Goal: Task Accomplishment & Management: Use online tool/utility

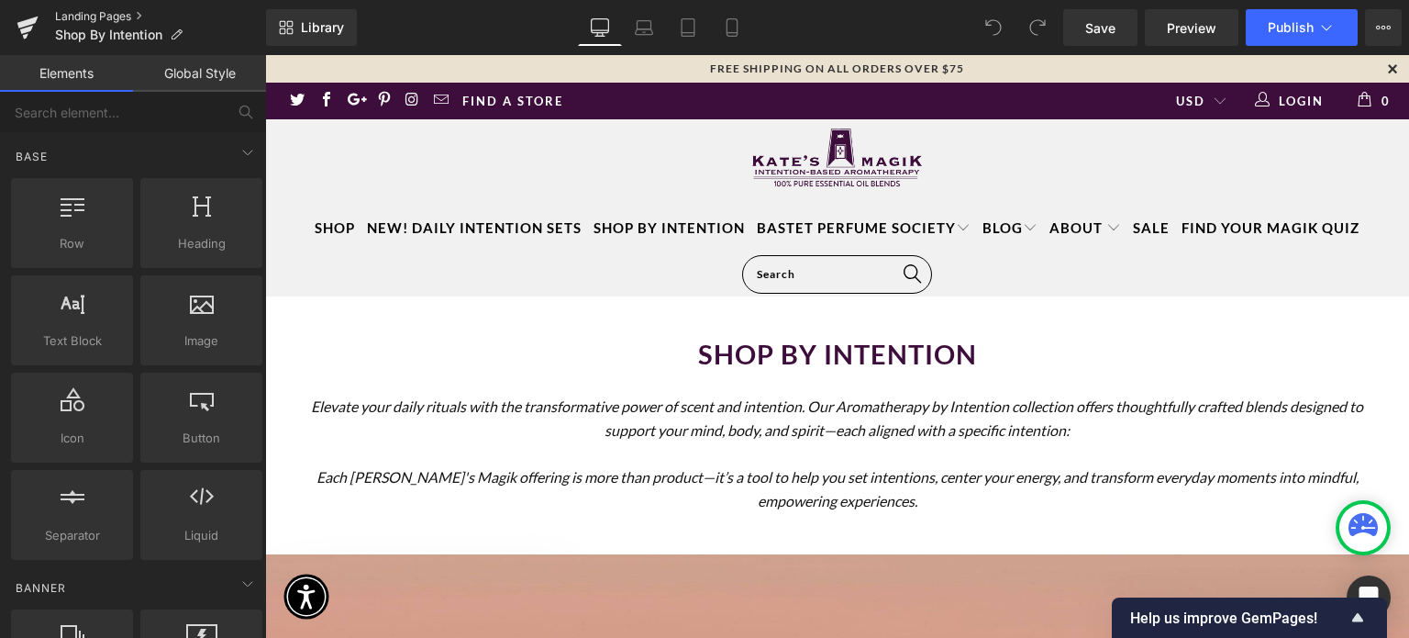
click at [86, 15] on link "Landing Pages" at bounding box center [160, 16] width 211 height 15
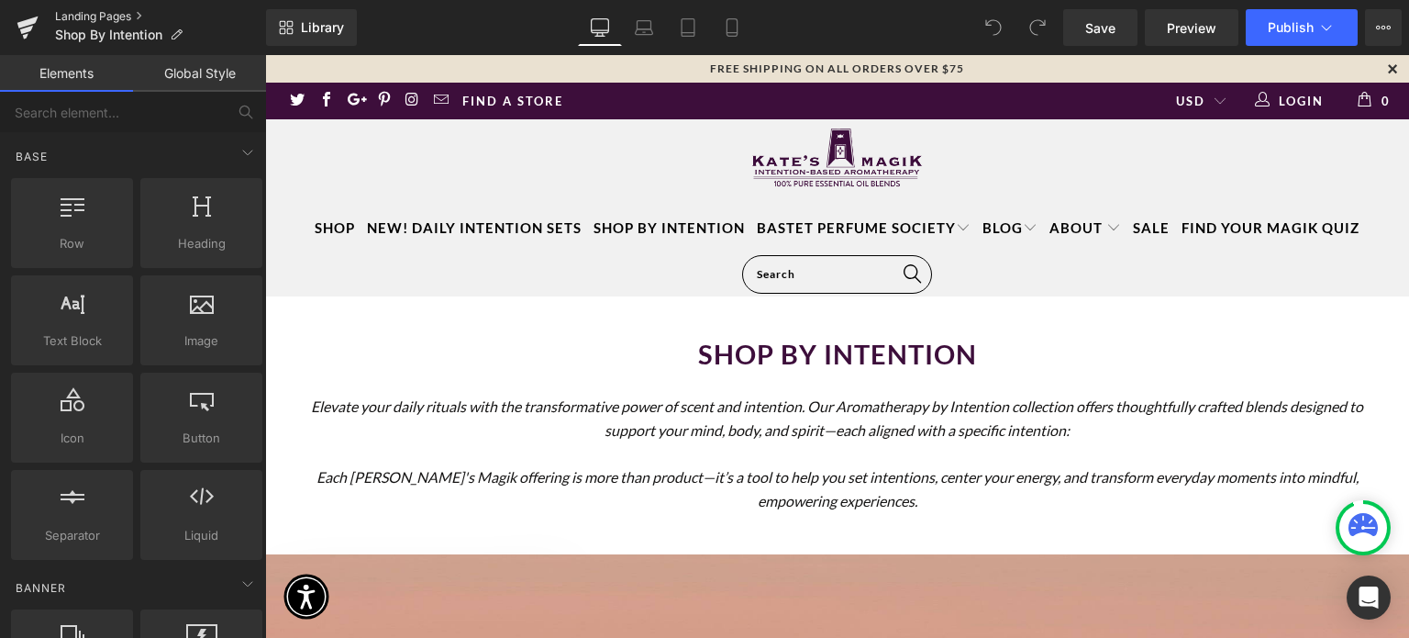
click at [104, 15] on link "Landing Pages" at bounding box center [160, 16] width 211 height 15
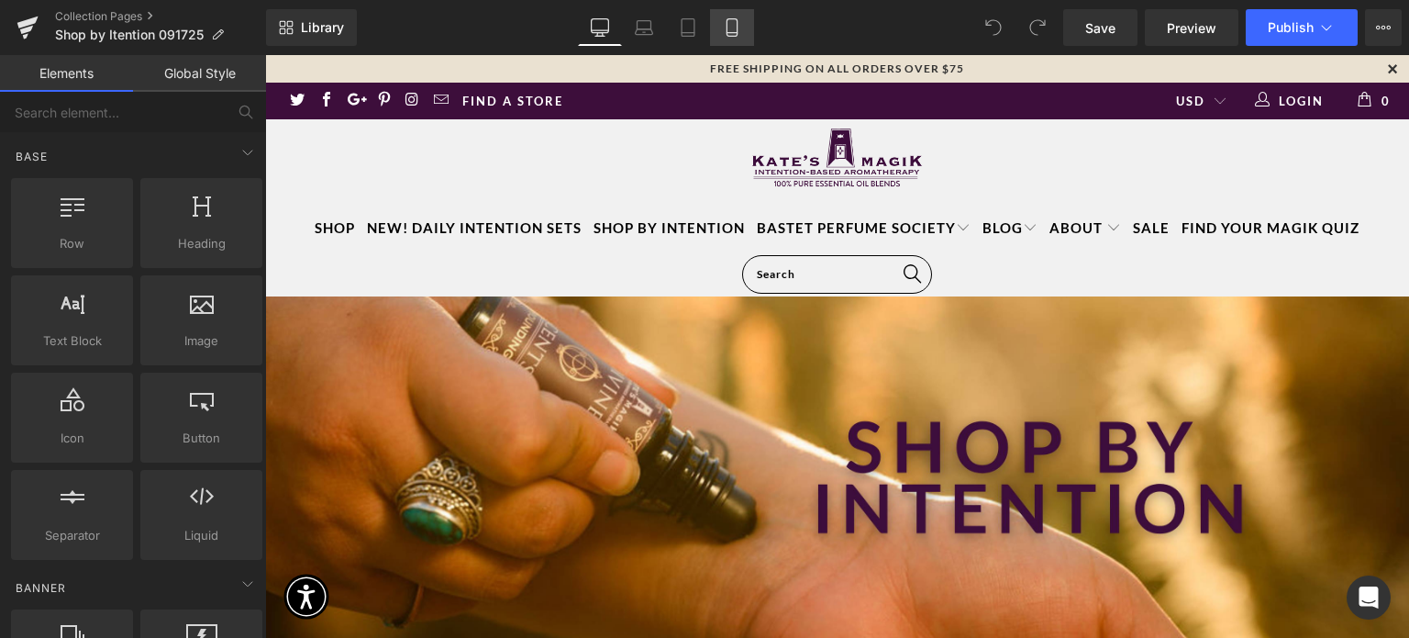
click at [728, 24] on icon at bounding box center [732, 27] width 18 height 18
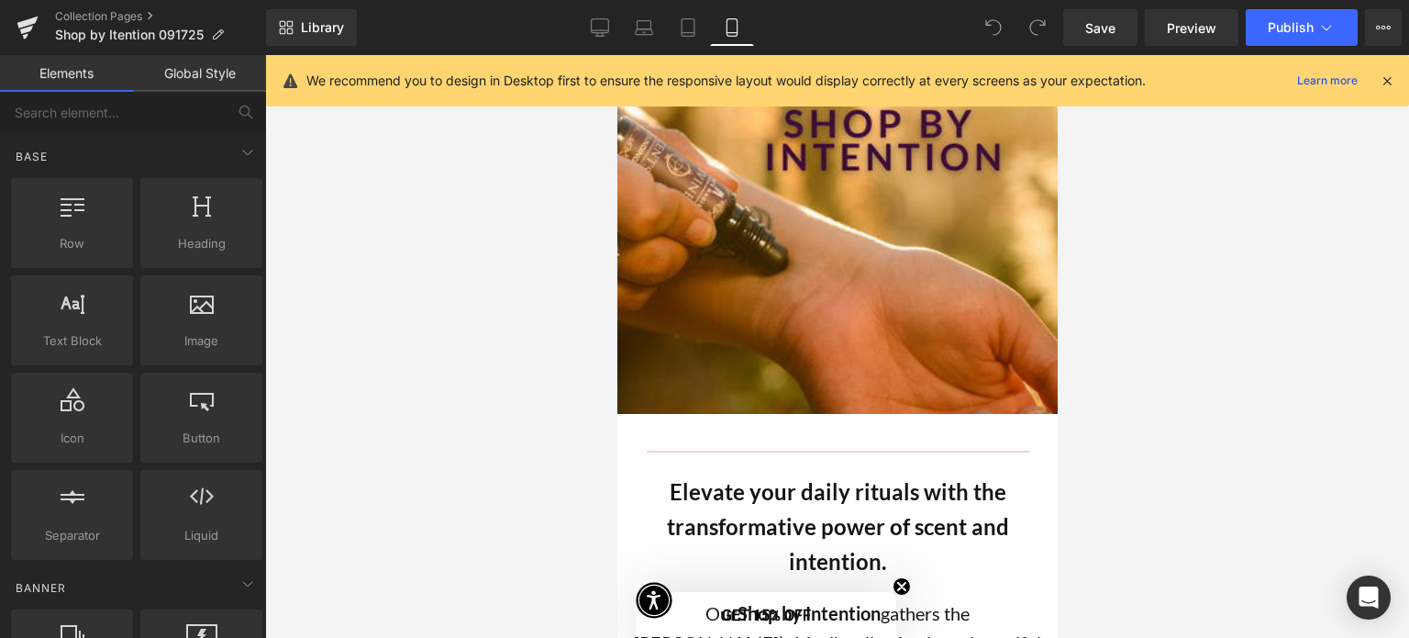
click at [1386, 77] on icon at bounding box center [1387, 80] width 17 height 17
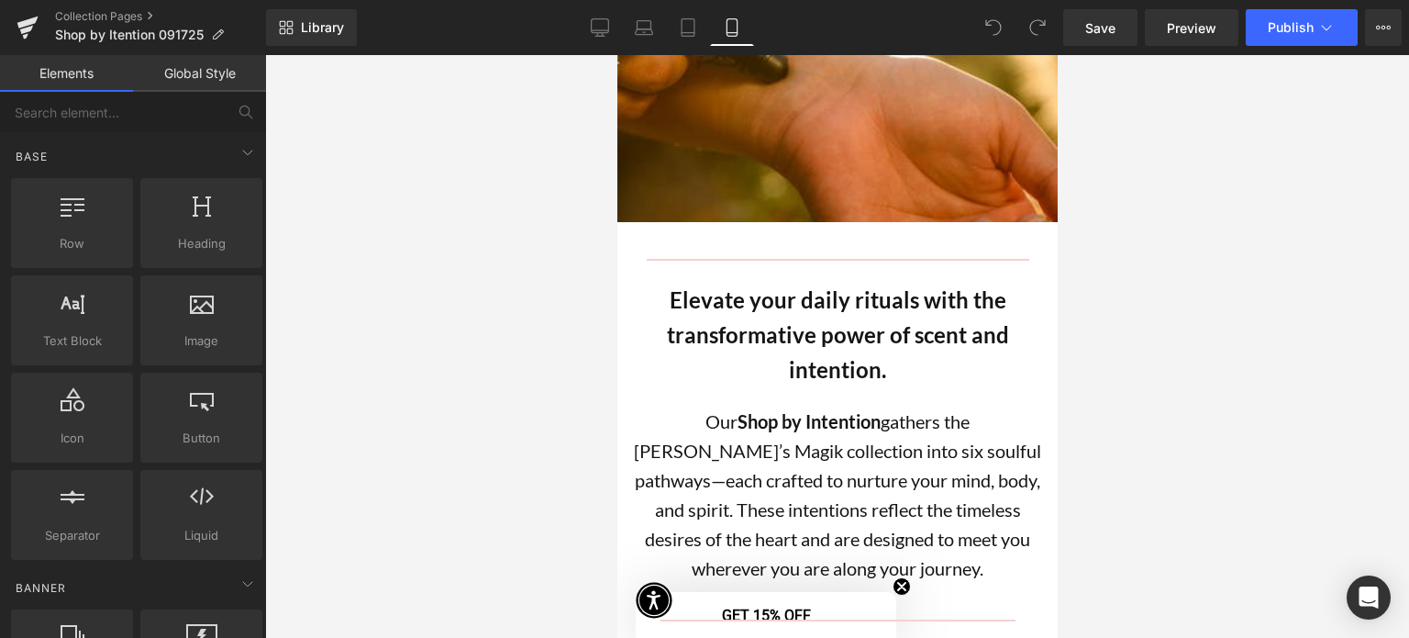
scroll to position [81, 0]
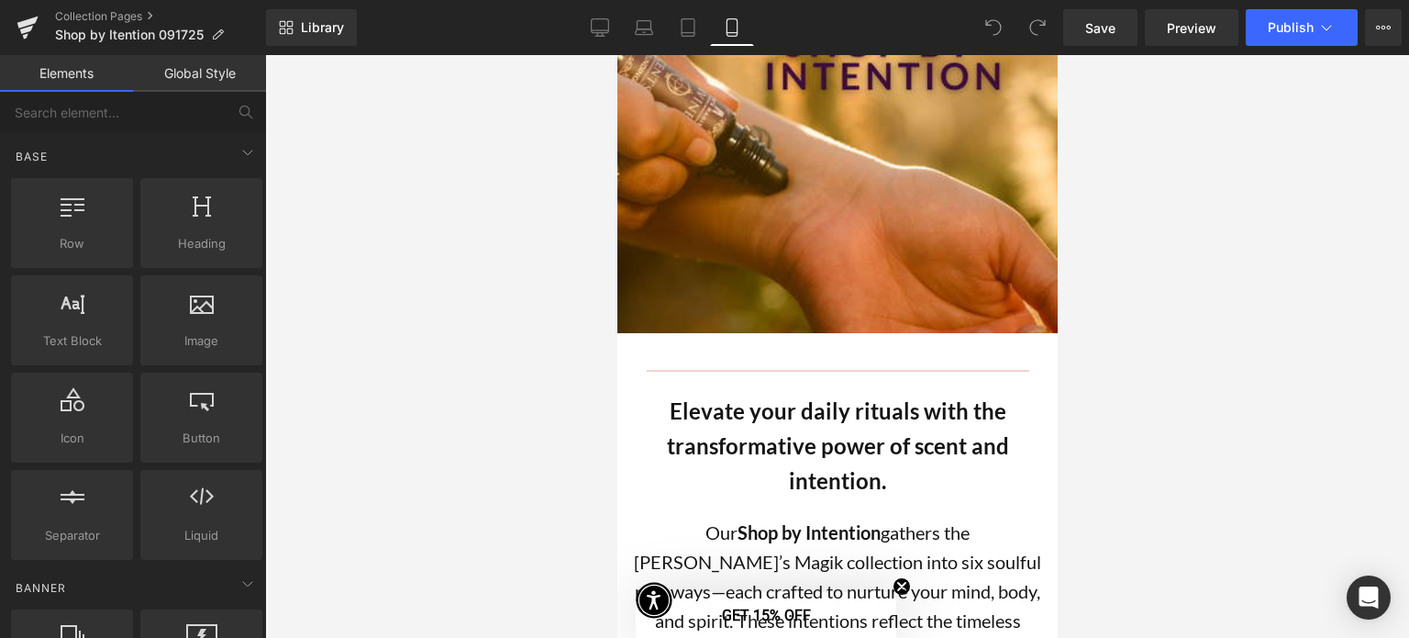
drag, startPoint x: 1054, startPoint y: 93, endPoint x: 1679, endPoint y: 156, distance: 628.0
click at [1329, 316] on div at bounding box center [837, 346] width 1144 height 583
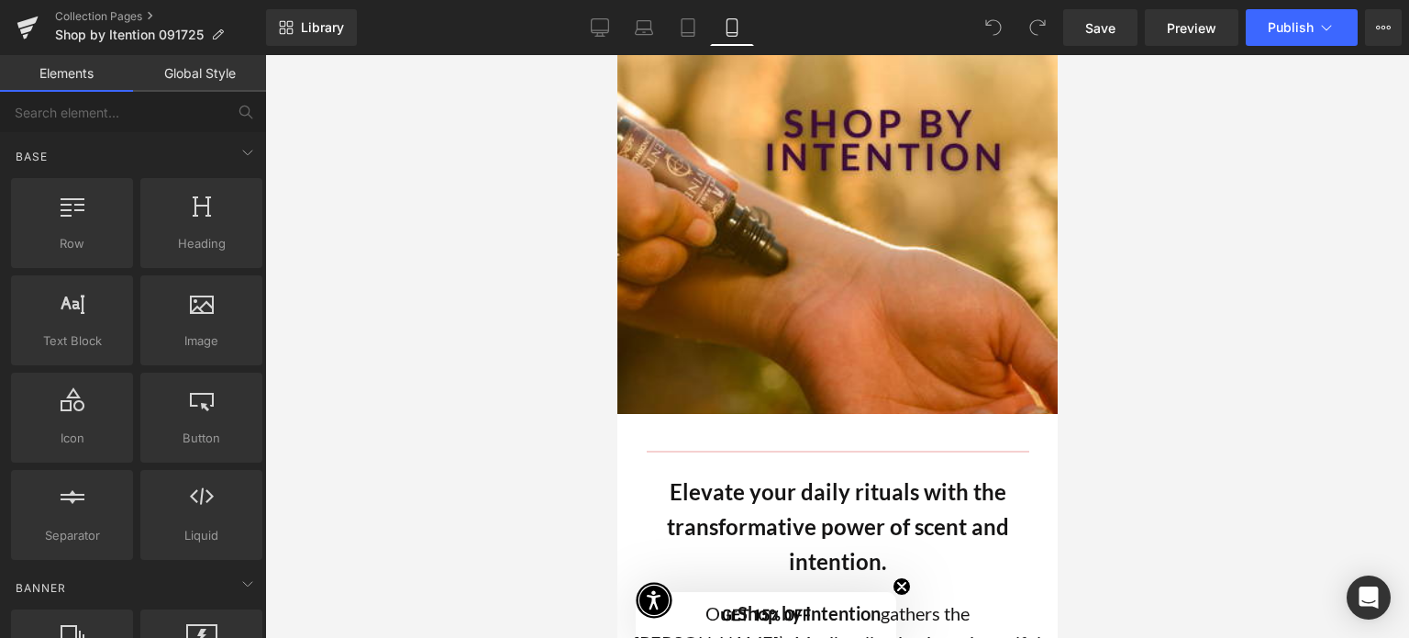
drag, startPoint x: 1053, startPoint y: 113, endPoint x: 1670, endPoint y: 102, distance: 616.7
click at [190, 123] on input "text" at bounding box center [113, 112] width 226 height 40
click at [199, 146] on div "Base" at bounding box center [136, 156] width 259 height 37
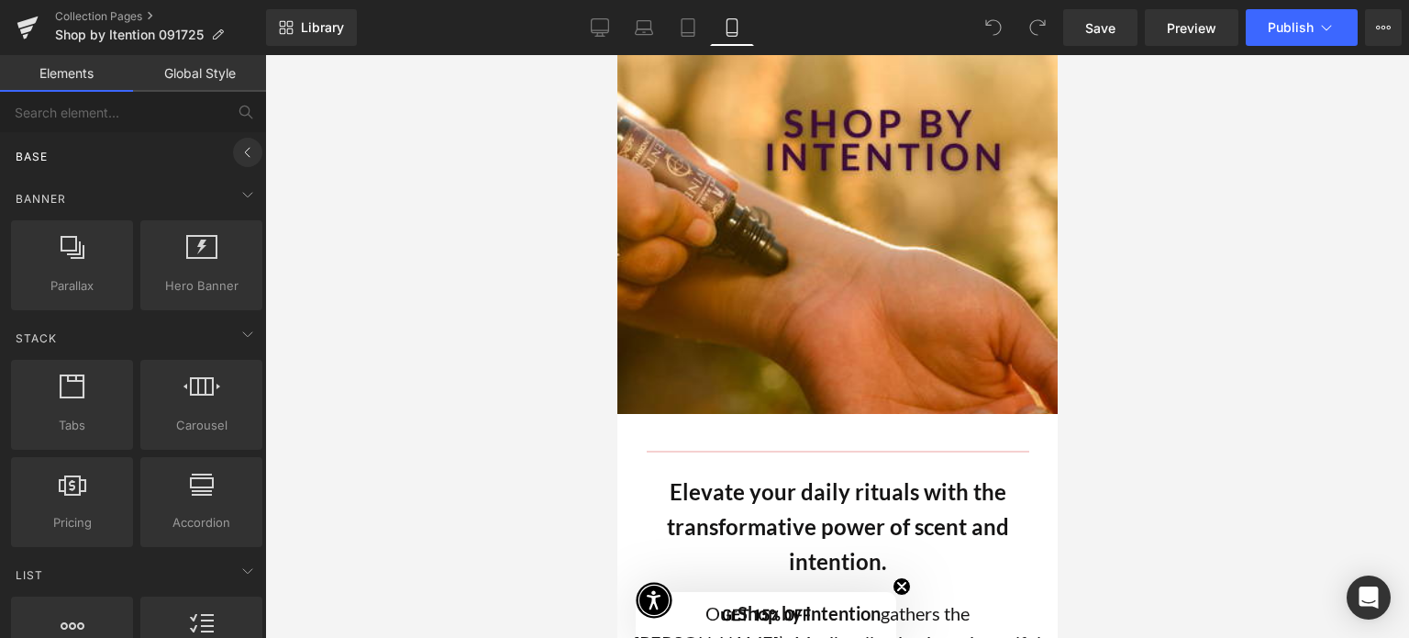
click at [241, 158] on icon at bounding box center [248, 152] width 22 height 22
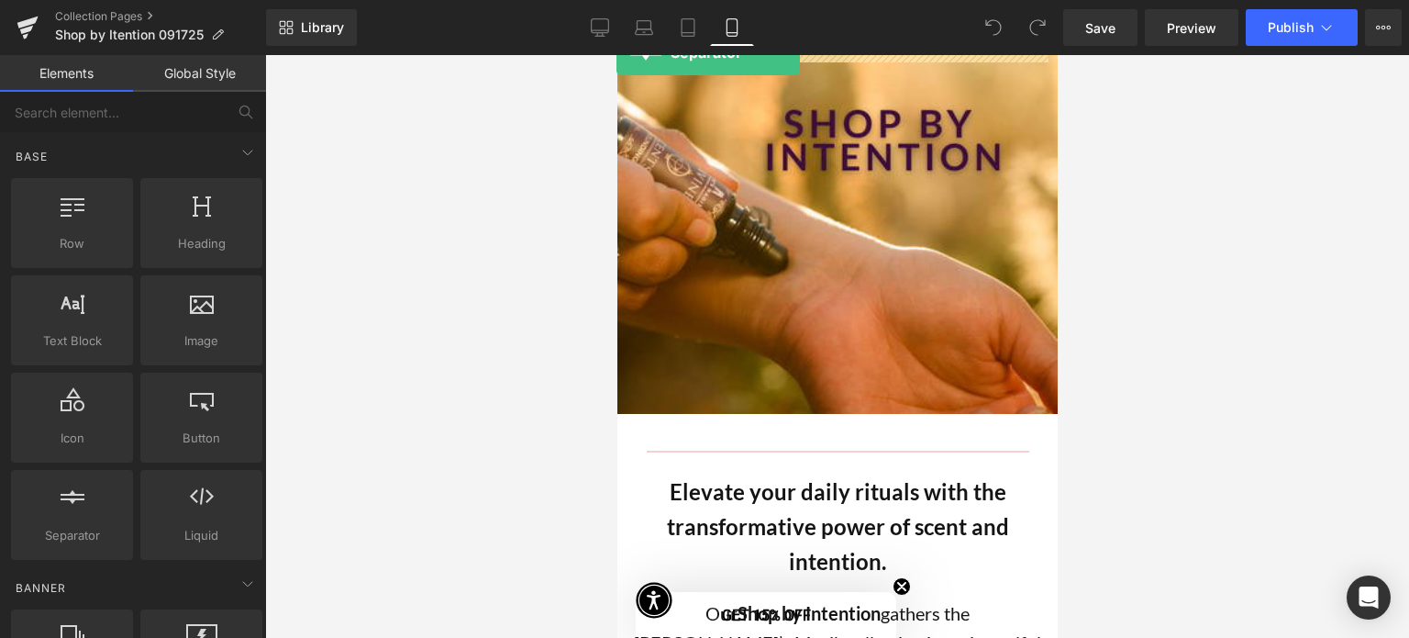
drag, startPoint x: 74, startPoint y: 531, endPoint x: 617, endPoint y: 52, distance: 723.5
click at [617, 52] on div "Separator You are previewing how the will restyle your page. You can not edit E…" at bounding box center [704, 334] width 1409 height 669
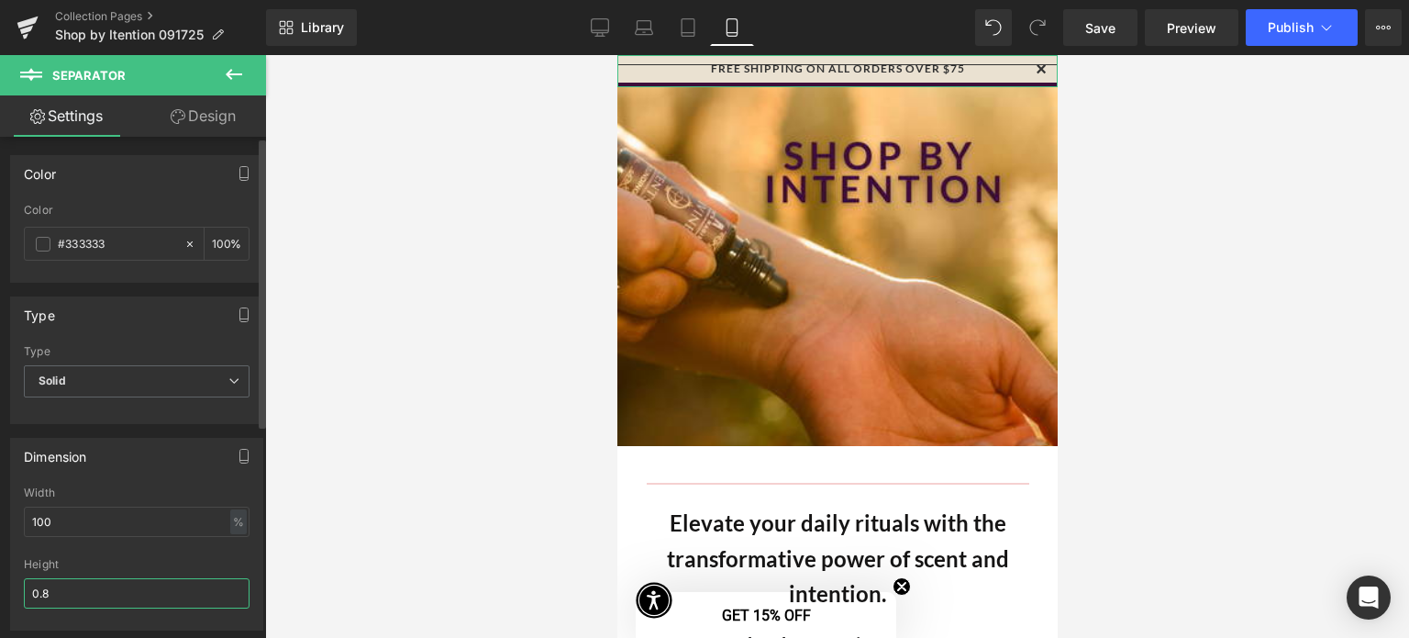
click at [151, 599] on input "0.8" at bounding box center [137, 593] width 226 height 30
type input "0"
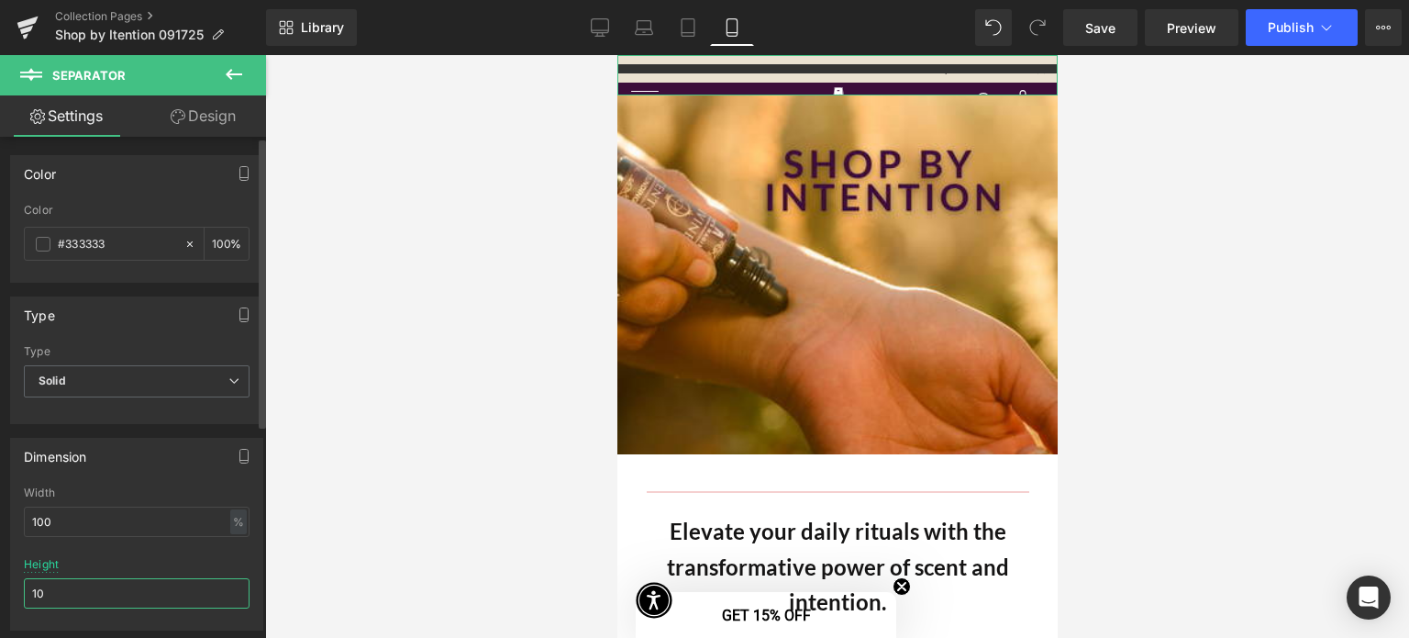
type input "10"
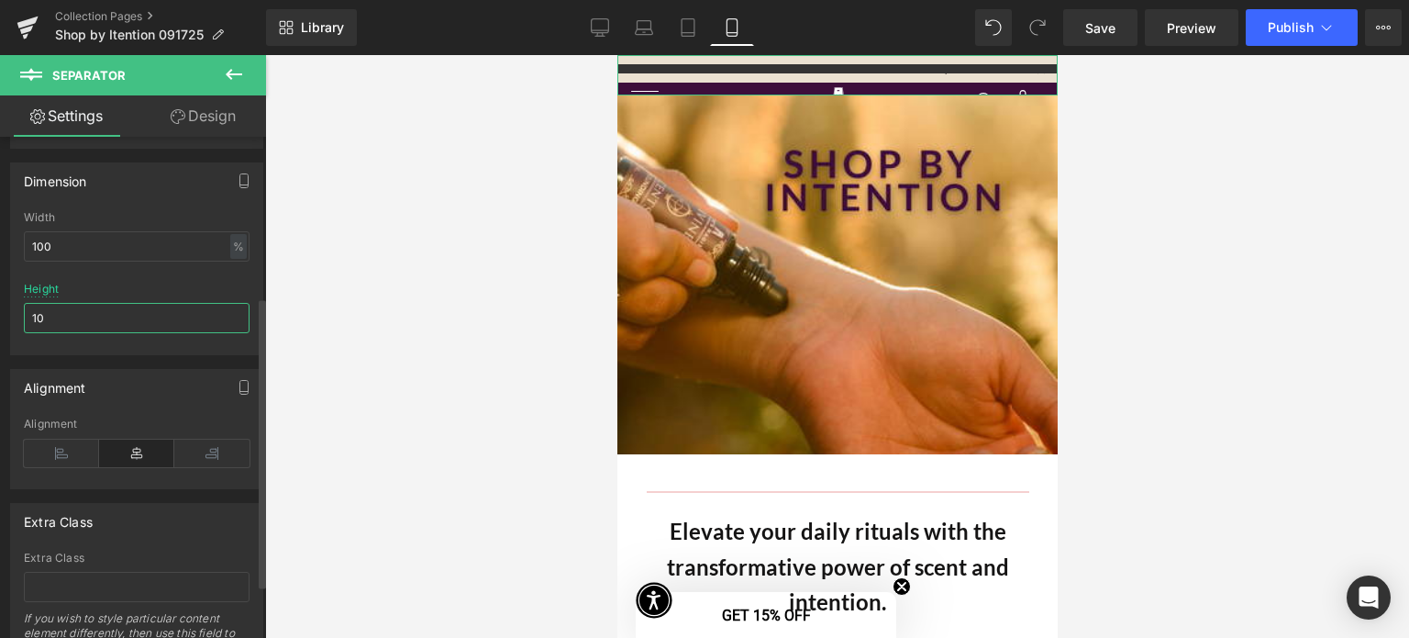
drag, startPoint x: 59, startPoint y: 309, endPoint x: 12, endPoint y: 329, distance: 51.0
click at [12, 329] on div "100% Width 100 % % px 10px Height 10" at bounding box center [136, 282] width 251 height 143
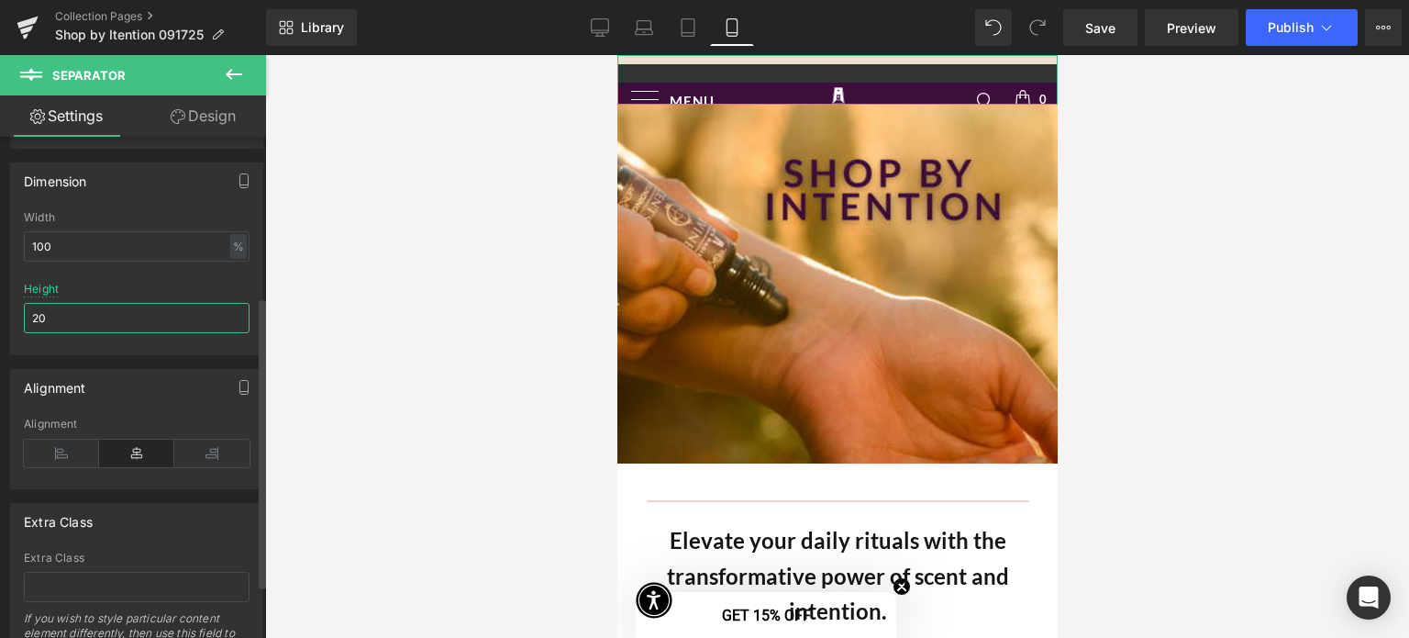
drag, startPoint x: 81, startPoint y: 316, endPoint x: 10, endPoint y: 321, distance: 70.9
click at [11, 321] on div "100% Width 100 % % px 20px Height 20" at bounding box center [136, 282] width 251 height 143
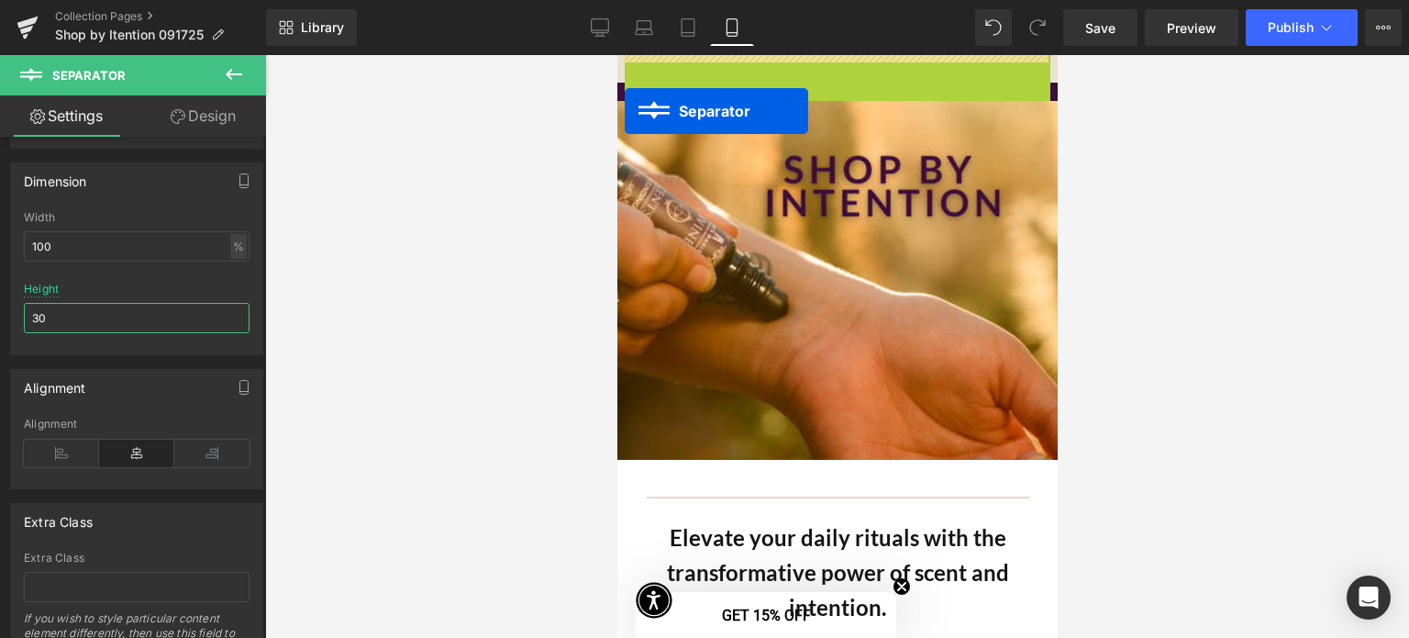
drag, startPoint x: 788, startPoint y: 76, endPoint x: 624, endPoint y: 111, distance: 167.9
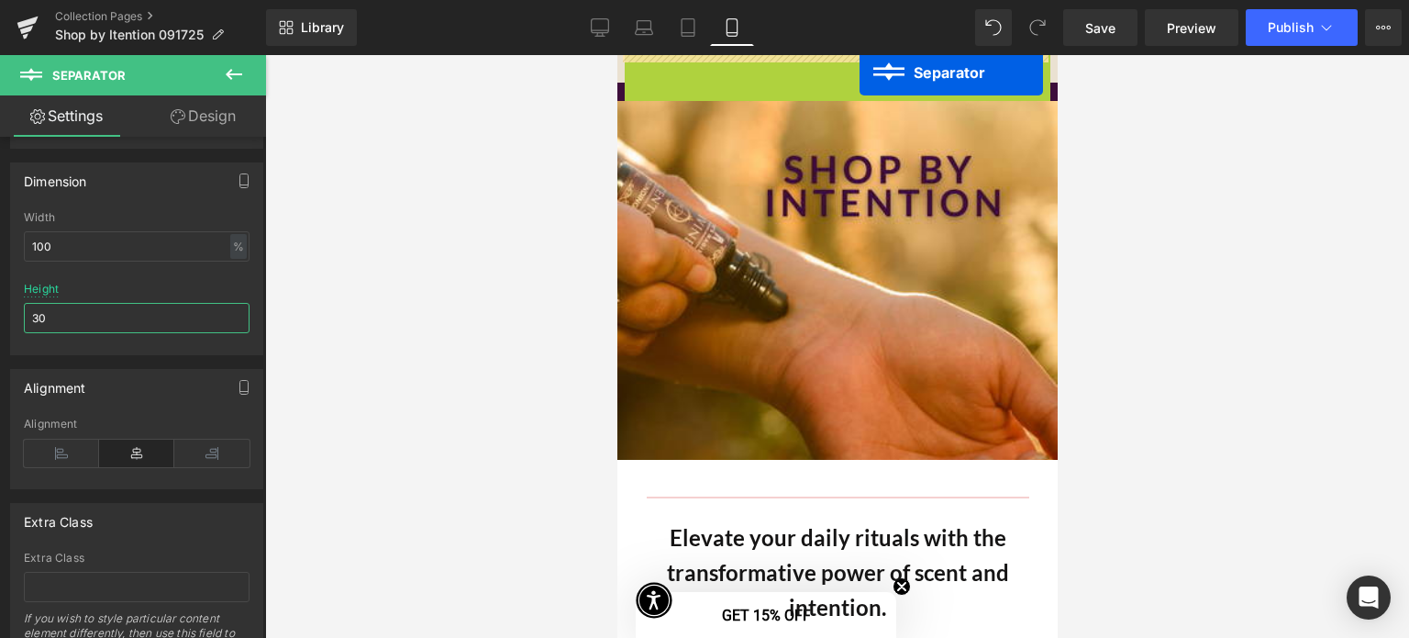
drag, startPoint x: 851, startPoint y: 81, endPoint x: 859, endPoint y: 72, distance: 11.0
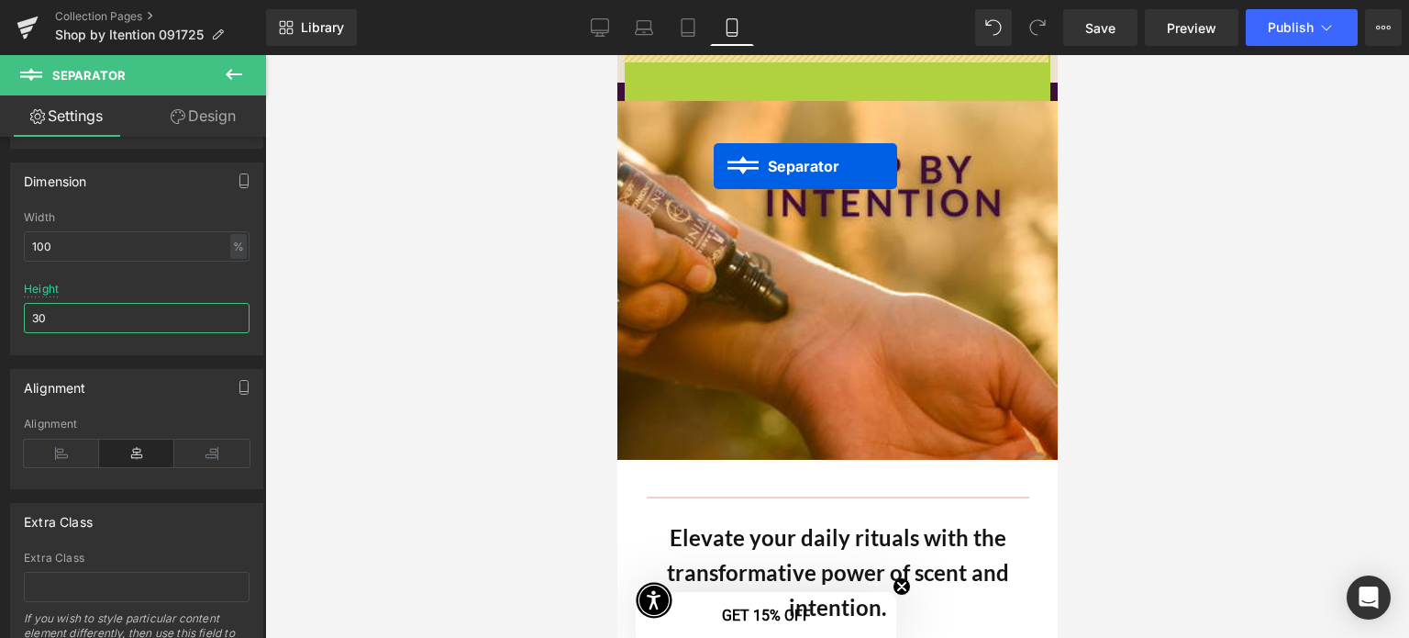
drag, startPoint x: 791, startPoint y: 82, endPoint x: 713, endPoint y: 166, distance: 114.9
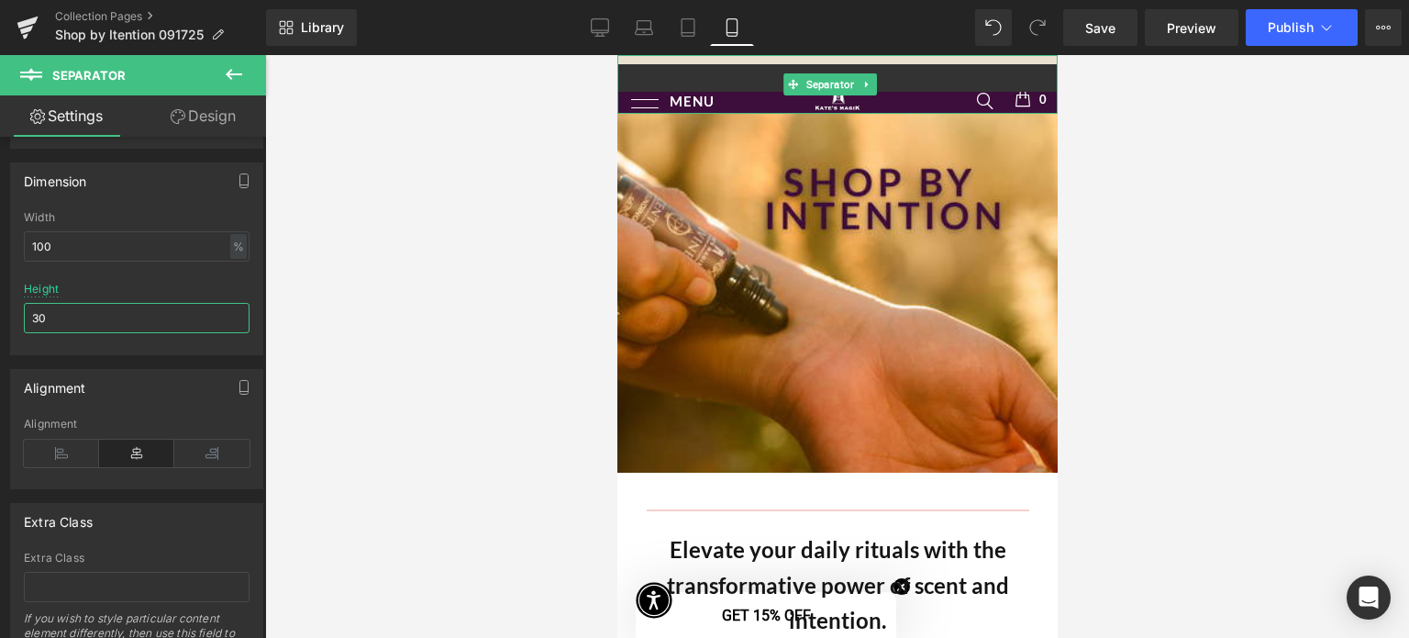
type input "30"
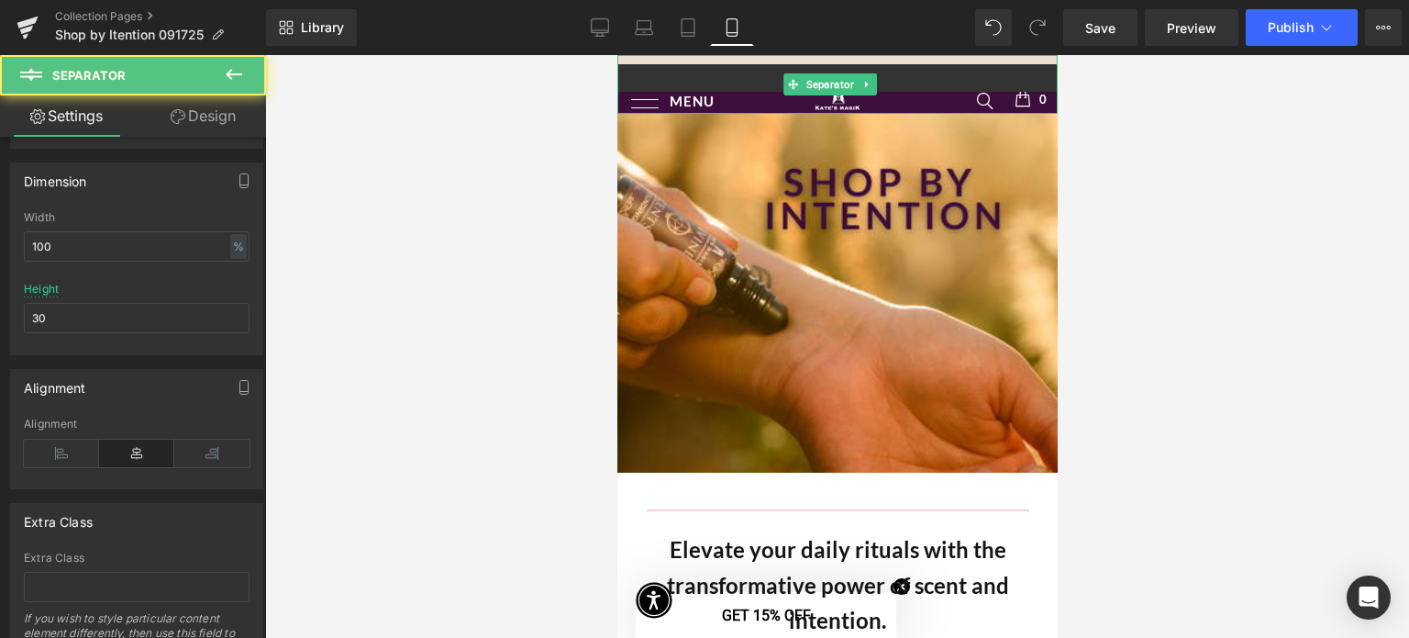
click at [971, 76] on hr at bounding box center [837, 82] width 440 height 37
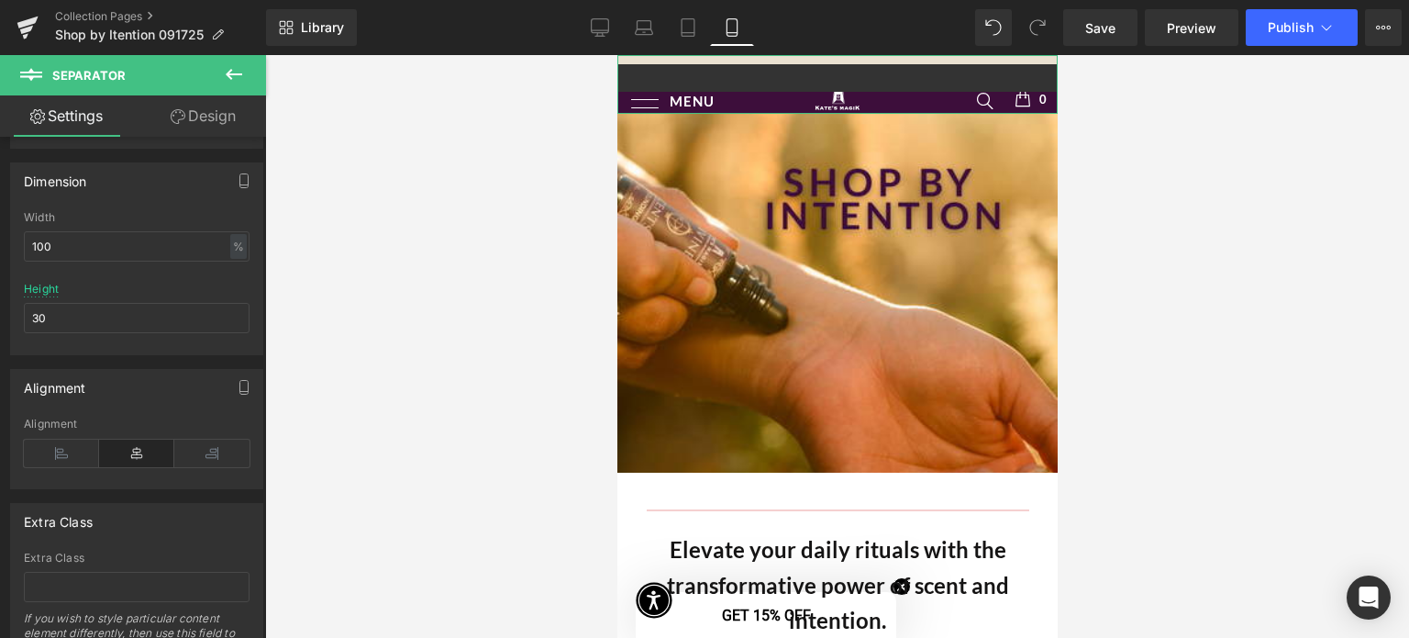
click at [192, 116] on link "Design" at bounding box center [203, 115] width 133 height 41
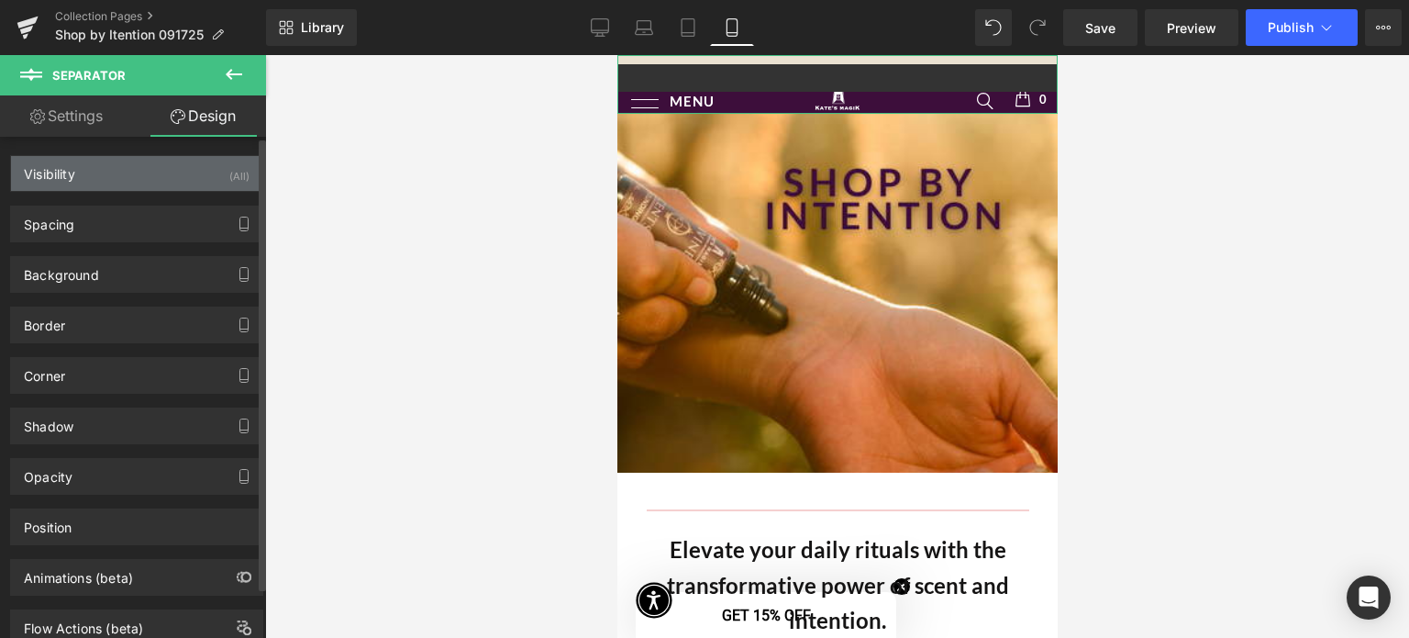
click at [117, 172] on div "Visibility (All)" at bounding box center [136, 173] width 251 height 35
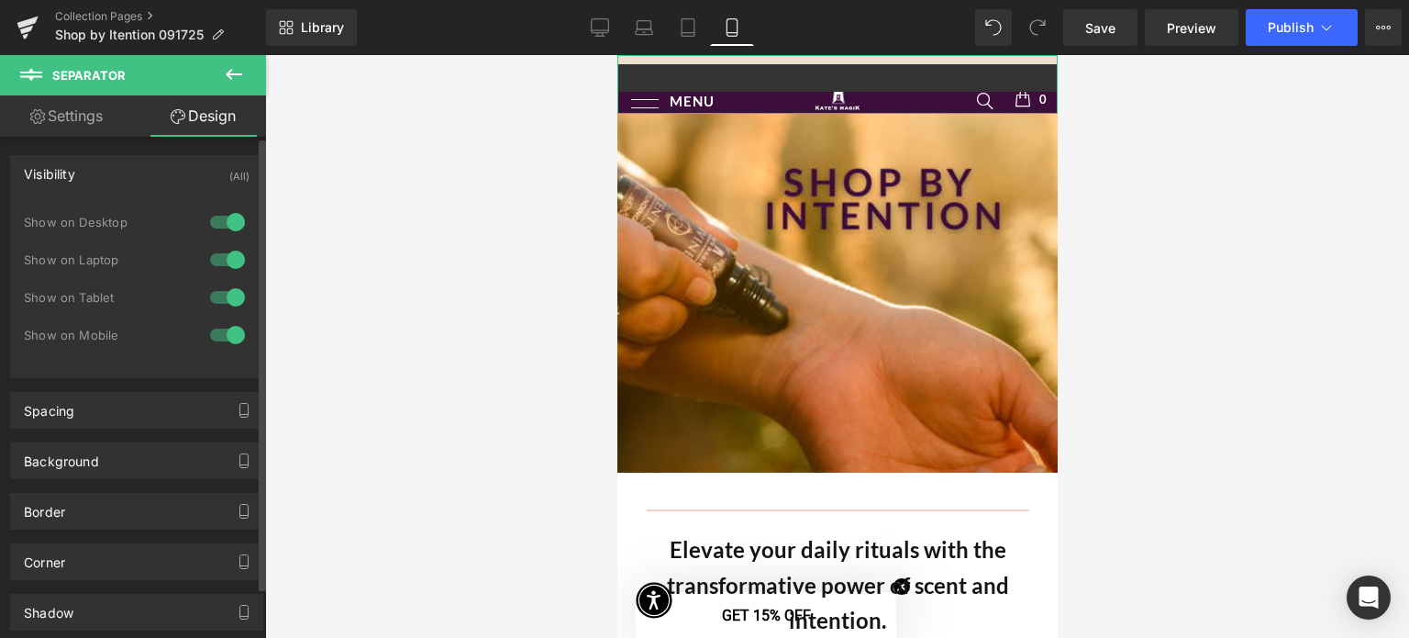
click at [227, 219] on div at bounding box center [228, 221] width 44 height 29
click at [231, 254] on div at bounding box center [228, 259] width 44 height 29
click at [231, 295] on div at bounding box center [228, 297] width 44 height 29
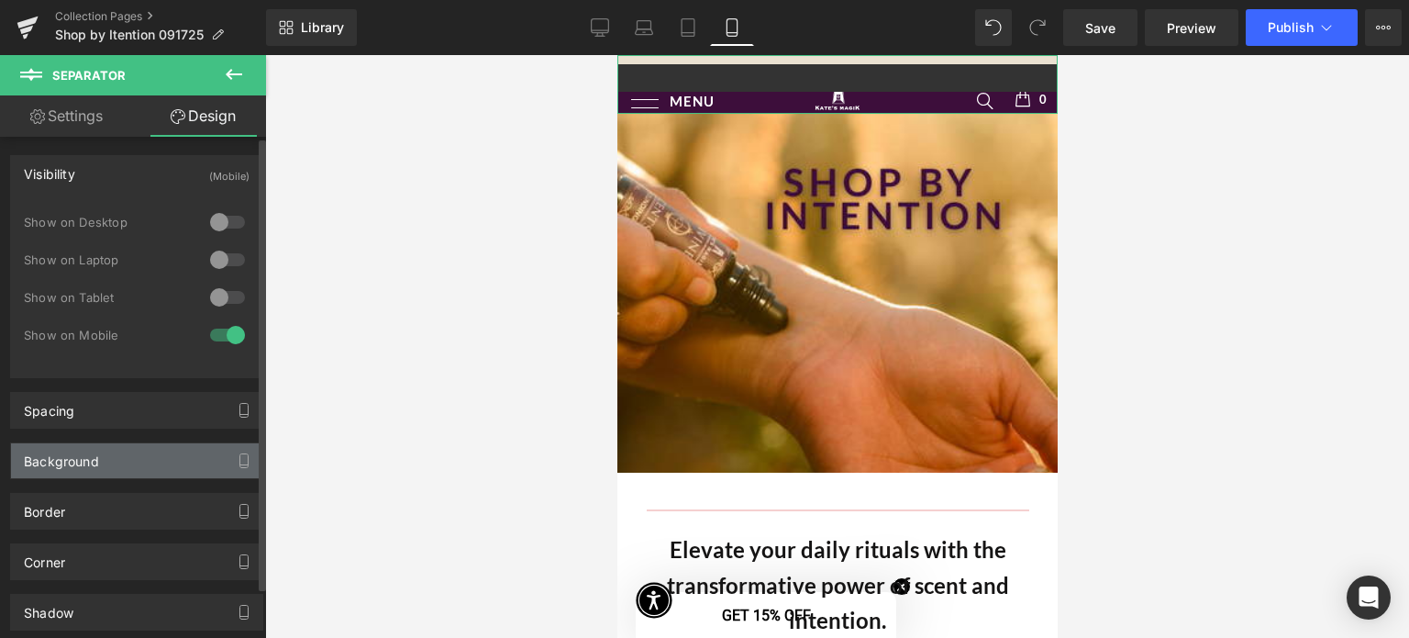
click at [142, 459] on div "Background" at bounding box center [136, 460] width 251 height 35
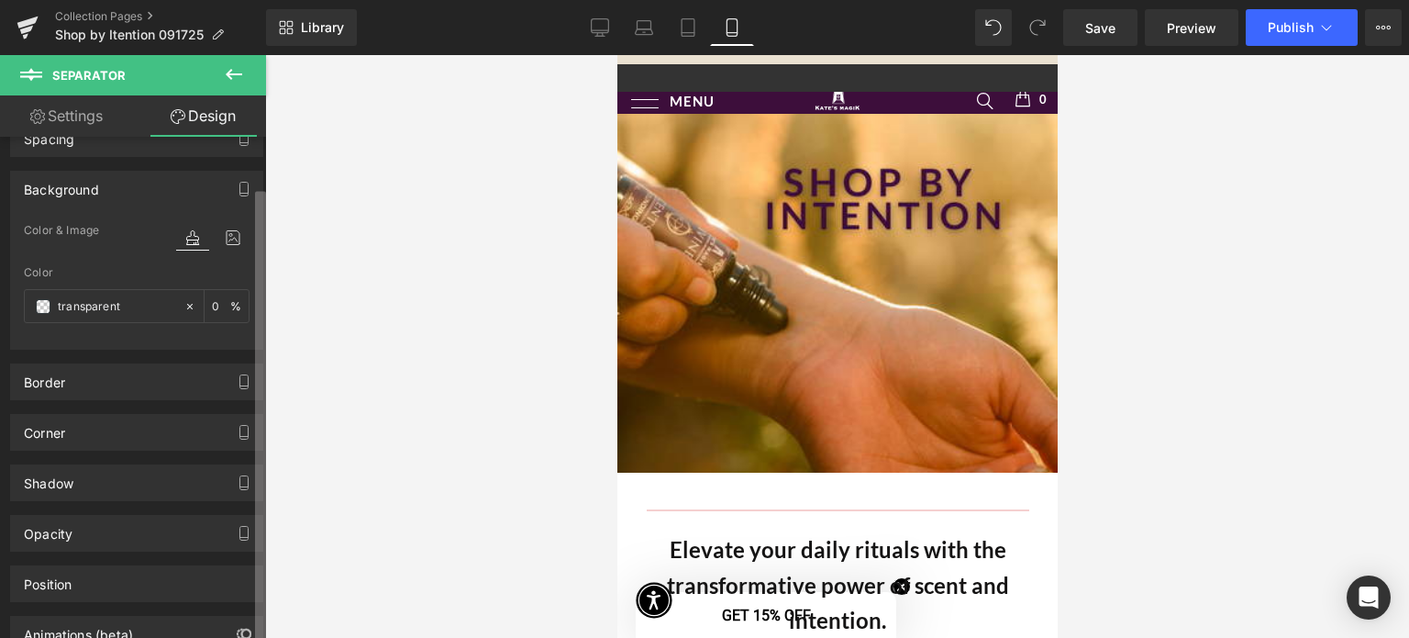
scroll to position [306, 0]
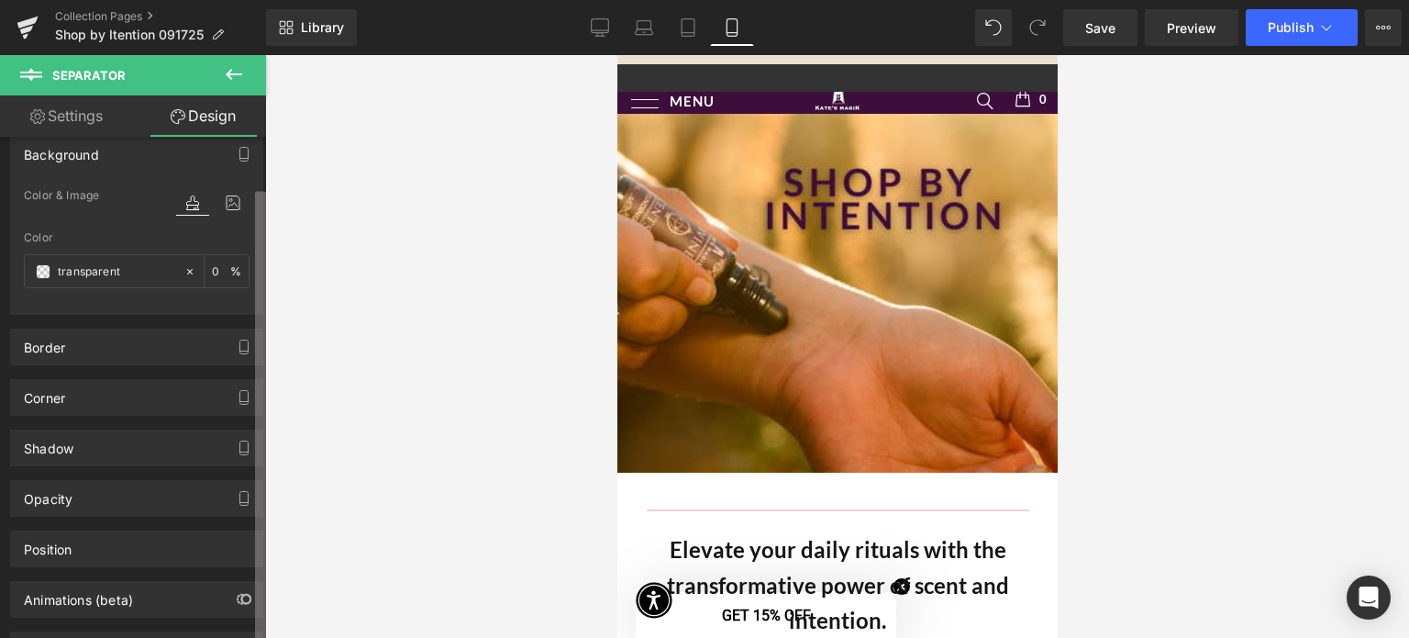
click at [270, 637] on html "Separator You are previewing how the will restyle your page. You can not edit E…" at bounding box center [704, 319] width 1409 height 638
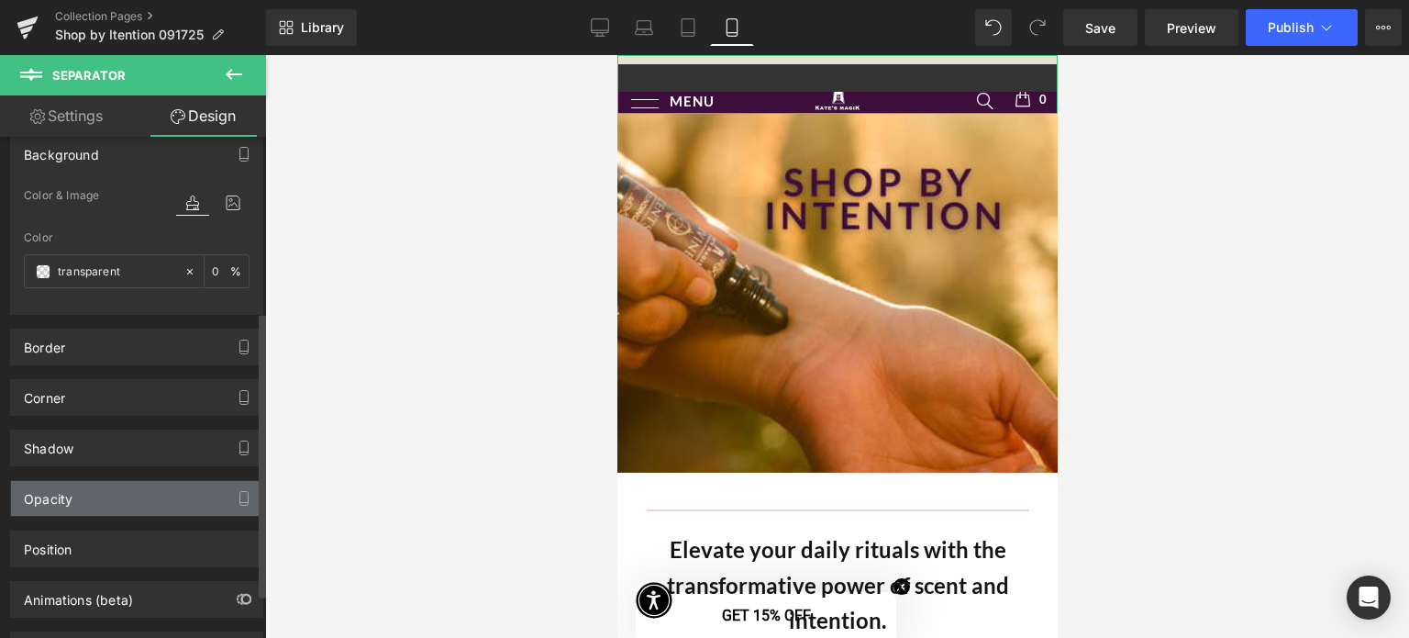
click at [186, 495] on div "Opacity" at bounding box center [136, 498] width 251 height 35
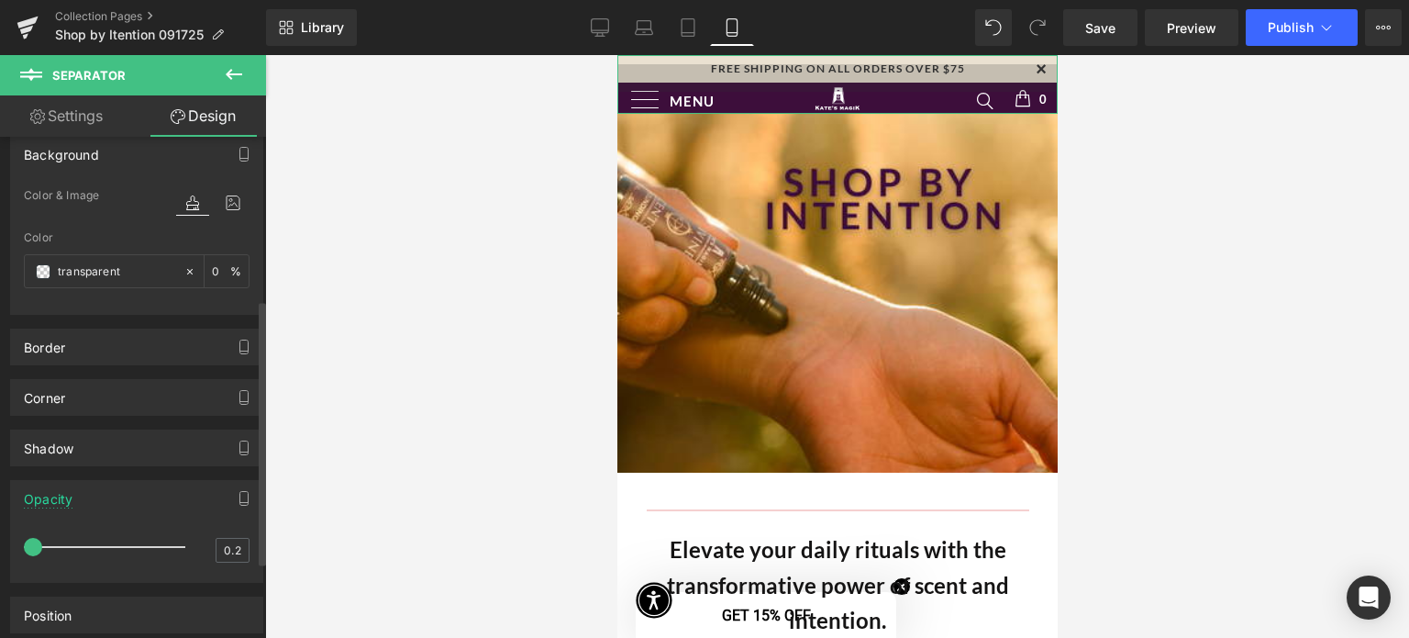
drag, startPoint x: 186, startPoint y: 543, endPoint x: 0, endPoint y: 542, distance: 186.3
click at [0, 542] on div "Opacity 0.2 0.2" at bounding box center [137, 524] width 274 height 117
click at [229, 548] on input "0.2" at bounding box center [233, 550] width 32 height 23
type input "0.2"
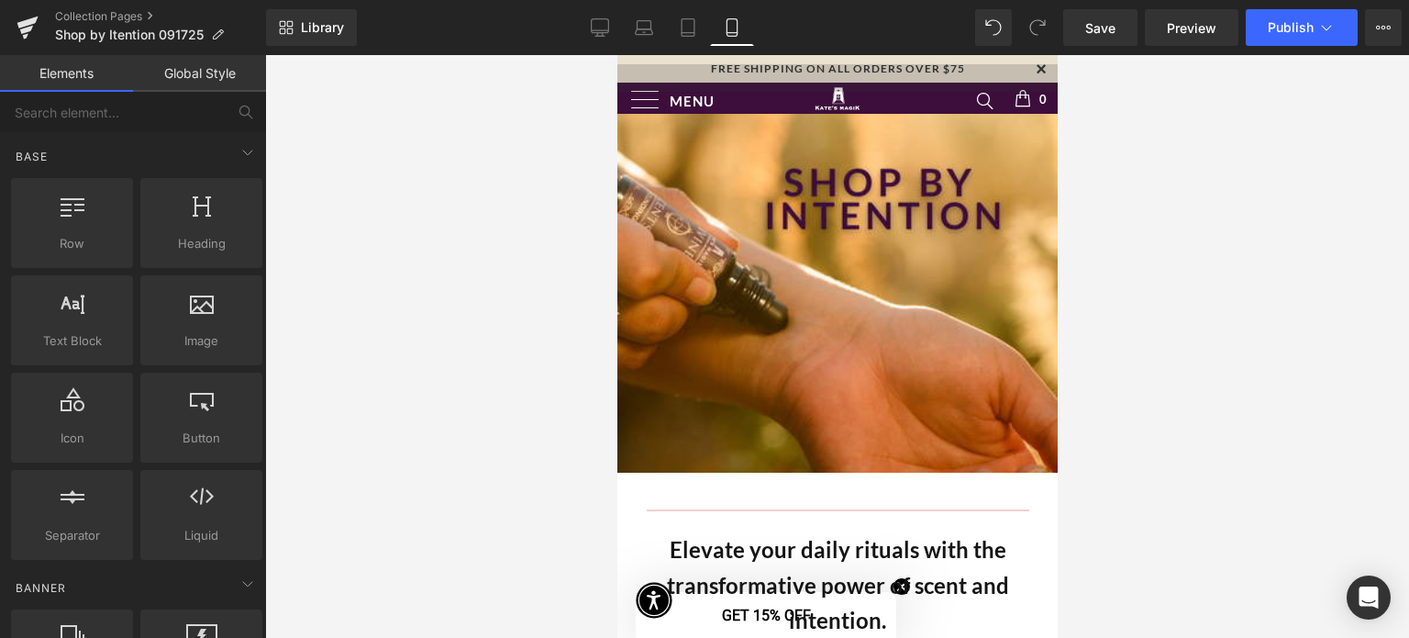
click at [300, 451] on div at bounding box center [837, 346] width 1144 height 583
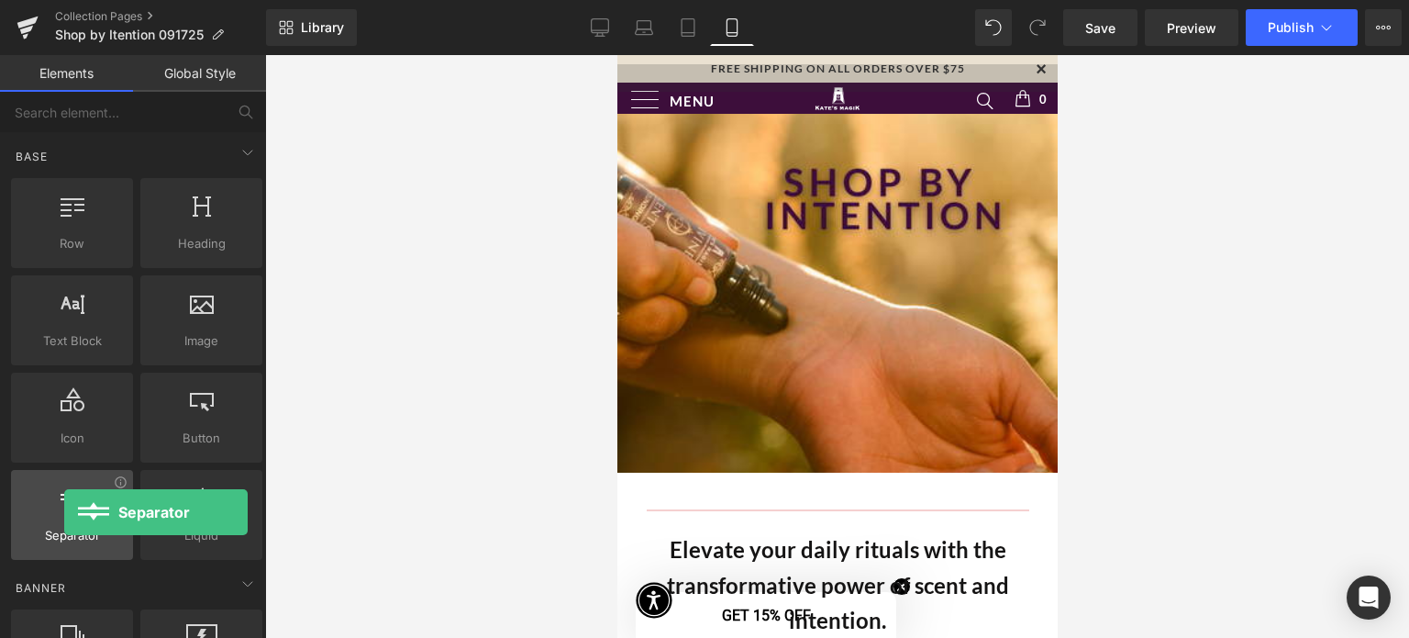
click at [64, 512] on div at bounding box center [72, 504] width 111 height 41
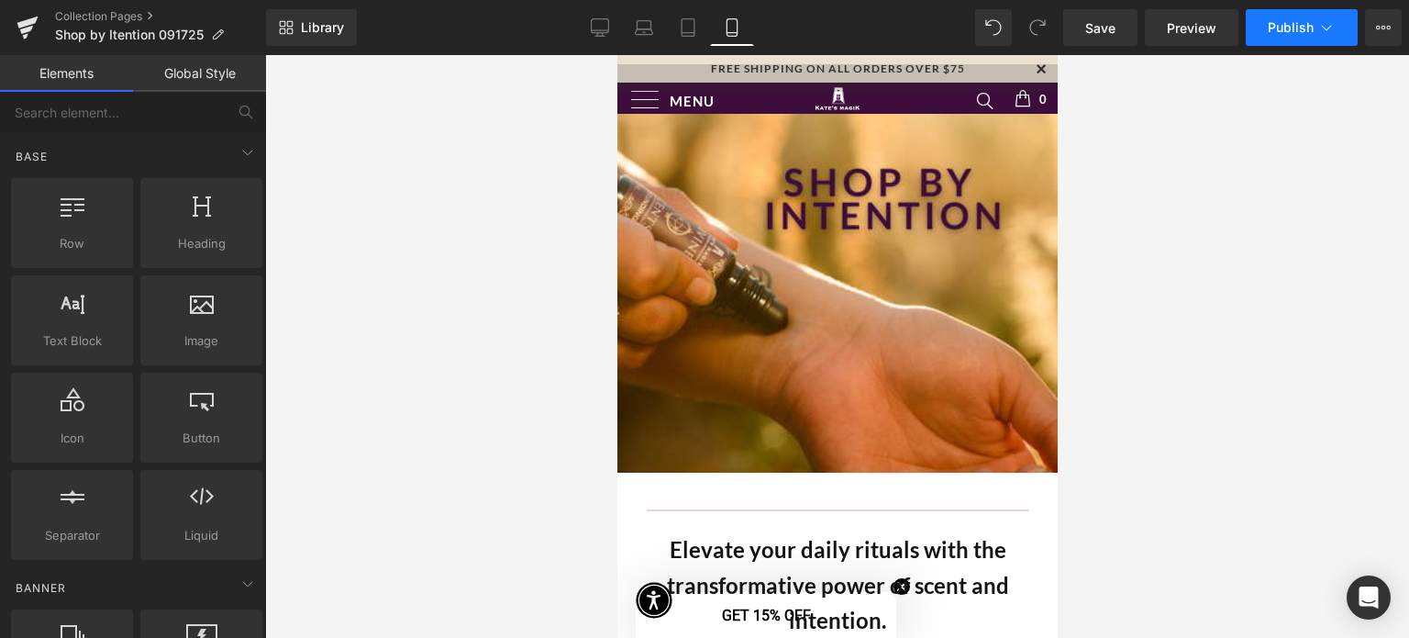
click at [1269, 32] on span "Publish" at bounding box center [1291, 27] width 46 height 15
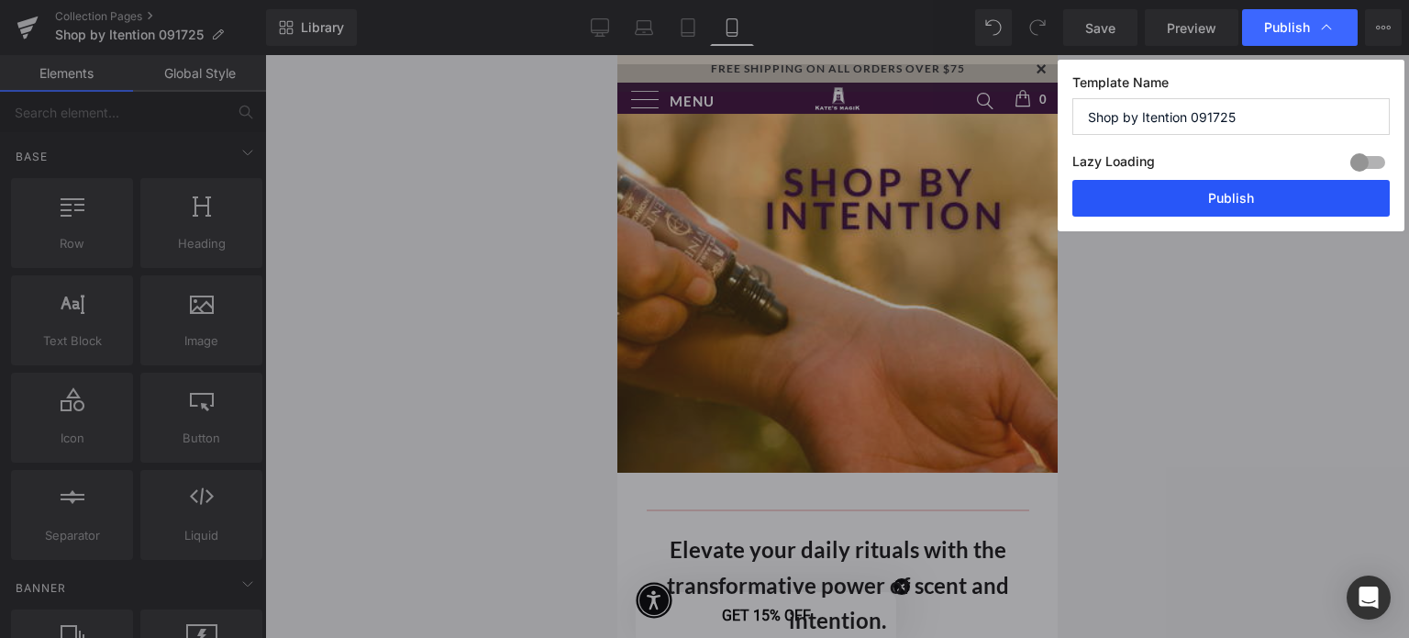
click at [1262, 199] on button "Publish" at bounding box center [1231, 198] width 317 height 37
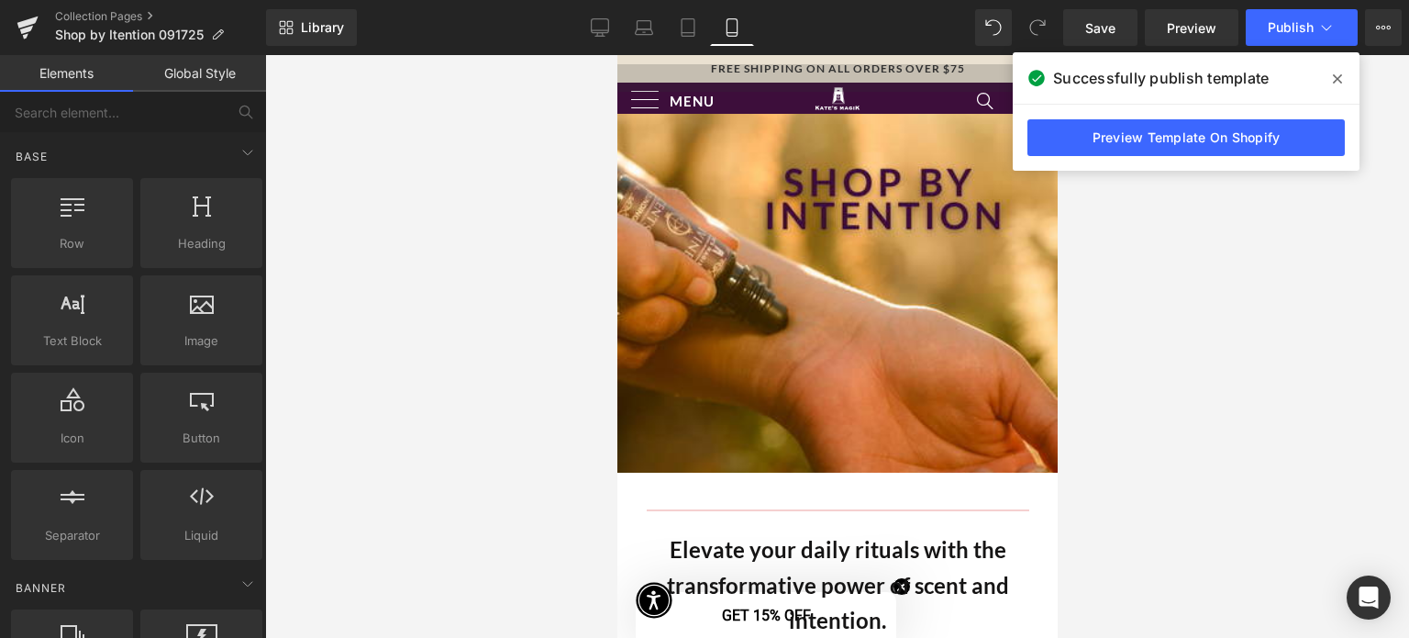
click at [1267, 284] on div at bounding box center [837, 346] width 1144 height 583
click at [1119, 217] on div at bounding box center [837, 346] width 1144 height 583
click at [1335, 86] on span at bounding box center [1337, 78] width 29 height 29
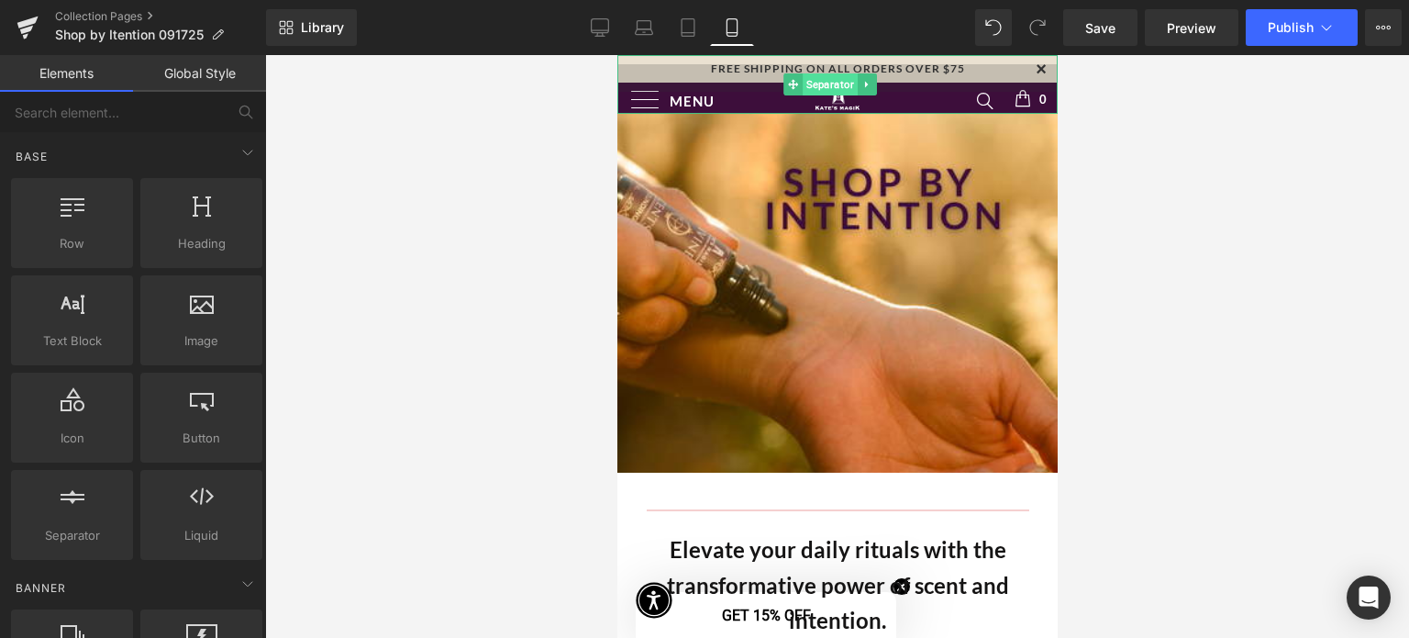
click at [838, 81] on span "Separator" at bounding box center [830, 84] width 55 height 22
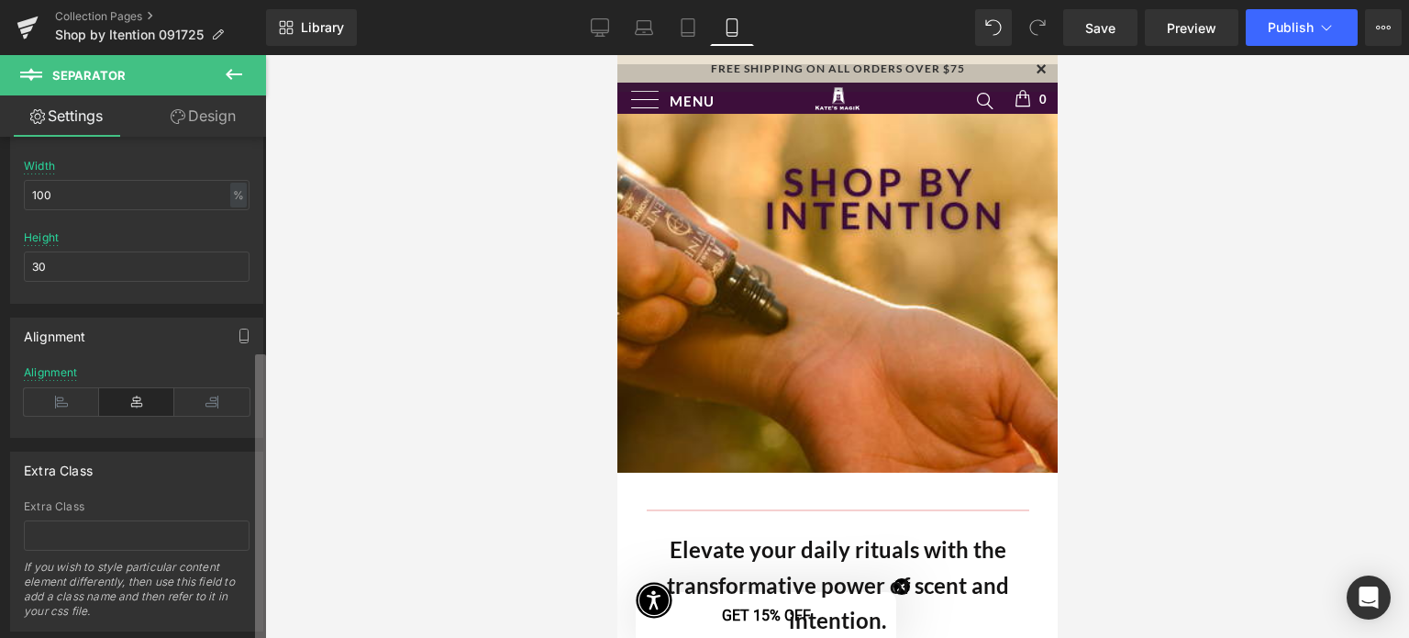
scroll to position [368, 0]
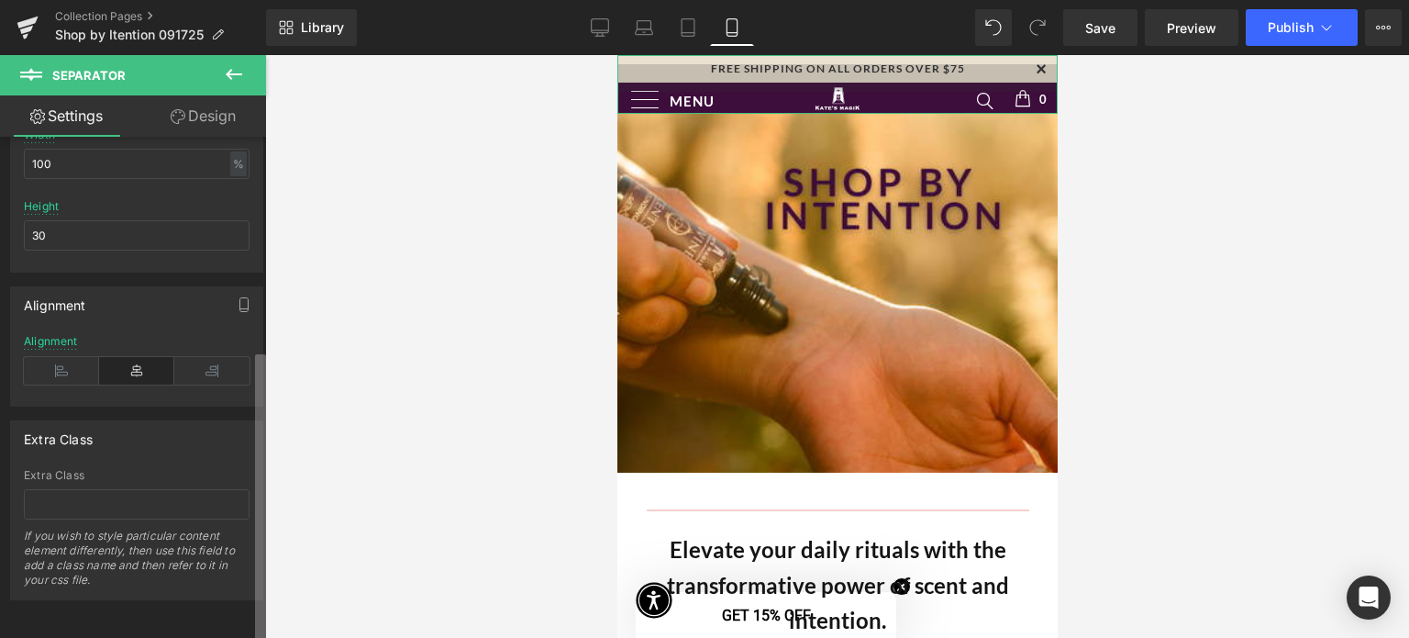
click at [259, 536] on b at bounding box center [260, 498] width 11 height 288
drag, startPoint x: 76, startPoint y: 234, endPoint x: 14, endPoint y: 228, distance: 62.7
click at [14, 228] on div "100% Width 100 % % px 30px Height 30" at bounding box center [136, 199] width 251 height 143
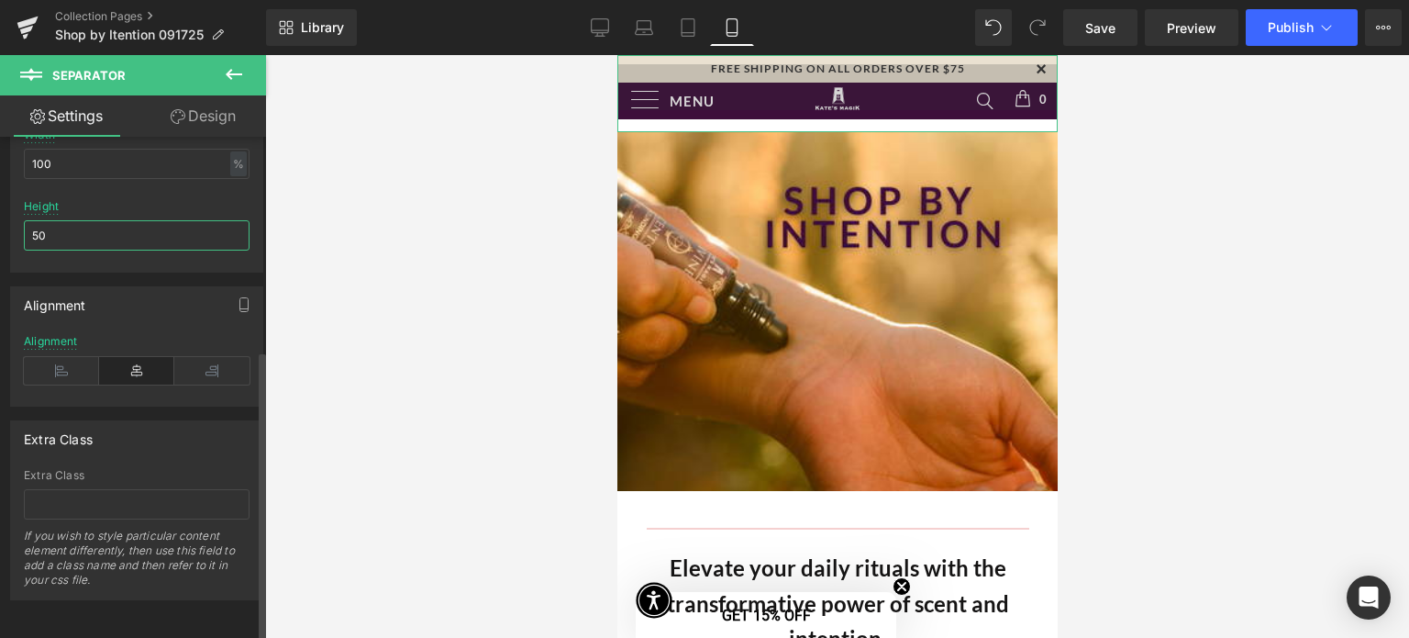
click at [110, 220] on input "50" at bounding box center [137, 235] width 226 height 30
type input "5"
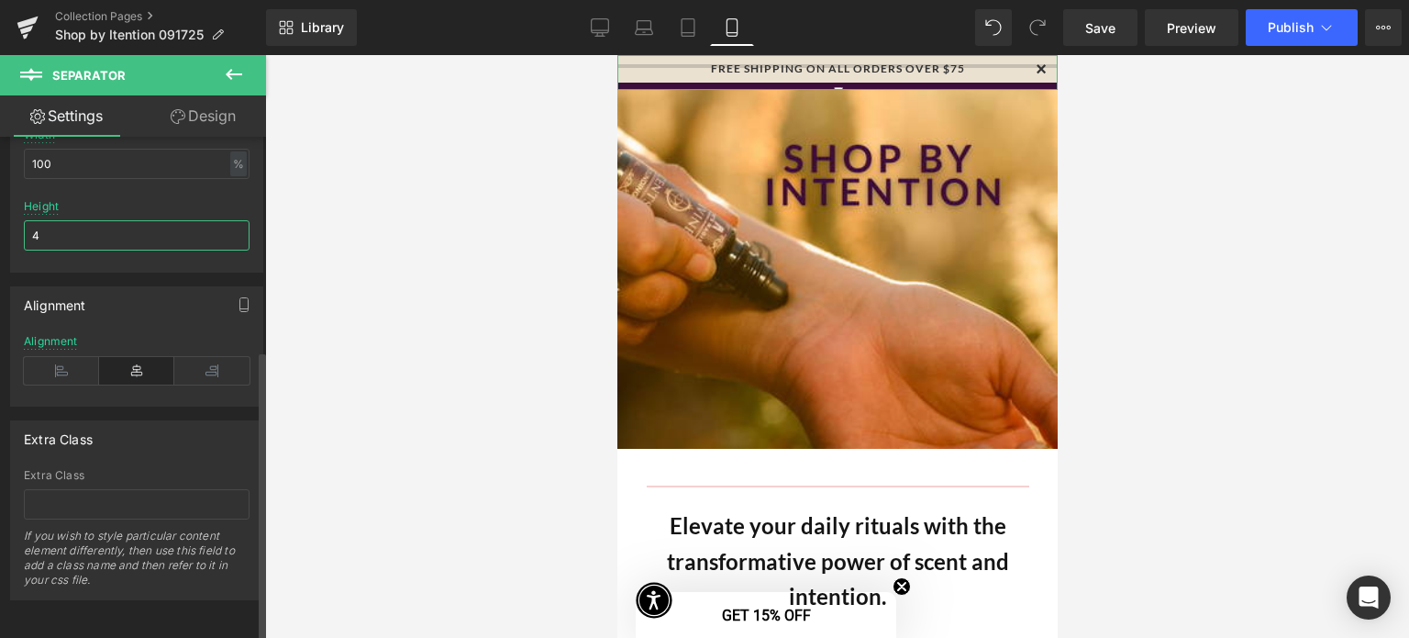
type input "40"
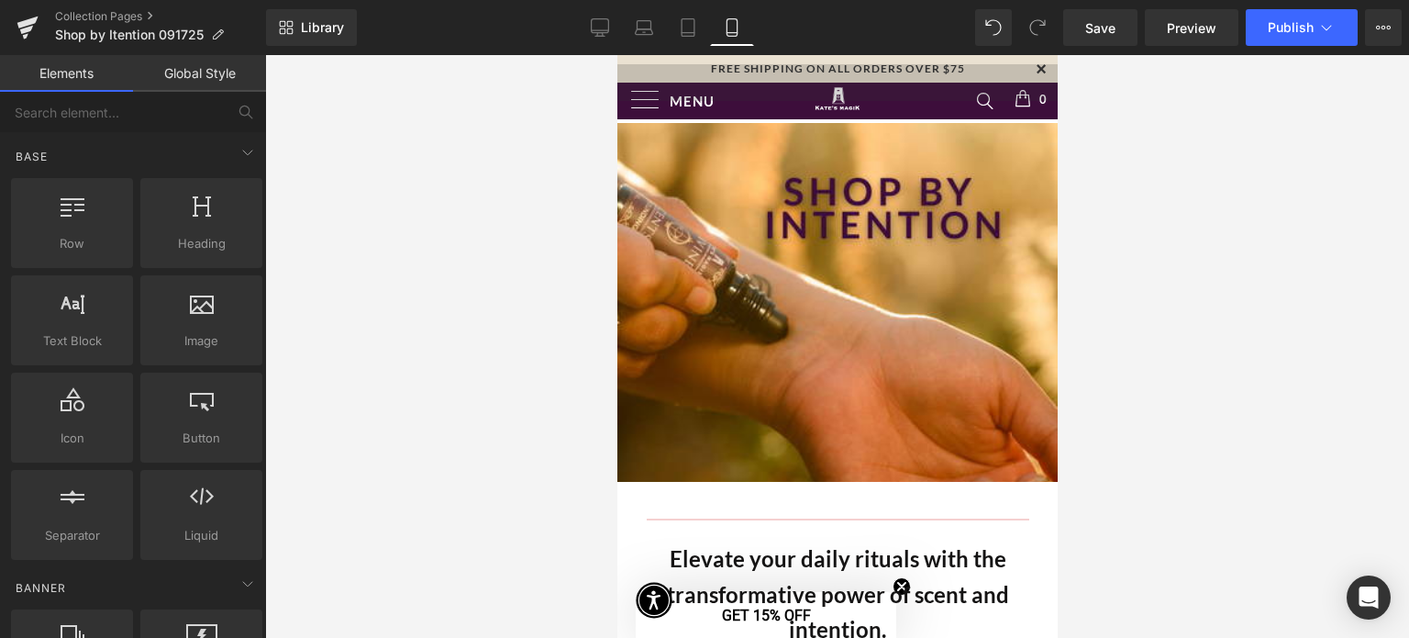
click at [272, 216] on div at bounding box center [837, 346] width 1144 height 583
click at [1289, 28] on span "Publish" at bounding box center [1291, 27] width 46 height 15
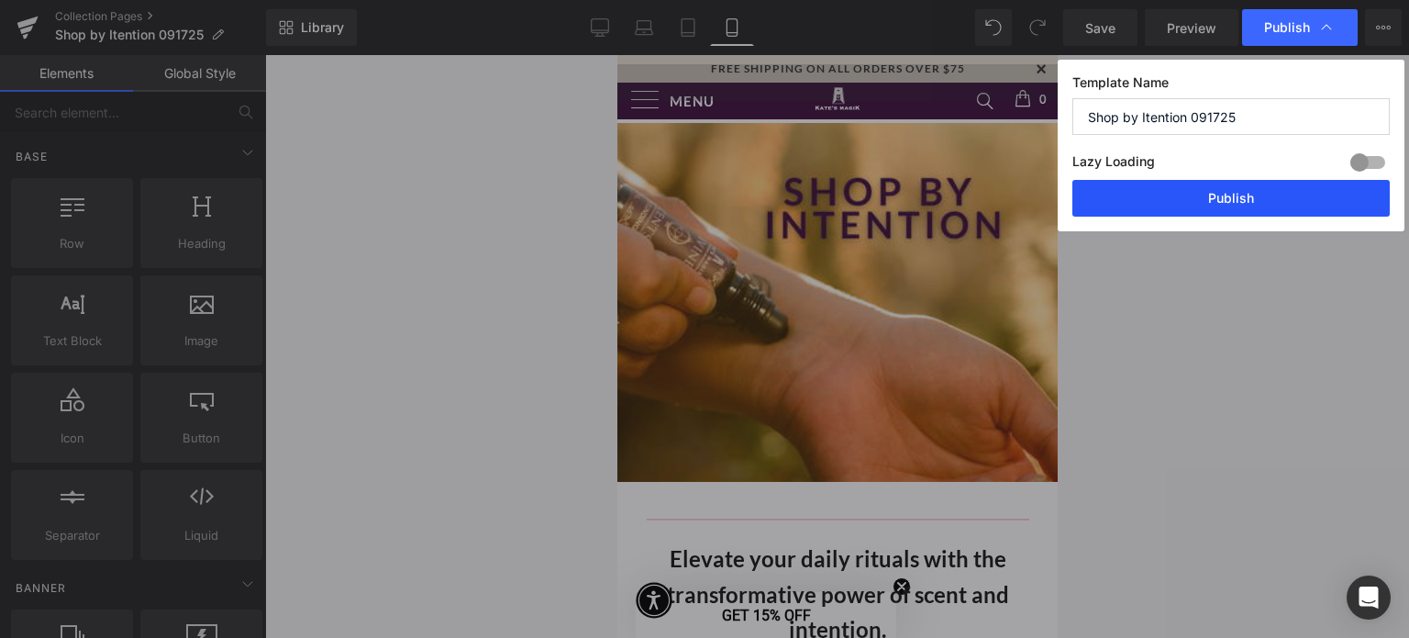
click at [1228, 207] on button "Publish" at bounding box center [1231, 198] width 317 height 37
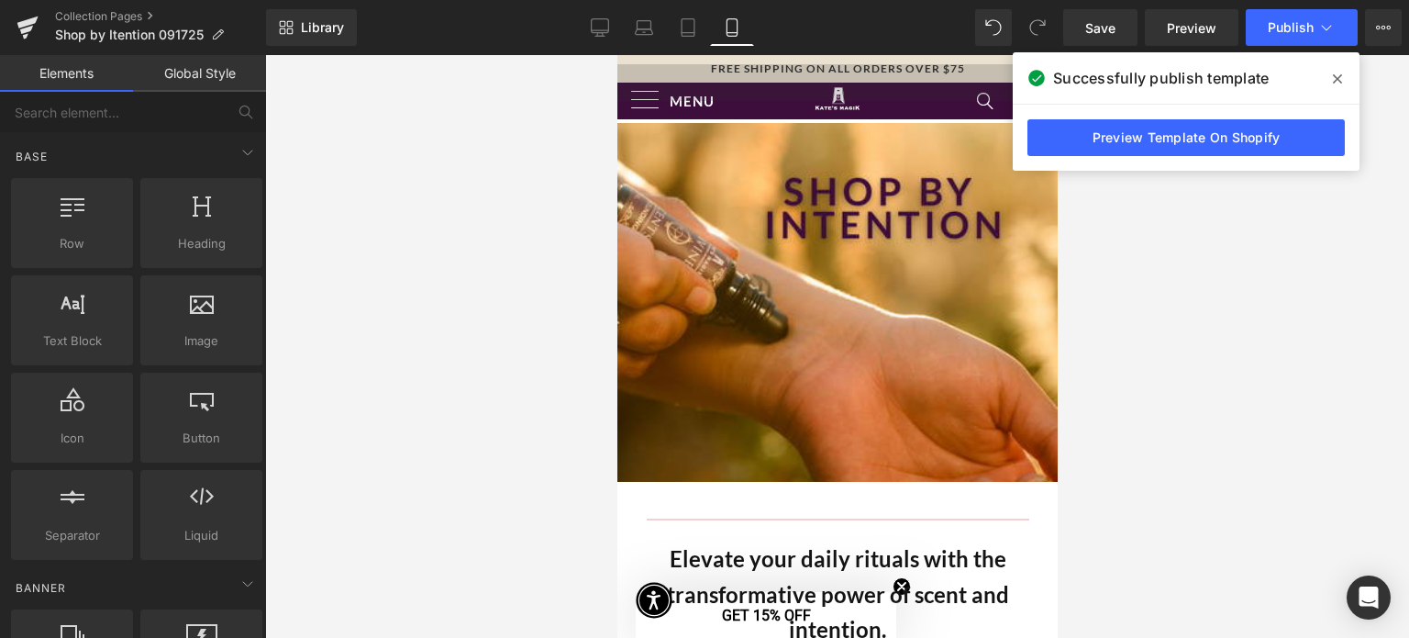
click at [1339, 74] on icon at bounding box center [1337, 79] width 9 height 15
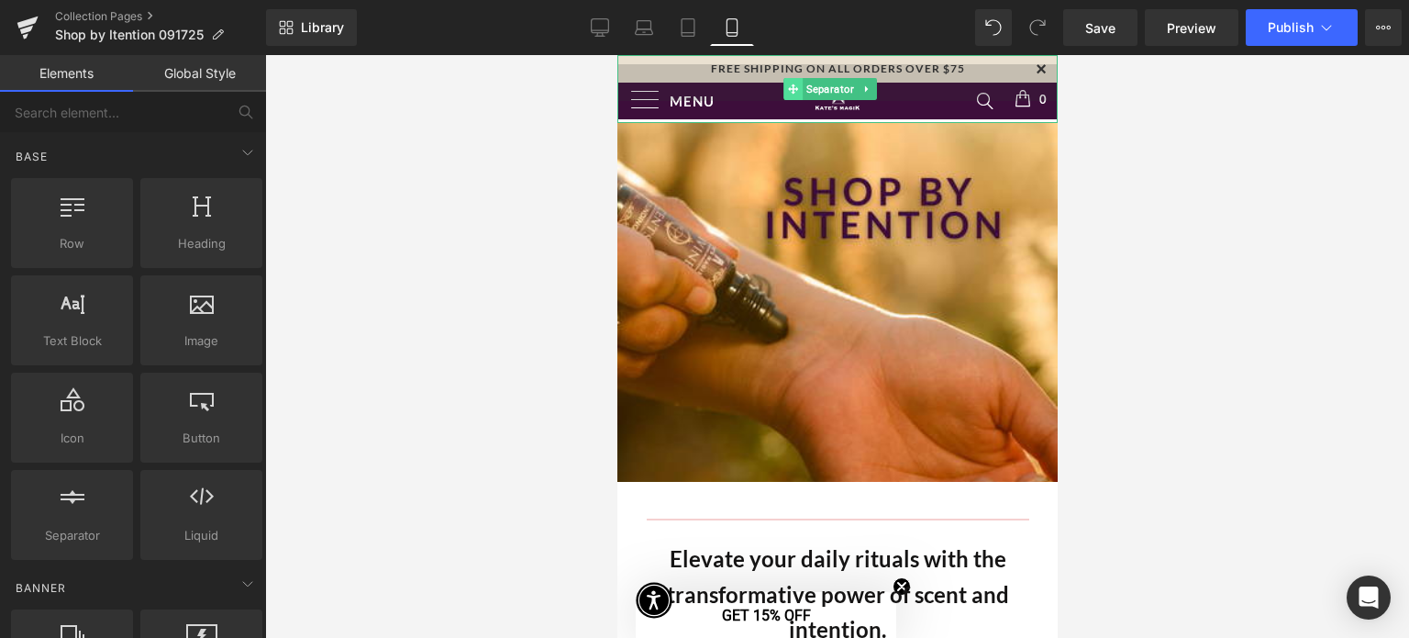
click at [796, 90] on icon at bounding box center [793, 88] width 10 height 10
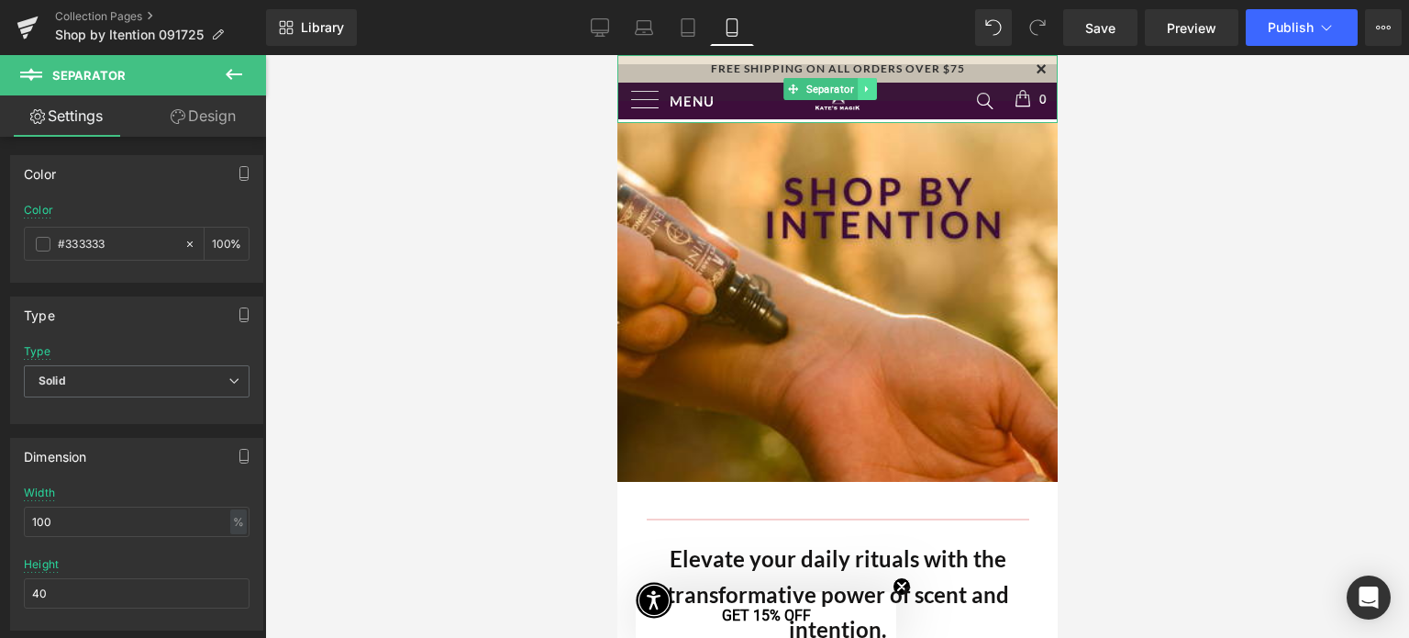
click at [869, 88] on icon at bounding box center [867, 88] width 10 height 11
click at [862, 89] on link at bounding box center [857, 89] width 19 height 22
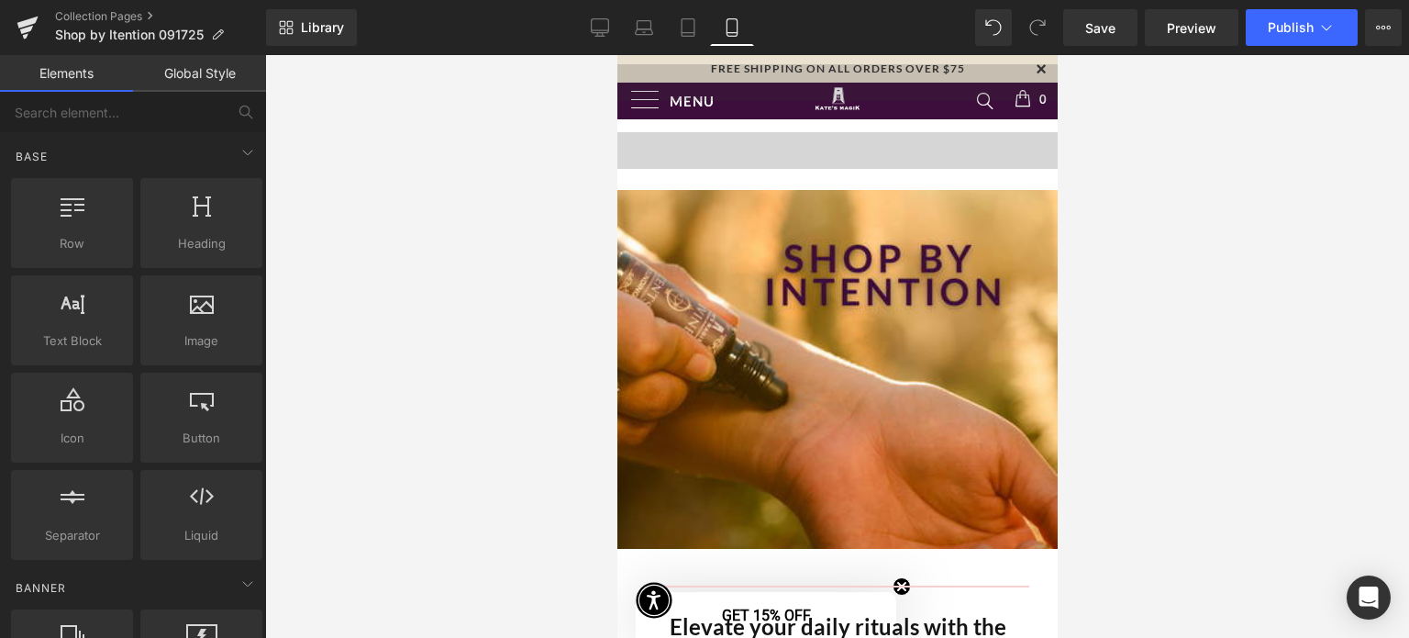
click at [1140, 198] on div at bounding box center [837, 346] width 1144 height 583
click at [1287, 36] on button "Publish" at bounding box center [1302, 27] width 112 height 37
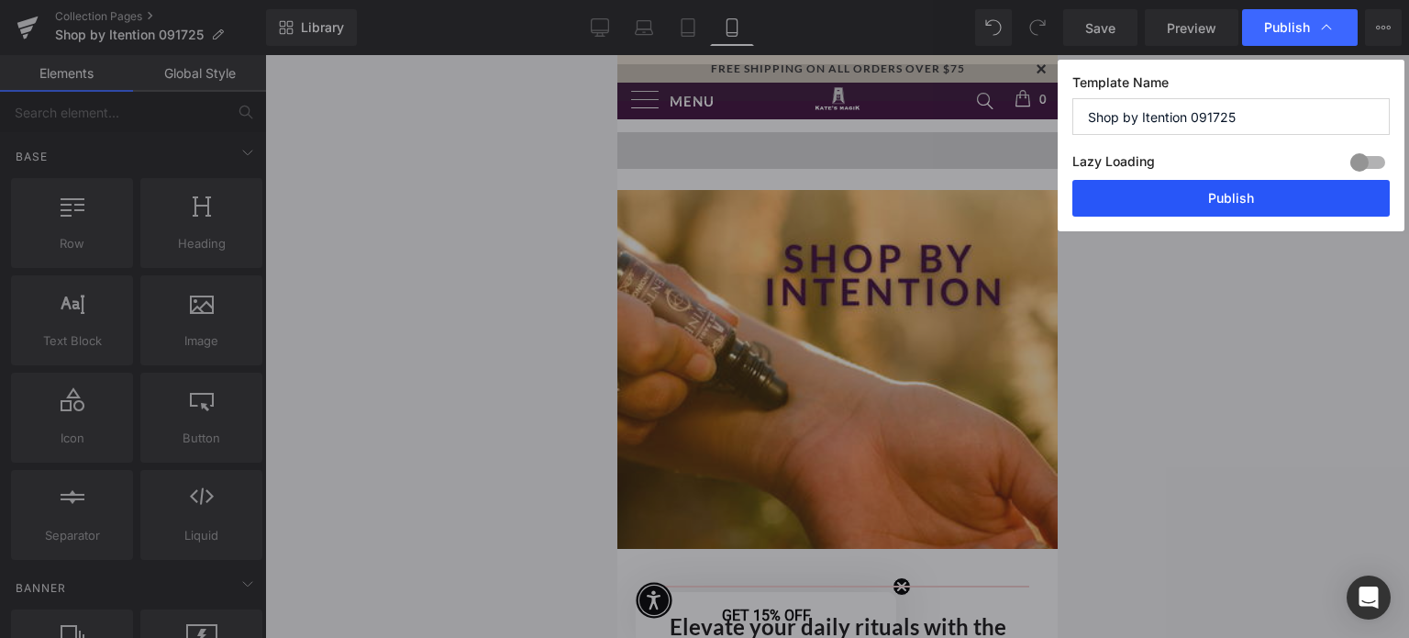
click at [1207, 198] on button "Publish" at bounding box center [1231, 198] width 317 height 37
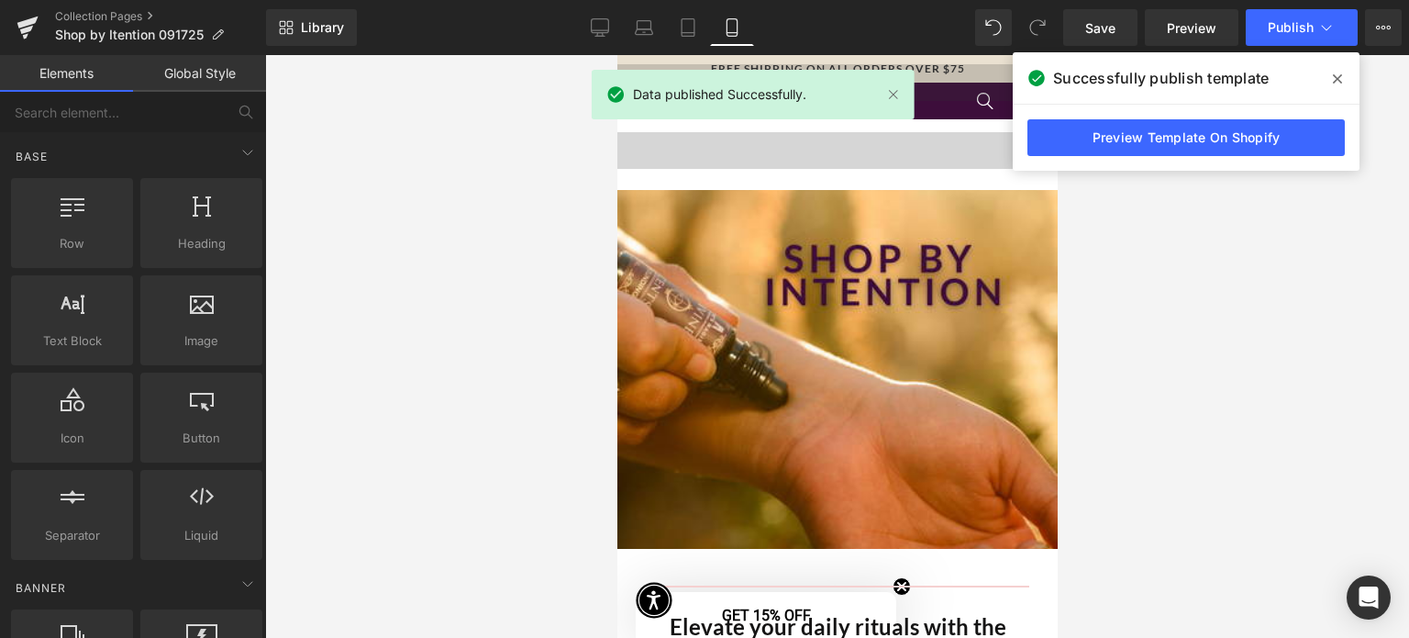
click at [1235, 283] on div at bounding box center [837, 346] width 1144 height 583
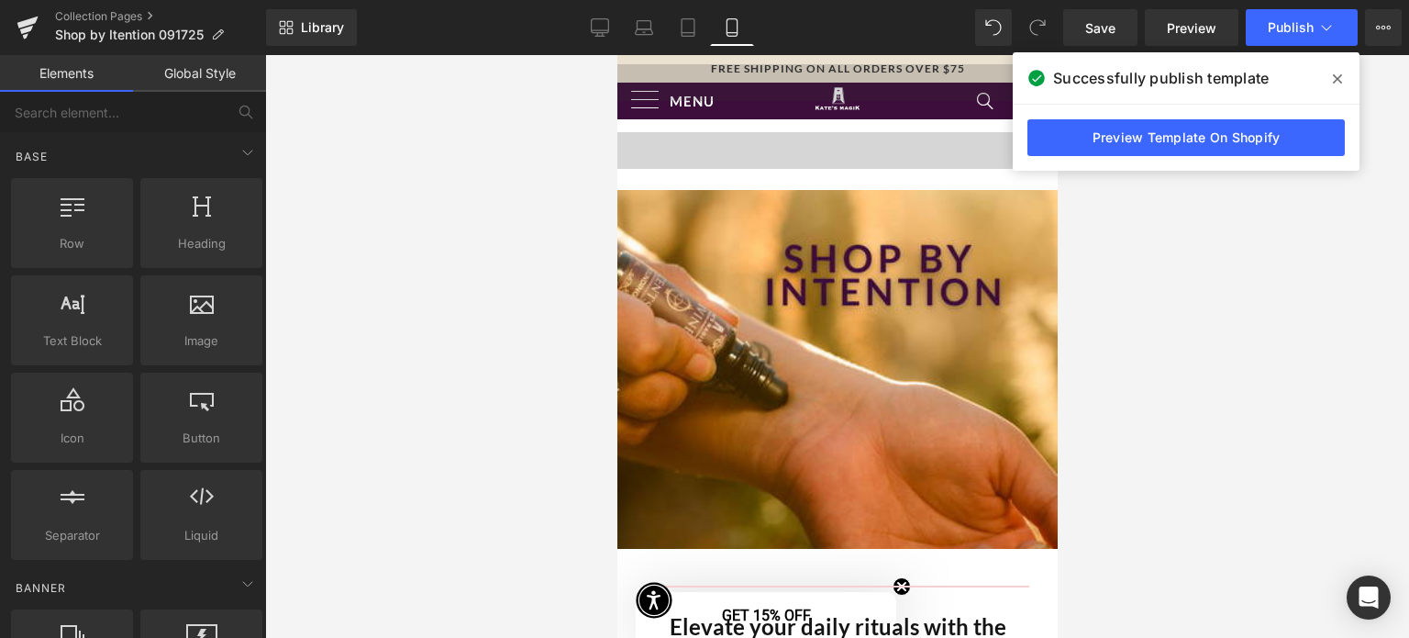
click at [1335, 80] on icon at bounding box center [1337, 78] width 9 height 9
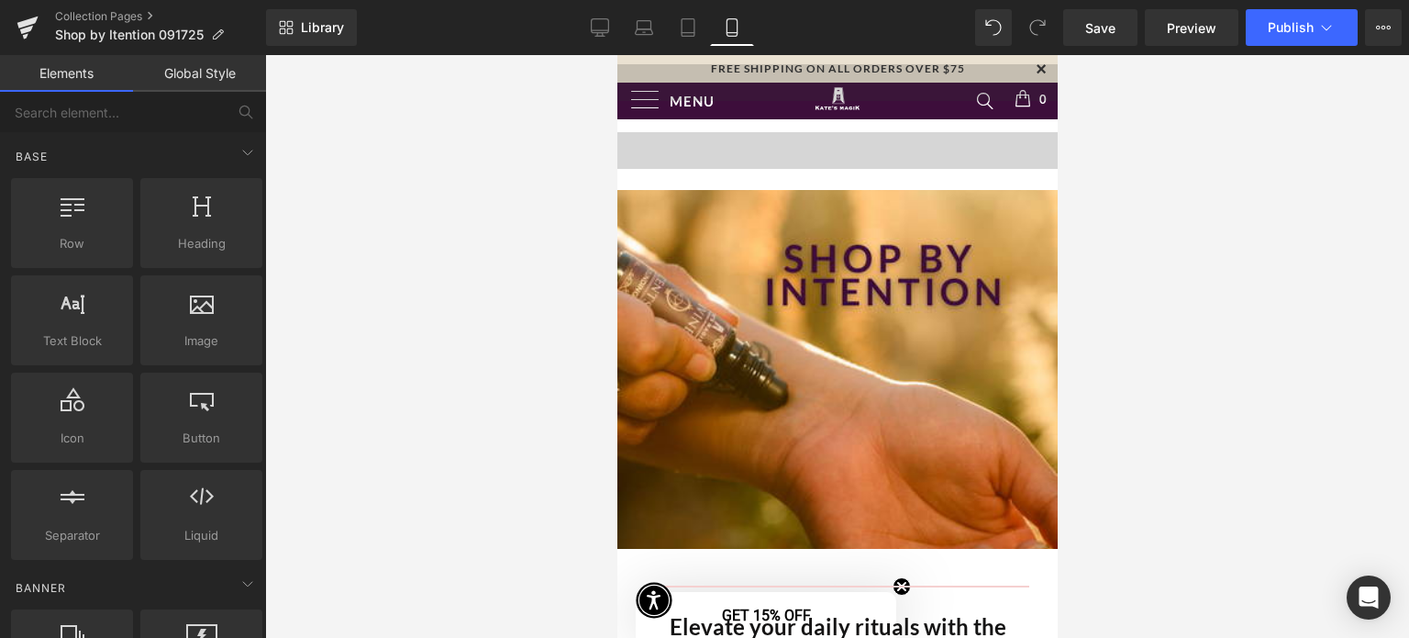
click at [1318, 239] on div at bounding box center [837, 346] width 1144 height 583
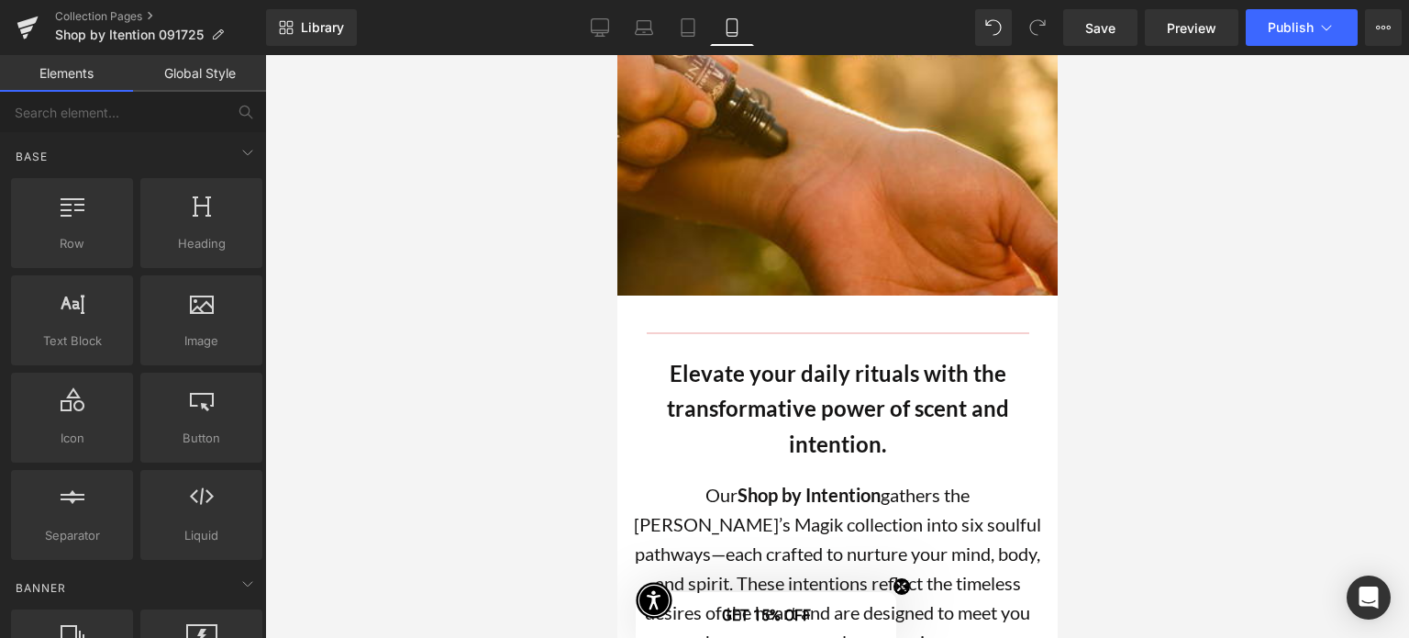
scroll to position [0, 0]
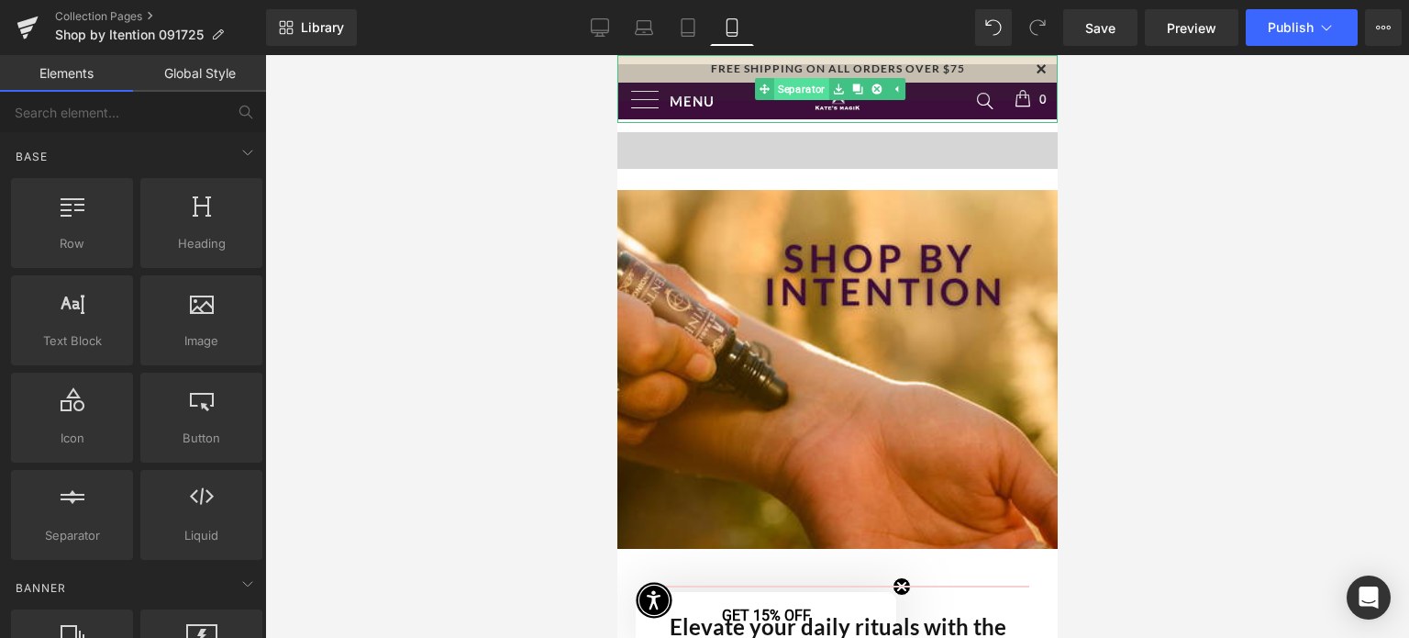
click at [786, 87] on link "Separator" at bounding box center [792, 89] width 74 height 22
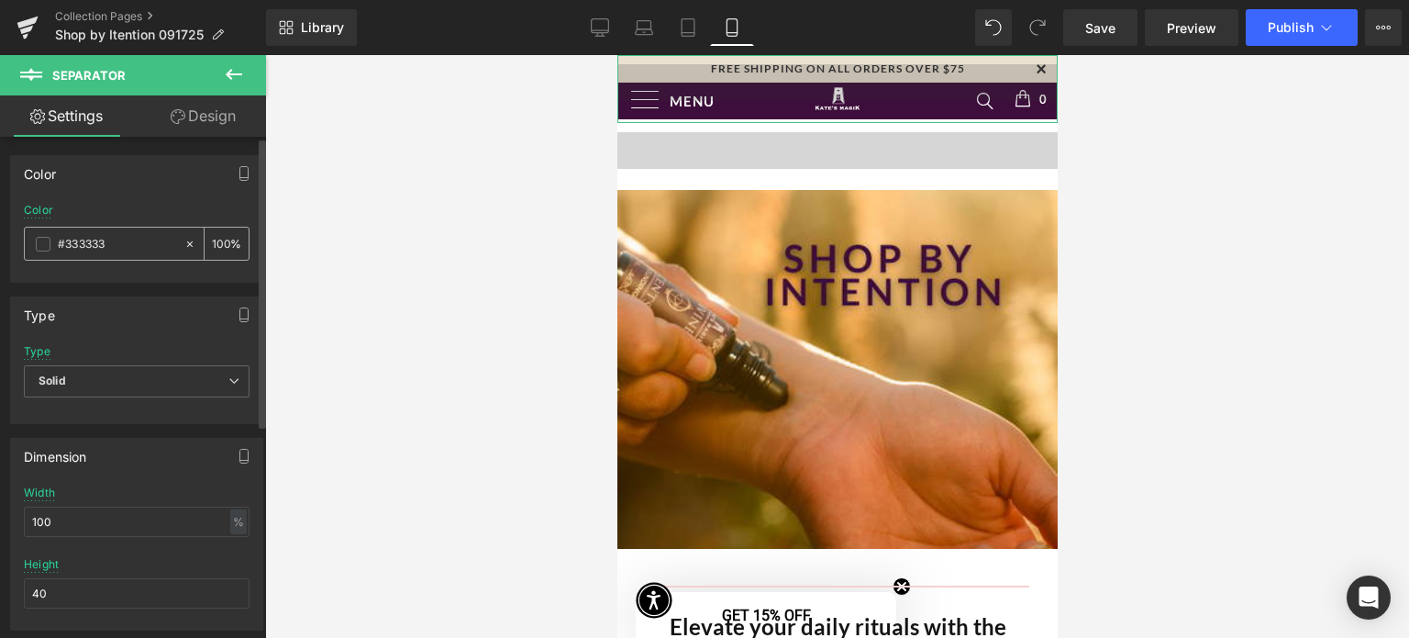
click at [47, 241] on span at bounding box center [43, 244] width 15 height 15
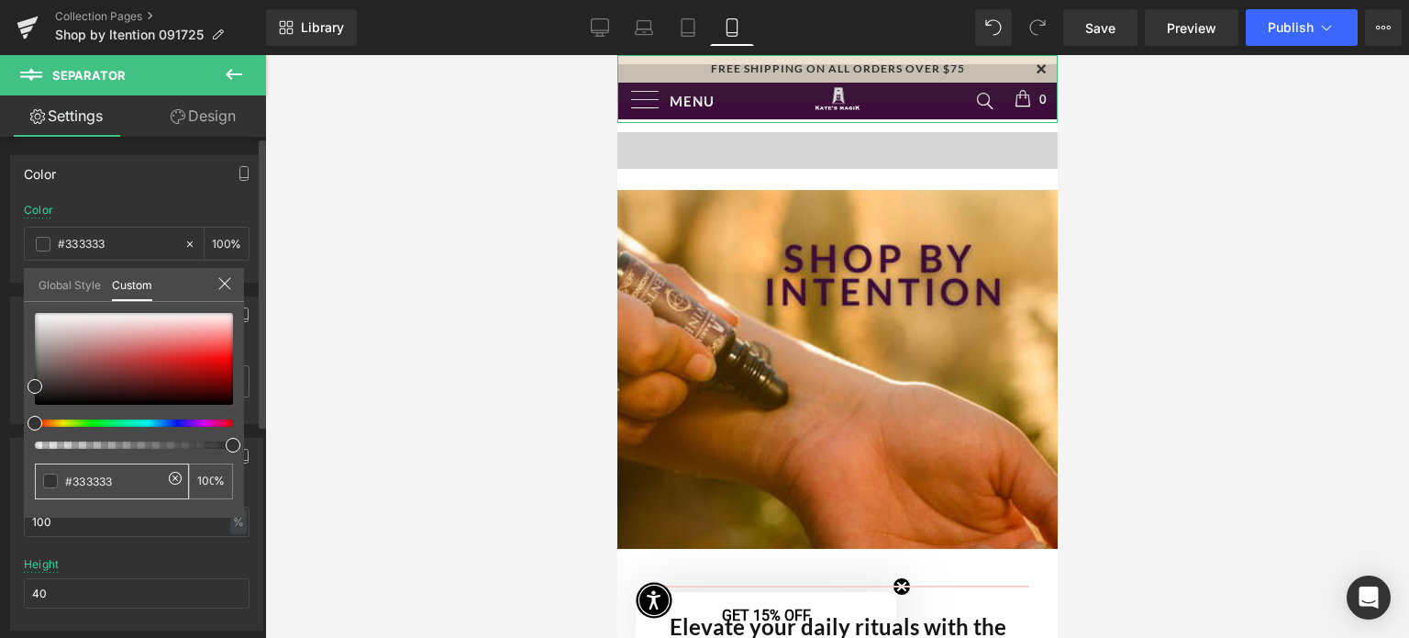
click at [175, 474] on icon at bounding box center [175, 478] width 15 height 15
type input "none"
type input "0"
type input "none"
type input "0"
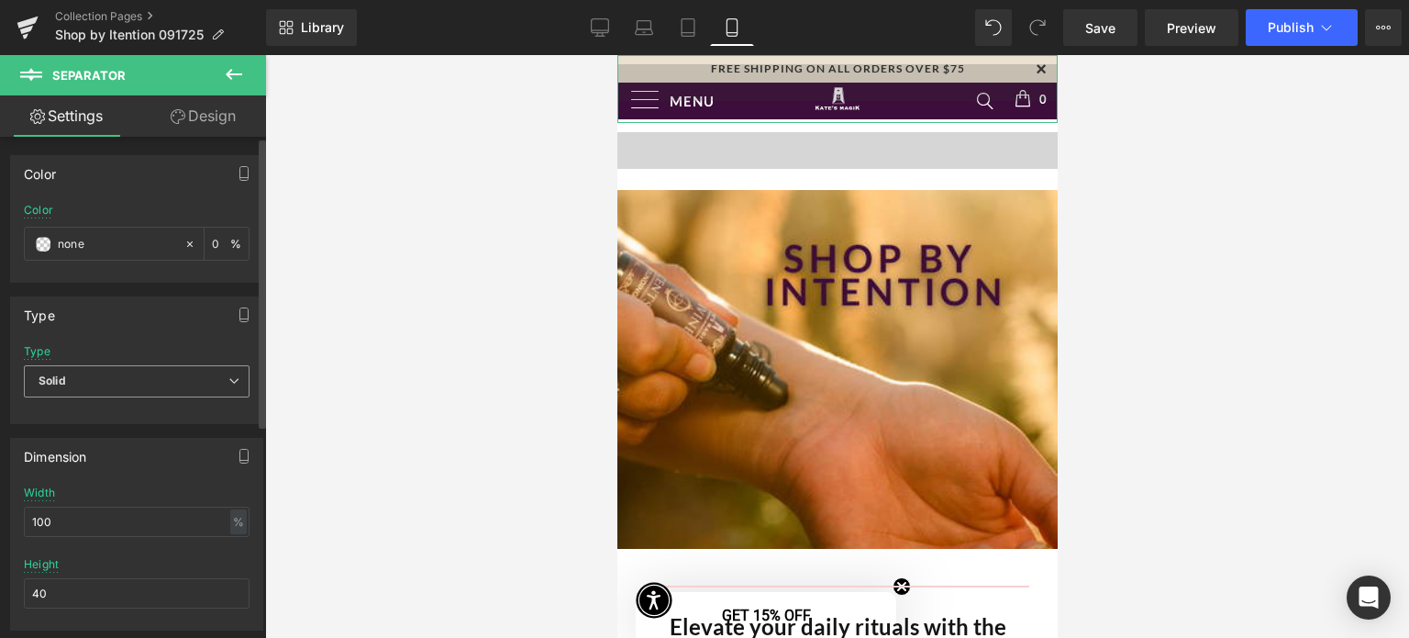
click at [231, 386] on span "Solid" at bounding box center [137, 381] width 226 height 32
click at [273, 279] on div at bounding box center [837, 346] width 1144 height 583
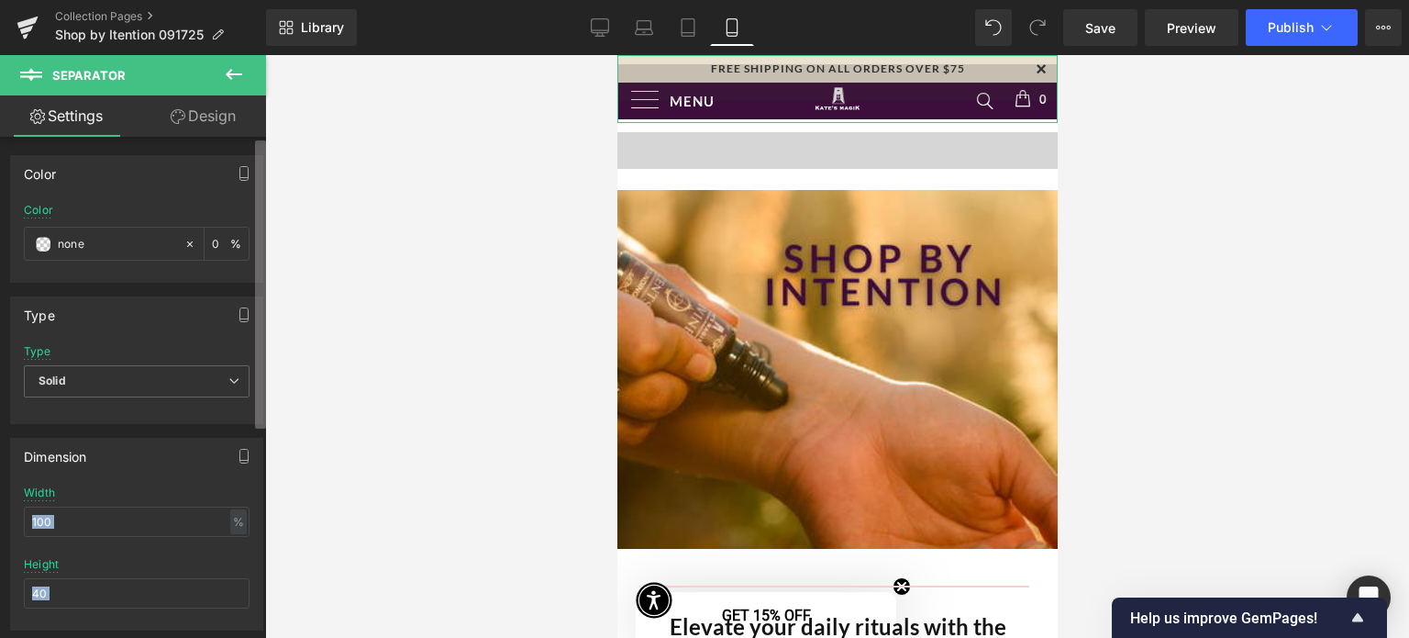
drag, startPoint x: 257, startPoint y: 302, endPoint x: 259, endPoint y: 390, distance: 88.1
click at [259, 390] on div "Color none Color none 0 % Type Solid Dashed Dotted Type Solid Solid Dashed Dott…" at bounding box center [133, 391] width 266 height 509
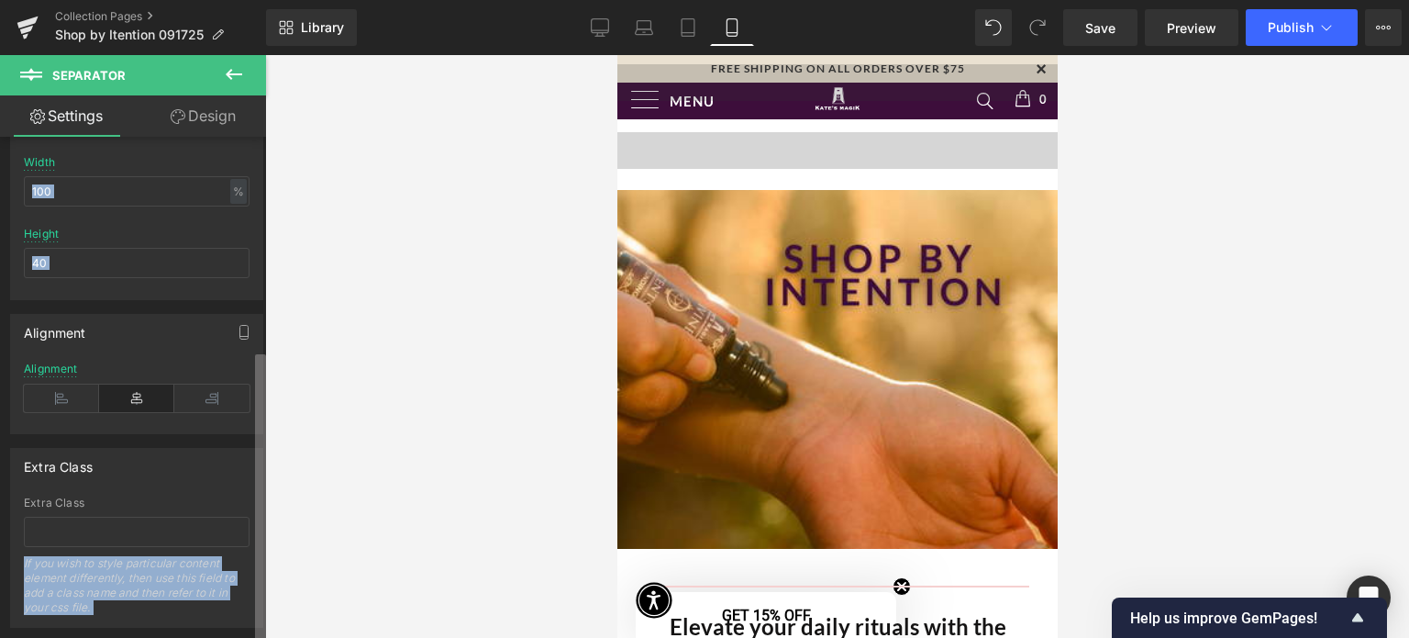
scroll to position [368, 0]
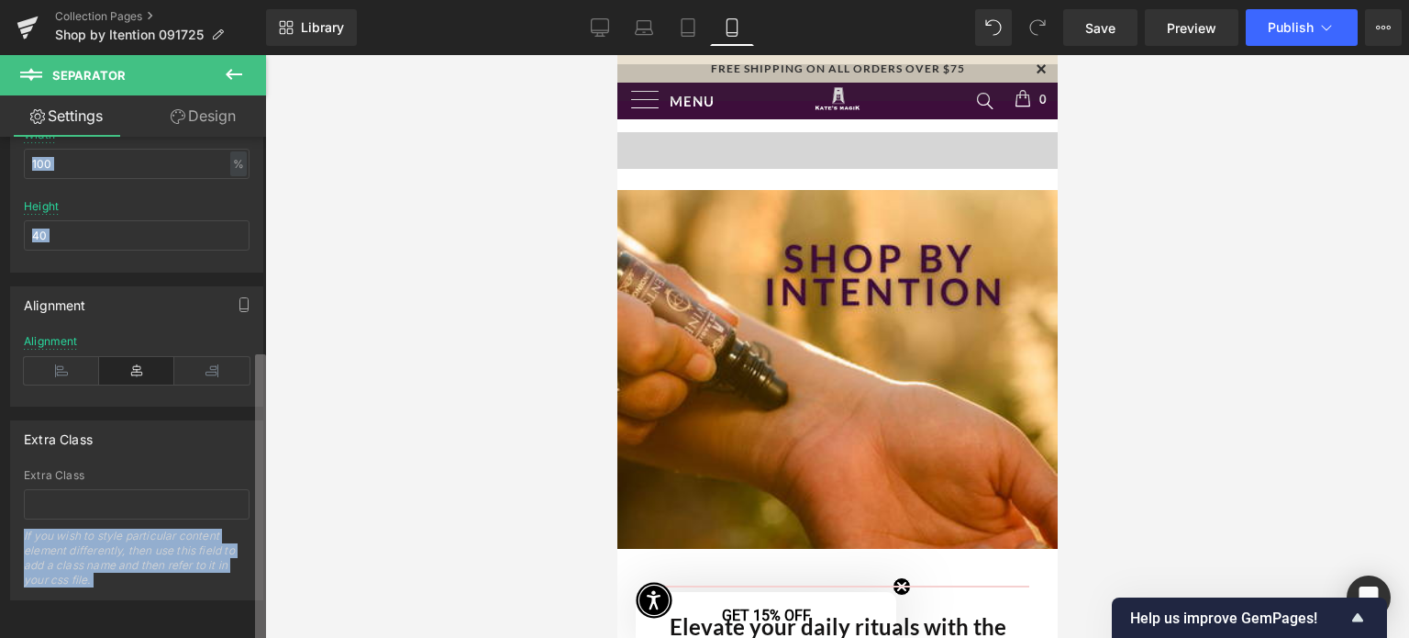
click at [278, 524] on div "Separator You are previewing how the will restyle your page. You can not edit E…" at bounding box center [704, 334] width 1409 height 669
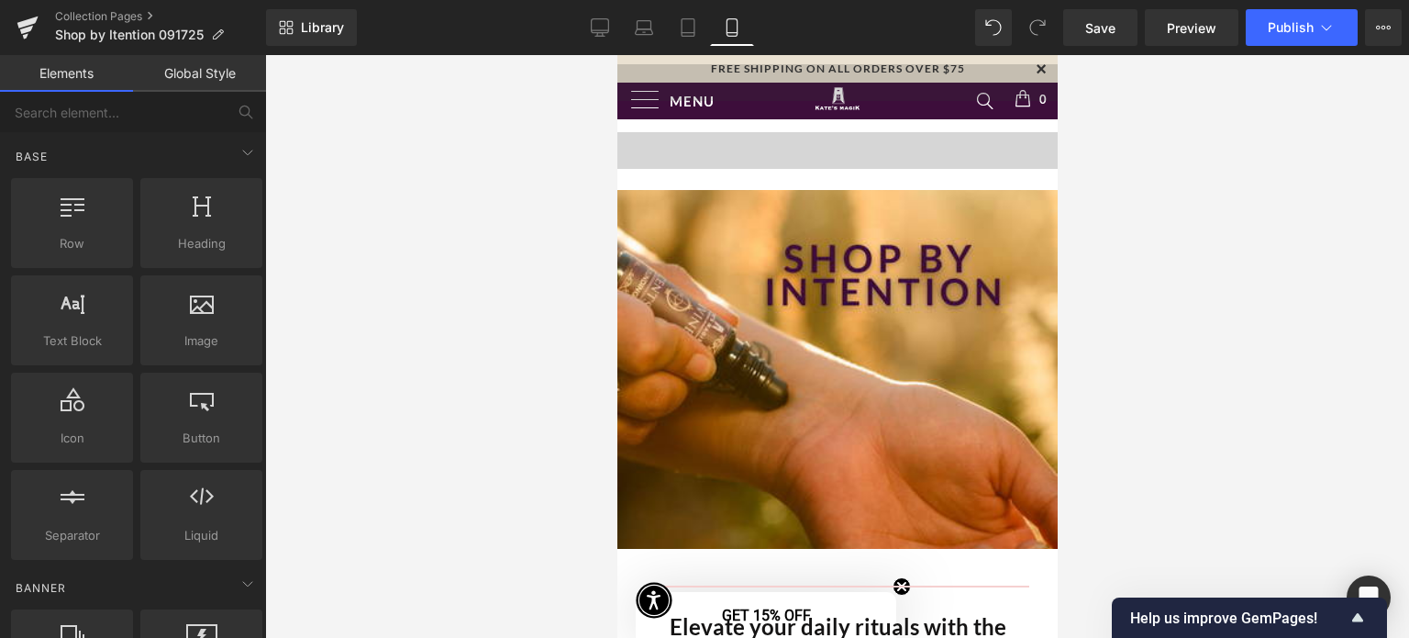
click at [363, 475] on div at bounding box center [837, 346] width 1144 height 583
click at [1297, 21] on span "Publish" at bounding box center [1291, 27] width 46 height 15
click at [965, 141] on hr at bounding box center [837, 155] width 440 height 46
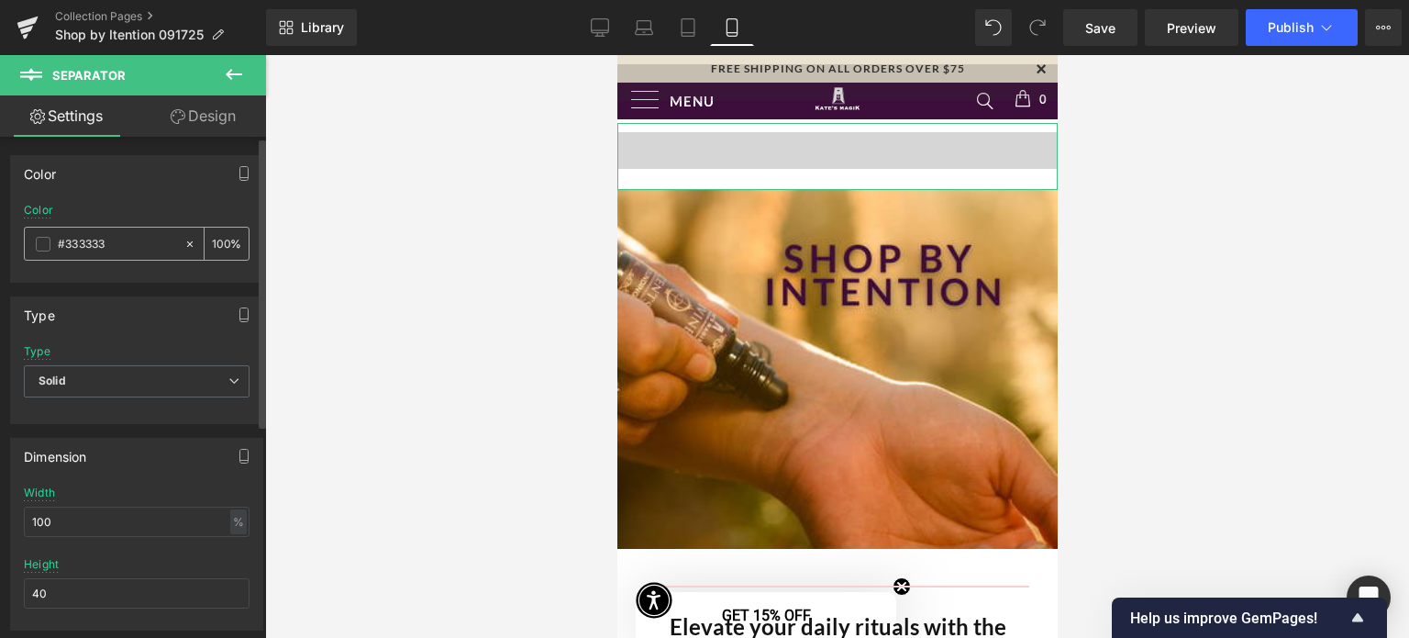
click at [184, 241] on icon at bounding box center [190, 244] width 13 height 13
type input "none"
type input "0"
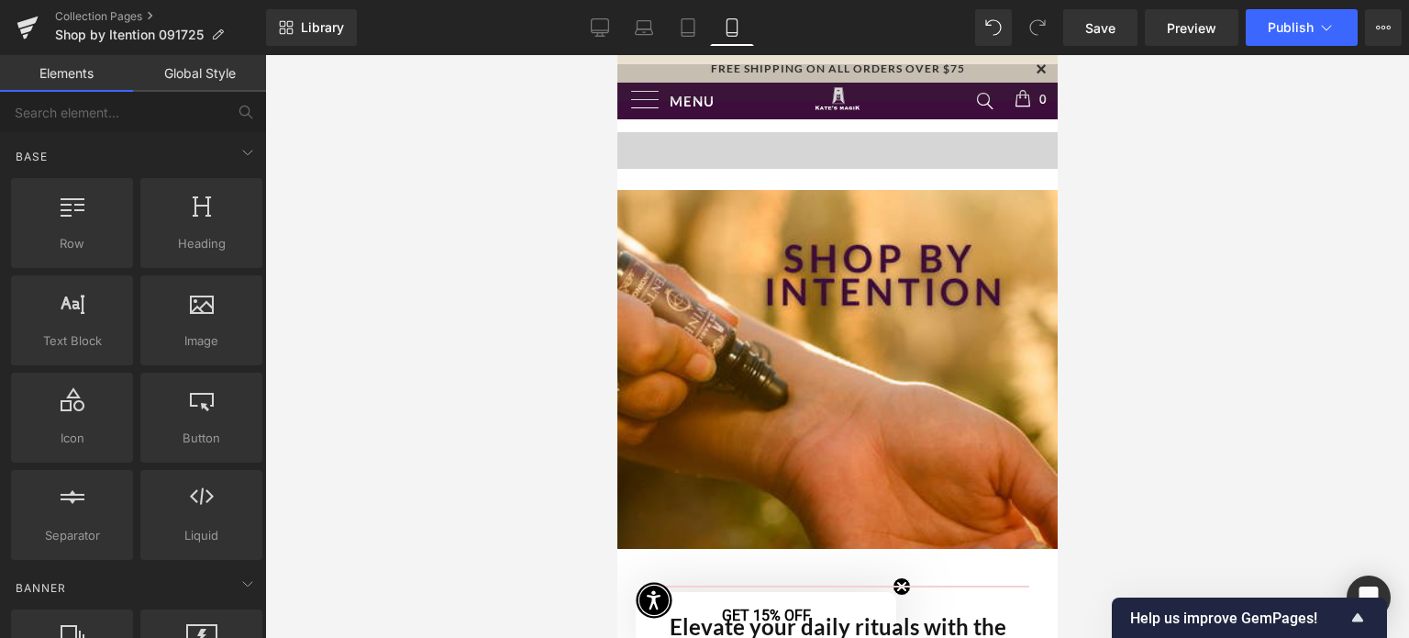
drag, startPoint x: 266, startPoint y: 216, endPoint x: 268, endPoint y: 326, distance: 110.1
click at [268, 326] on div at bounding box center [837, 346] width 1144 height 583
click at [240, 153] on icon at bounding box center [248, 152] width 22 height 22
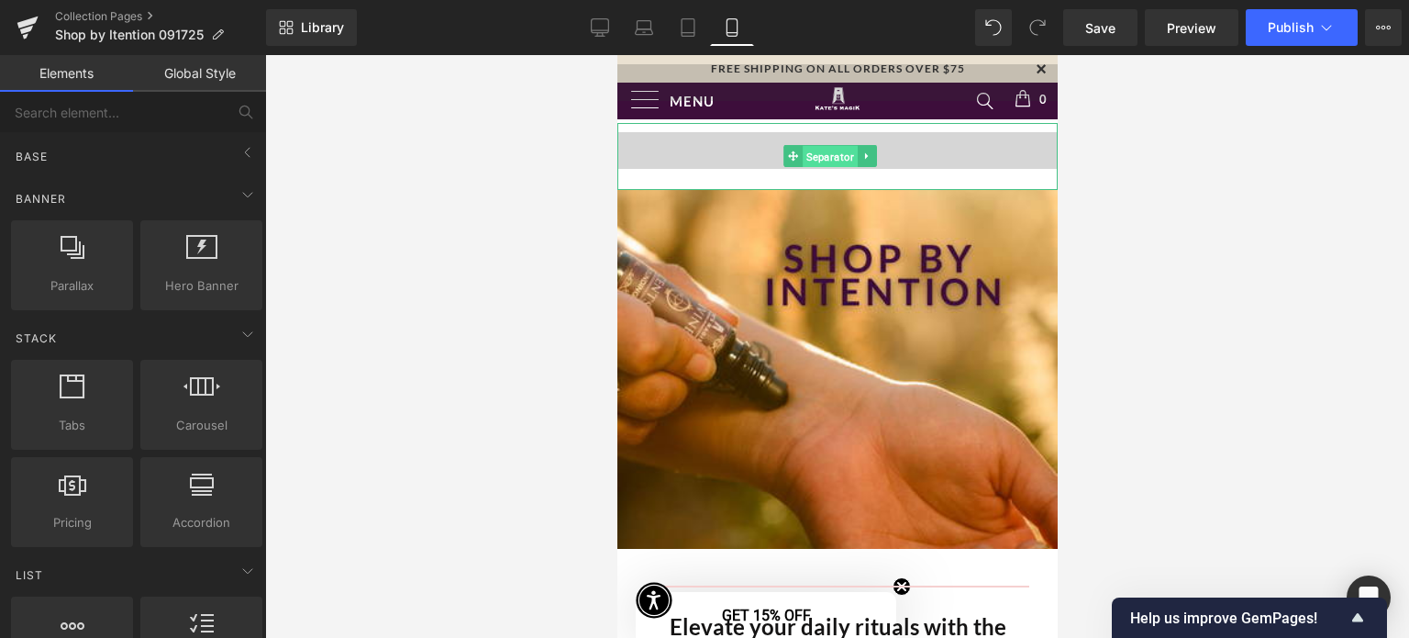
click at [818, 155] on span "Separator" at bounding box center [830, 157] width 55 height 22
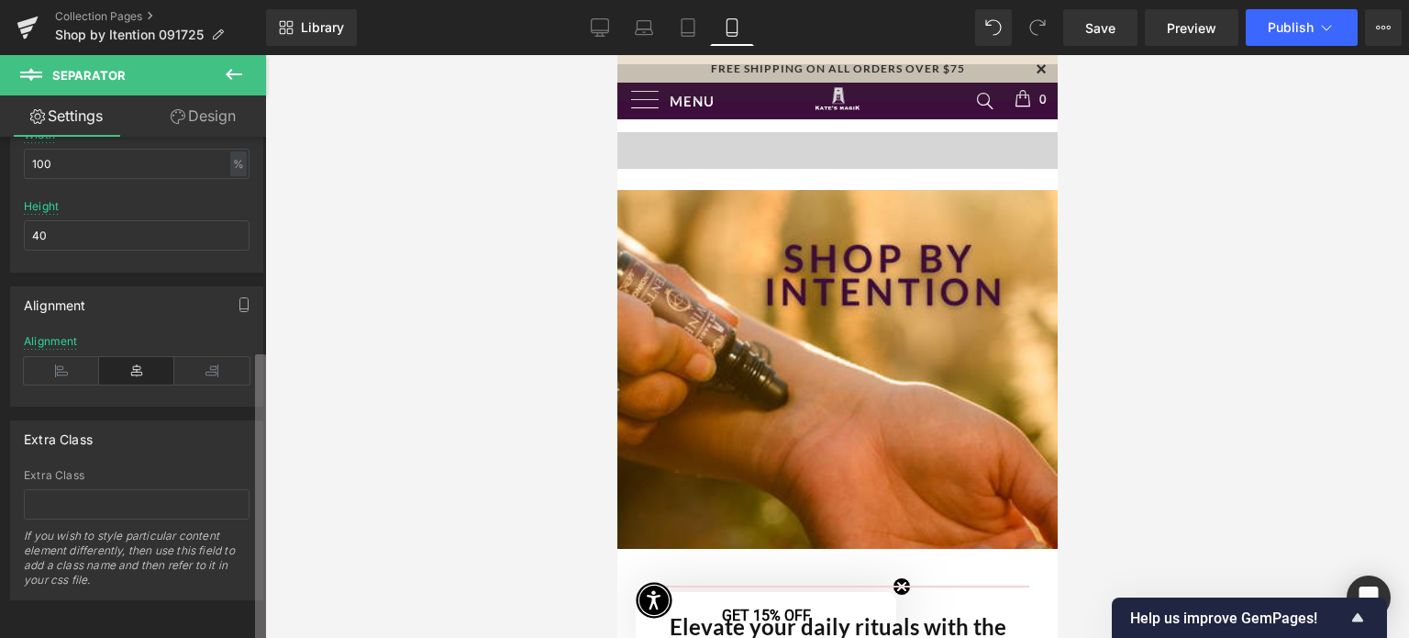
click at [268, 410] on div "Separator You are previewing how the will restyle your page. You can not edit E…" at bounding box center [704, 334] width 1409 height 669
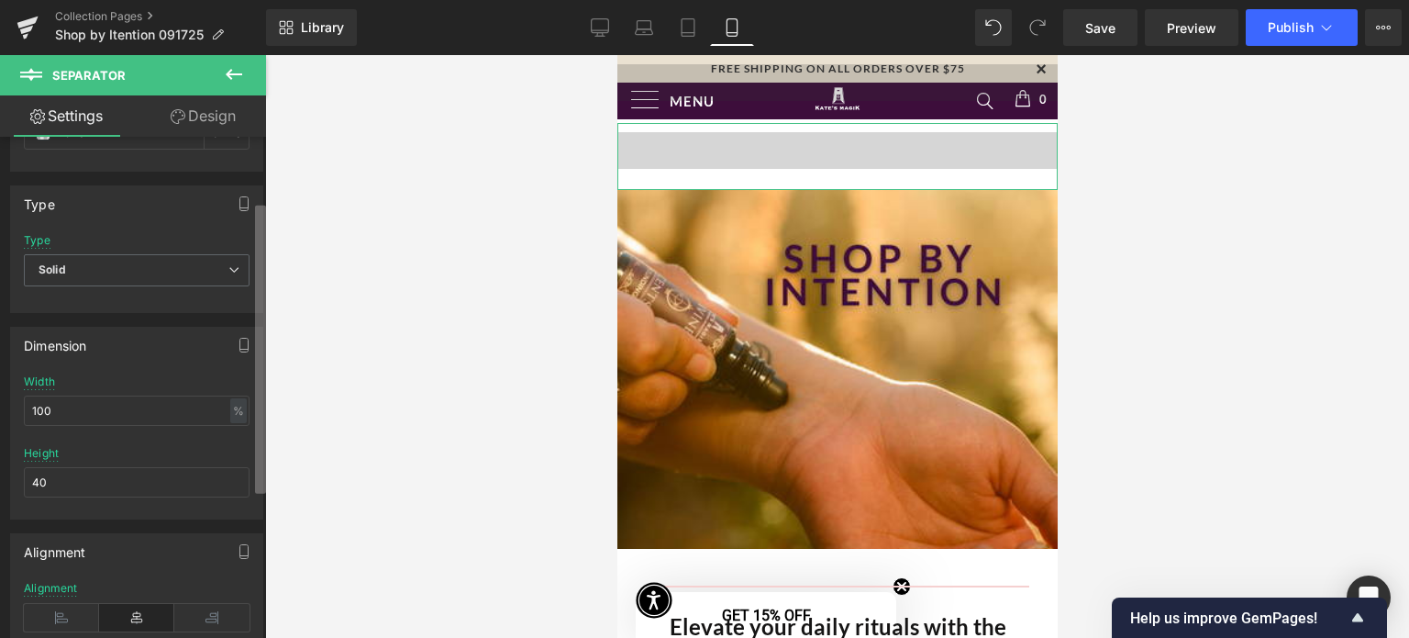
scroll to position [0, 0]
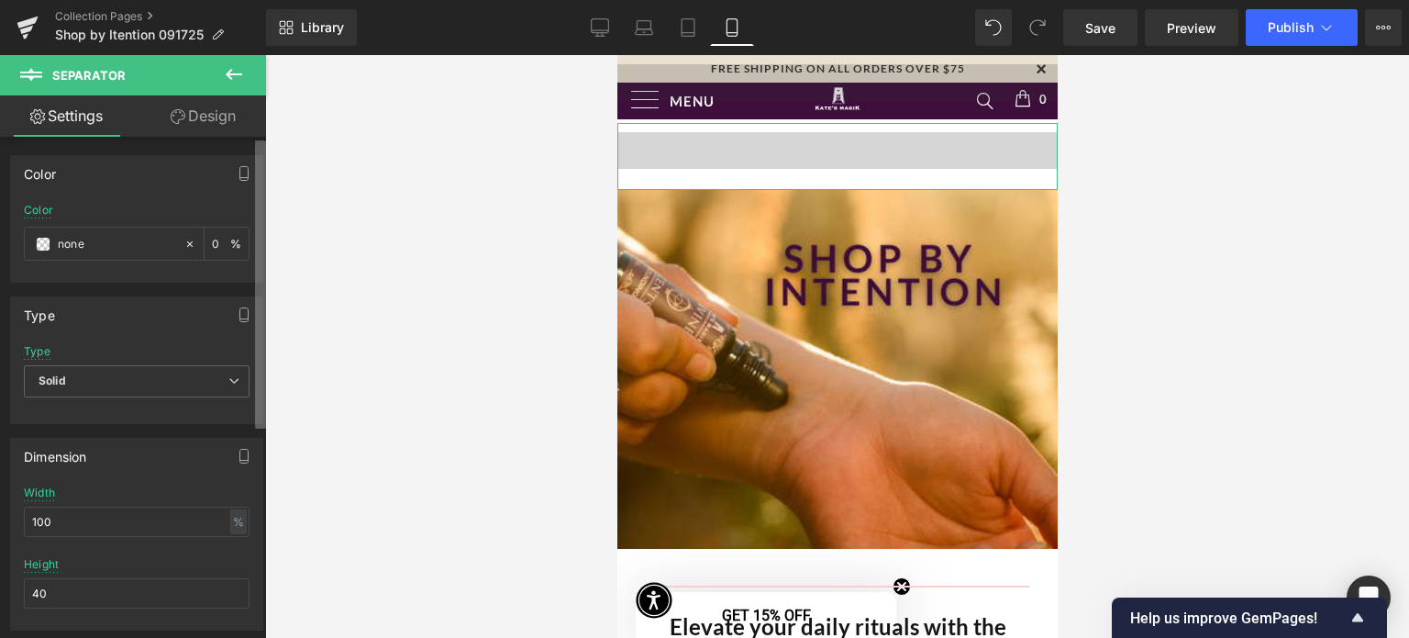
click at [247, 154] on div "Color none Color none 0 % Type Solid Dashed Dotted Type Solid Solid Dashed Dott…" at bounding box center [133, 391] width 266 height 509
click at [196, 115] on link "Design" at bounding box center [203, 115] width 133 height 41
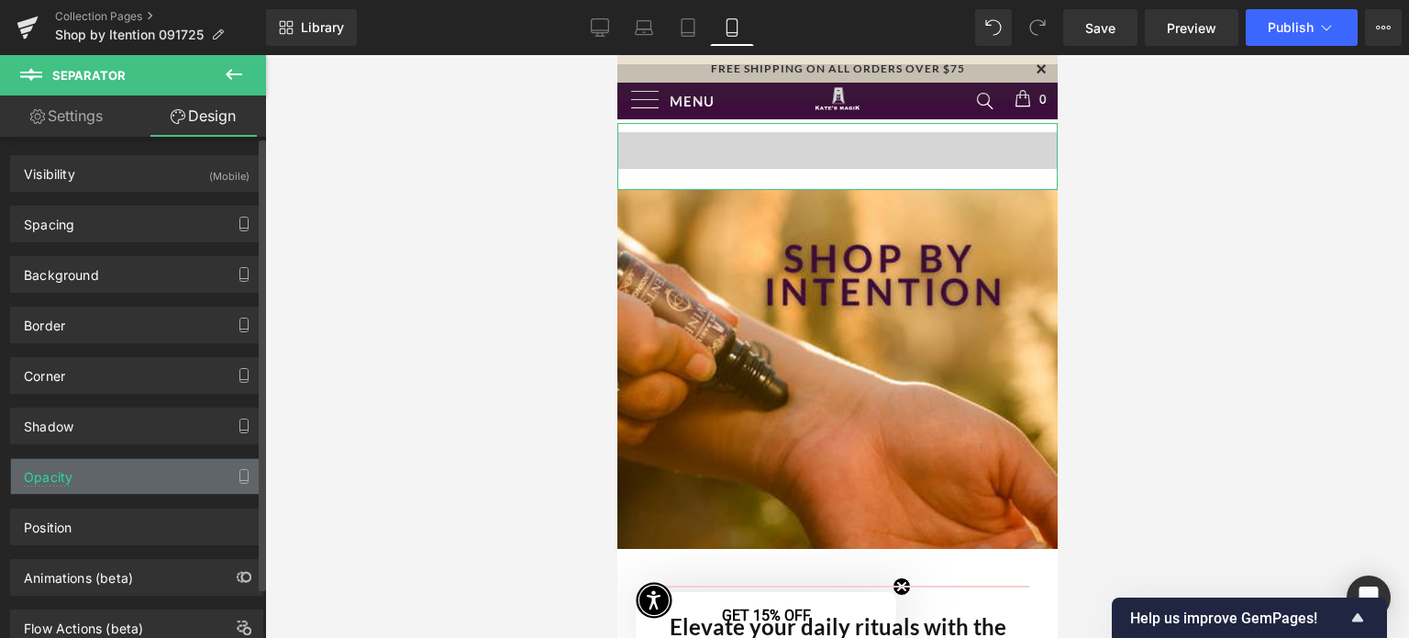
click at [188, 472] on div "Opacity" at bounding box center [136, 476] width 251 height 35
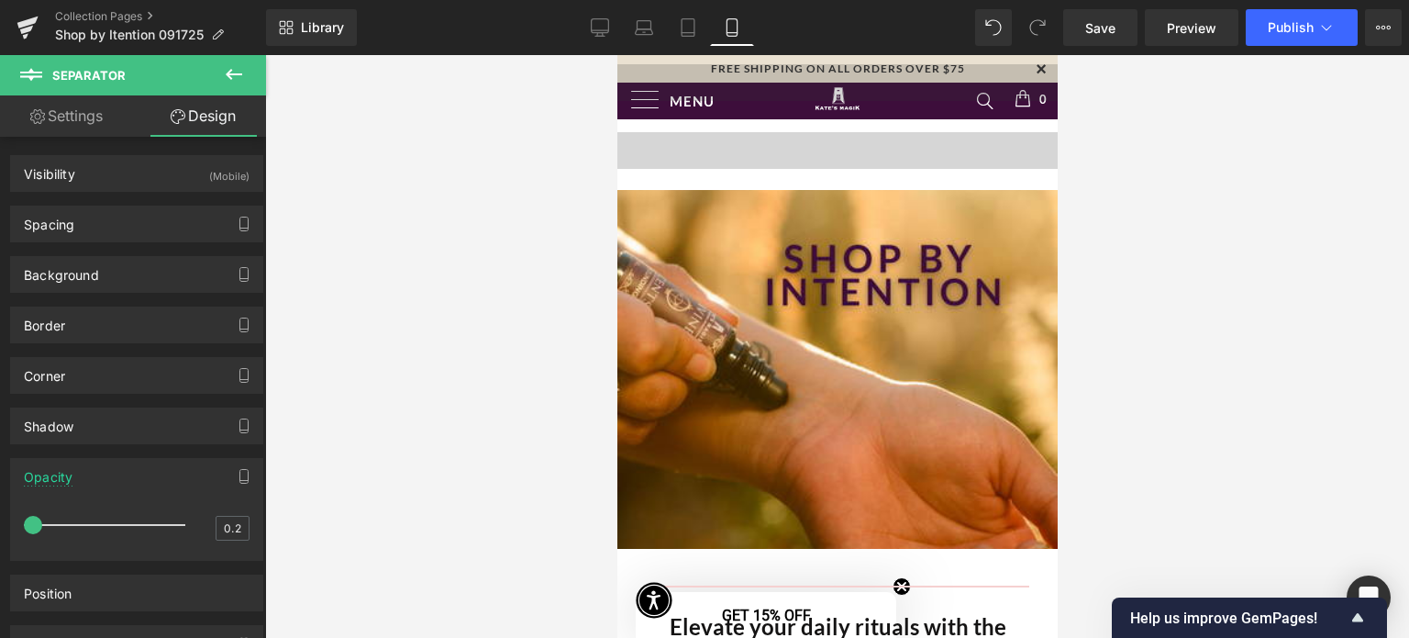
click at [408, 495] on div at bounding box center [837, 346] width 1144 height 583
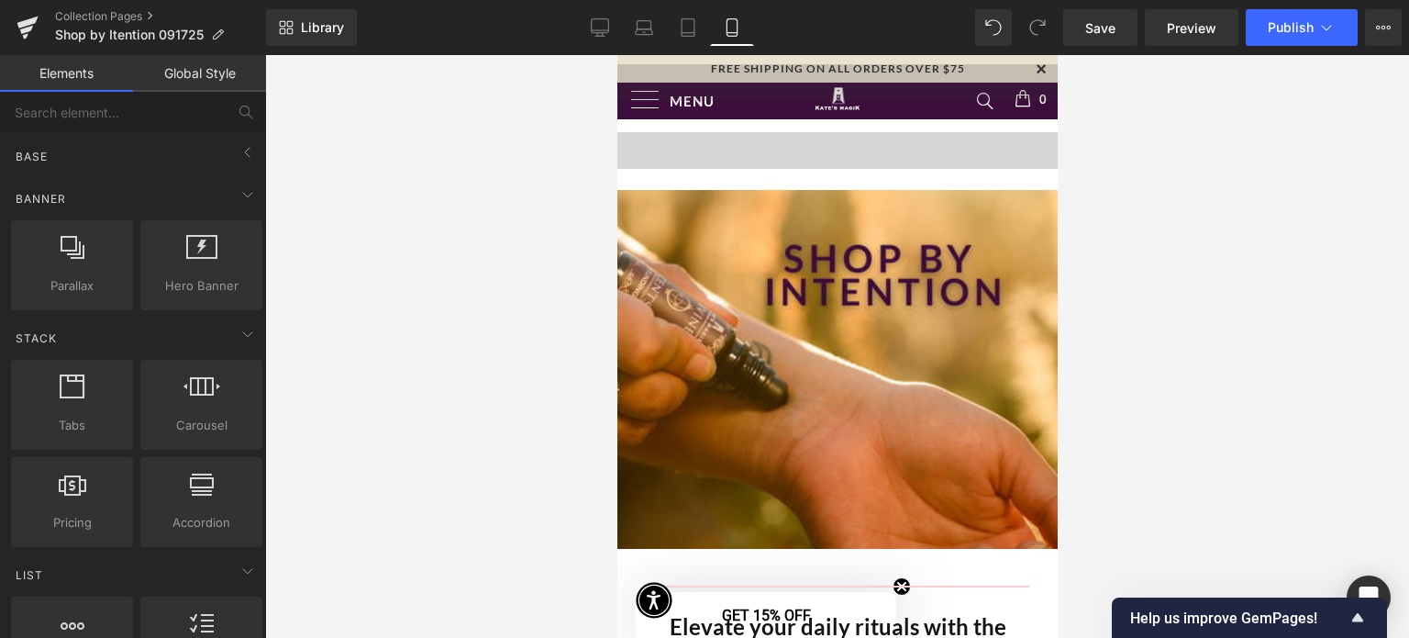
click at [408, 495] on div at bounding box center [837, 346] width 1144 height 583
click at [1284, 28] on span "Publish" at bounding box center [1291, 27] width 46 height 15
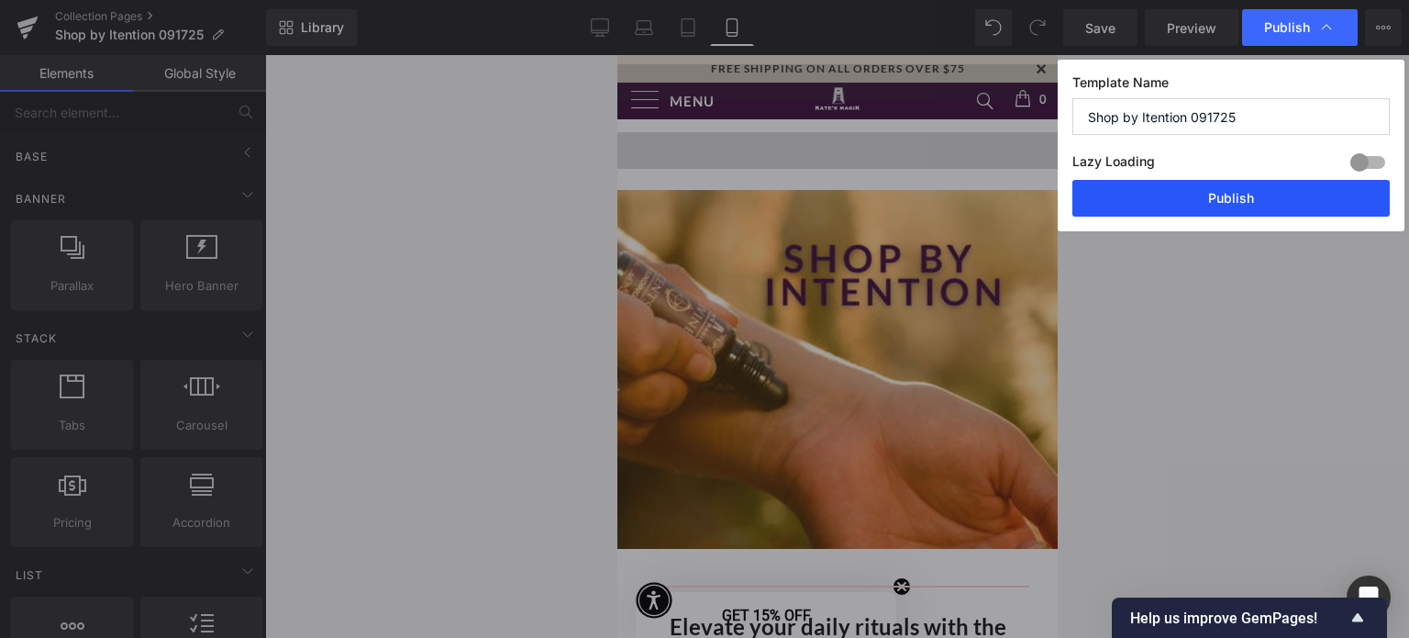
click at [1251, 193] on button "Publish" at bounding box center [1231, 198] width 317 height 37
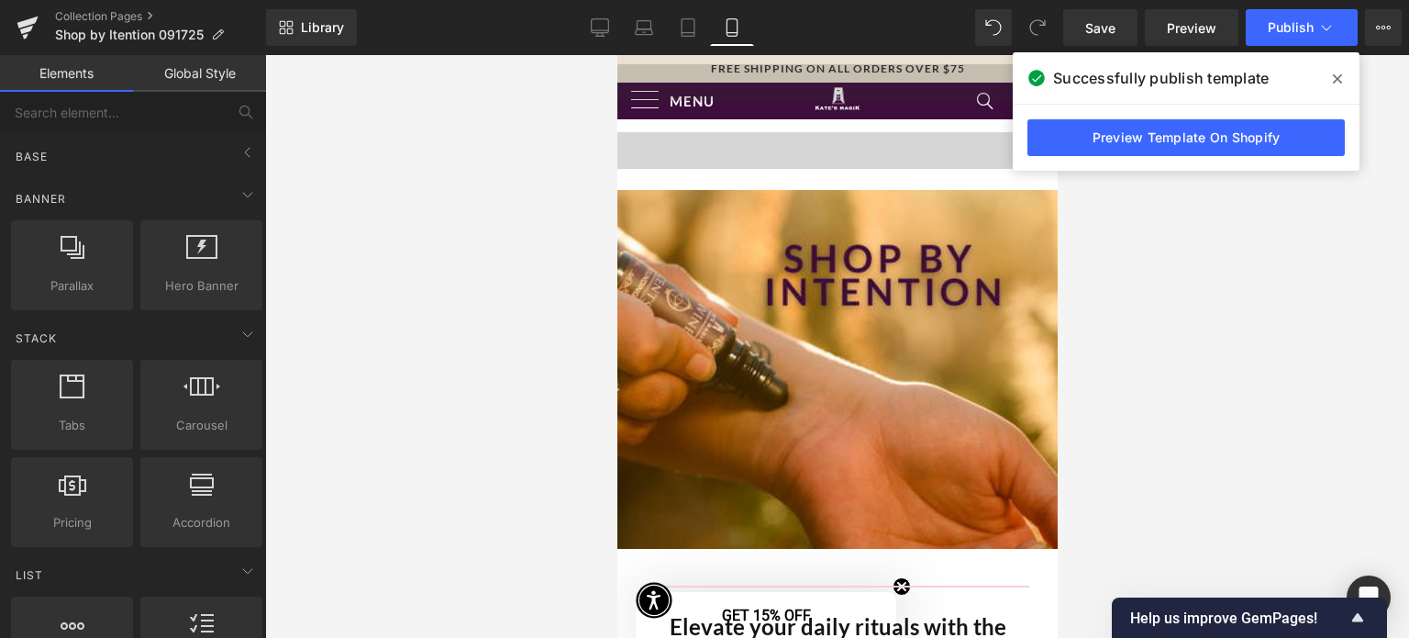
click at [1288, 265] on div at bounding box center [837, 346] width 1144 height 583
click at [931, 146] on hr at bounding box center [837, 155] width 440 height 46
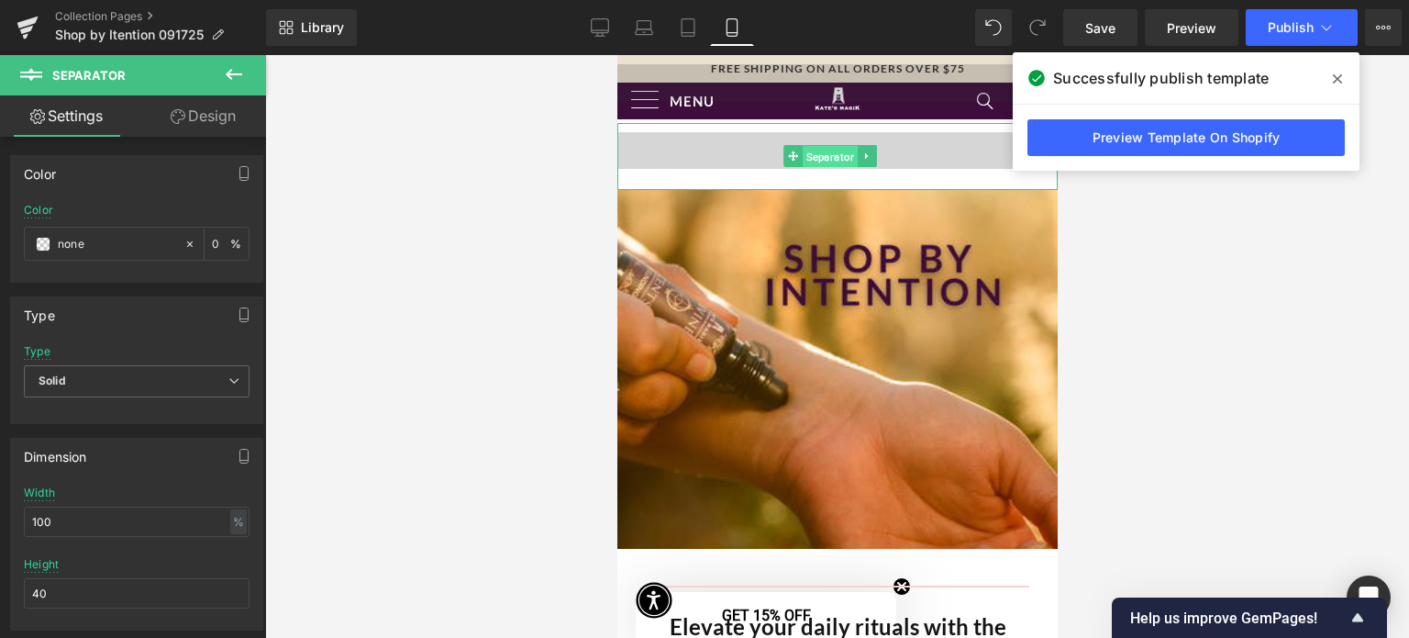
click at [807, 150] on span "Separator" at bounding box center [830, 157] width 55 height 22
click at [827, 159] on span "Separator" at bounding box center [830, 156] width 55 height 22
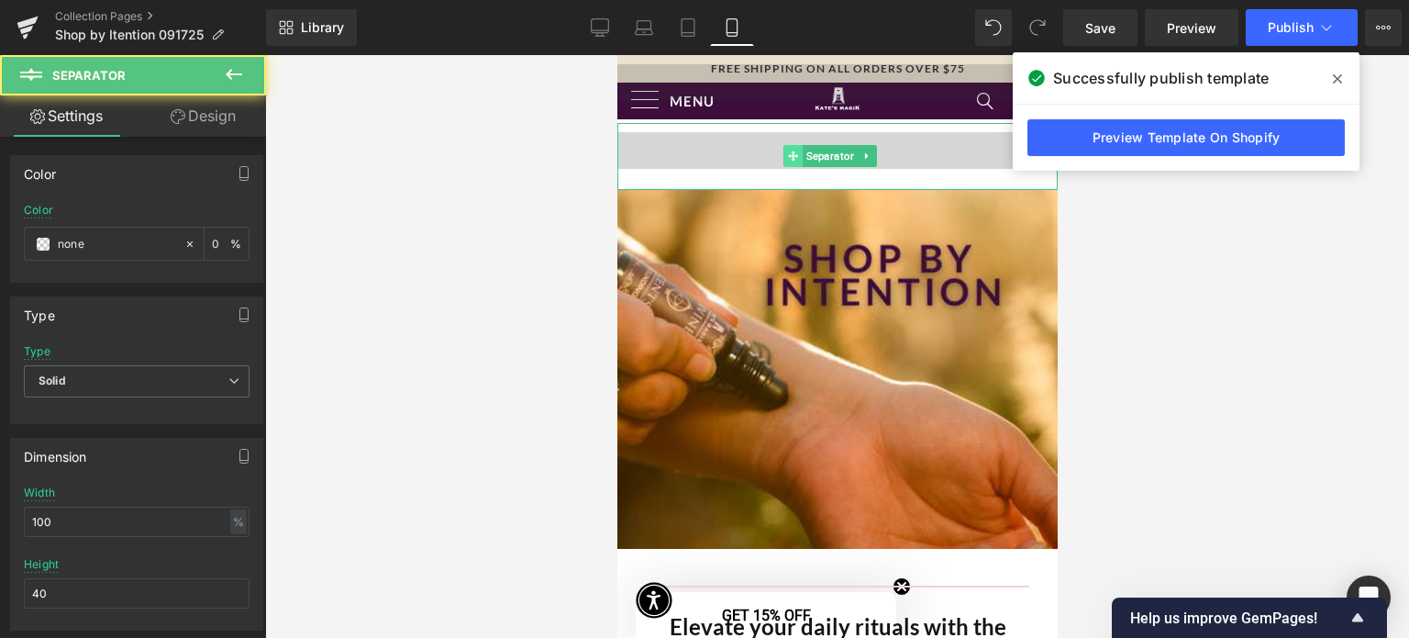
click at [794, 160] on icon at bounding box center [793, 156] width 10 height 10
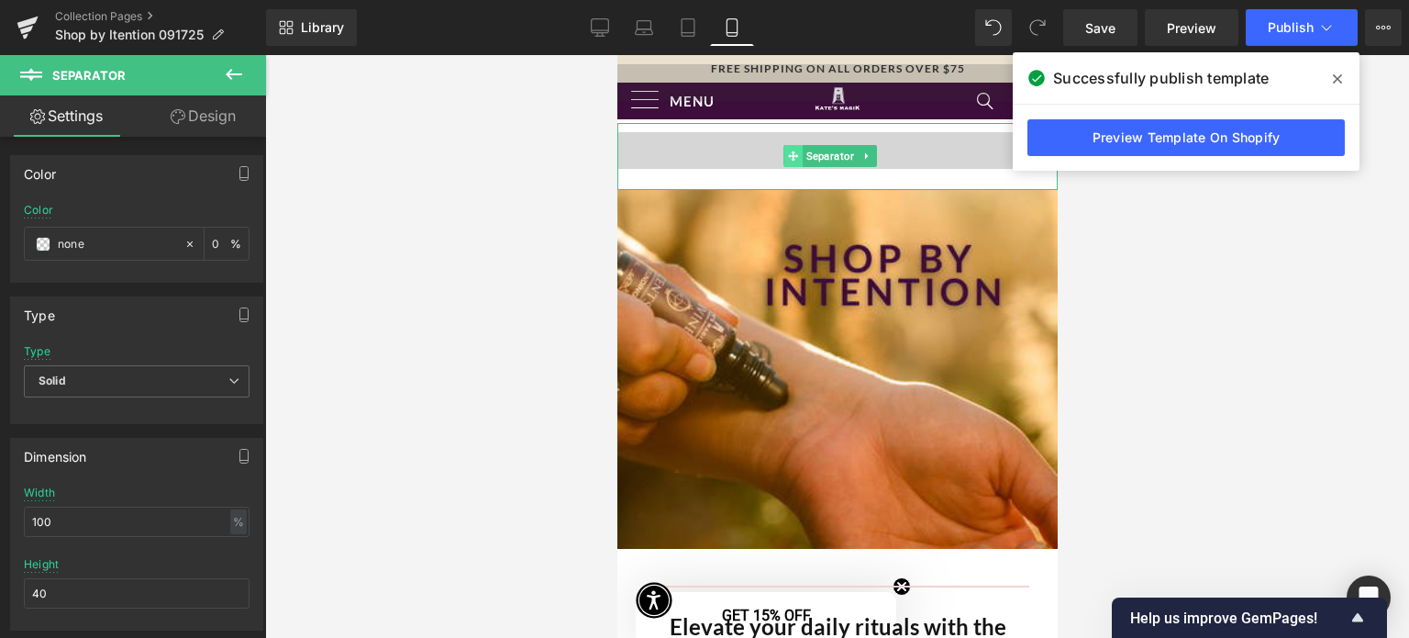
click at [790, 157] on icon at bounding box center [793, 156] width 10 height 10
click at [1347, 73] on span at bounding box center [1337, 78] width 29 height 29
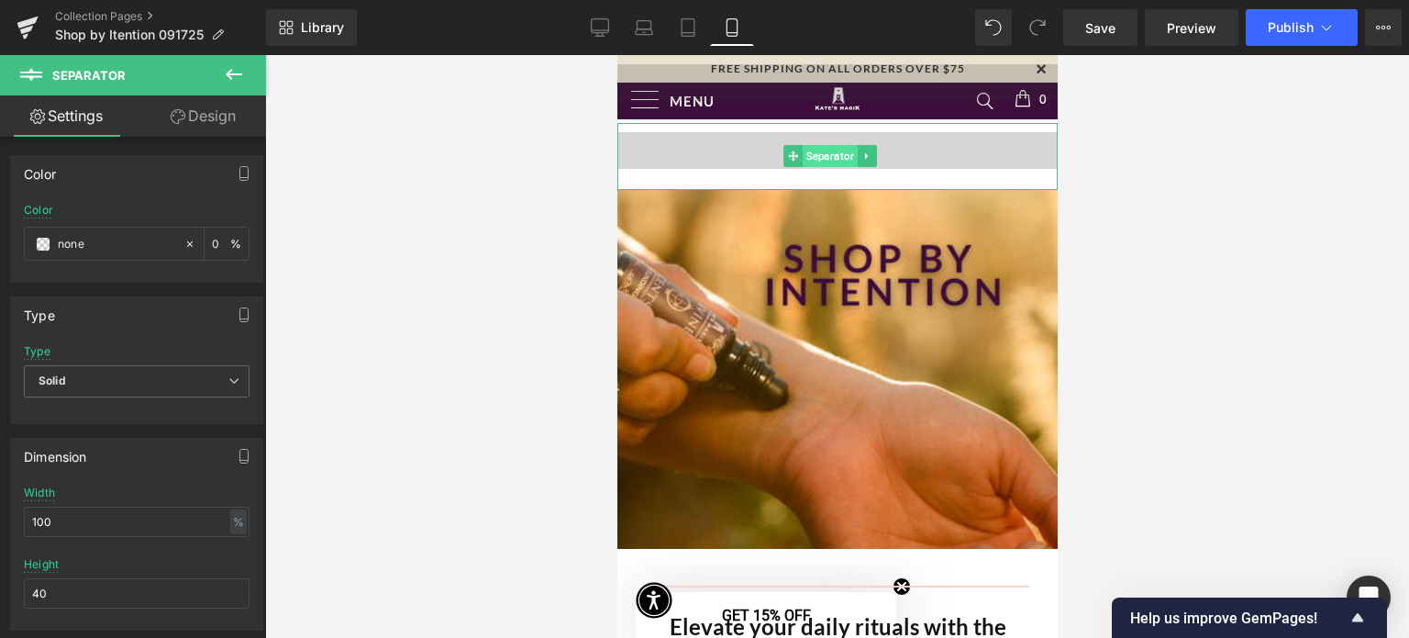
click at [827, 150] on span "Separator" at bounding box center [830, 156] width 55 height 22
click at [862, 157] on icon at bounding box center [867, 155] width 10 height 11
click at [862, 157] on icon at bounding box center [857, 156] width 10 height 10
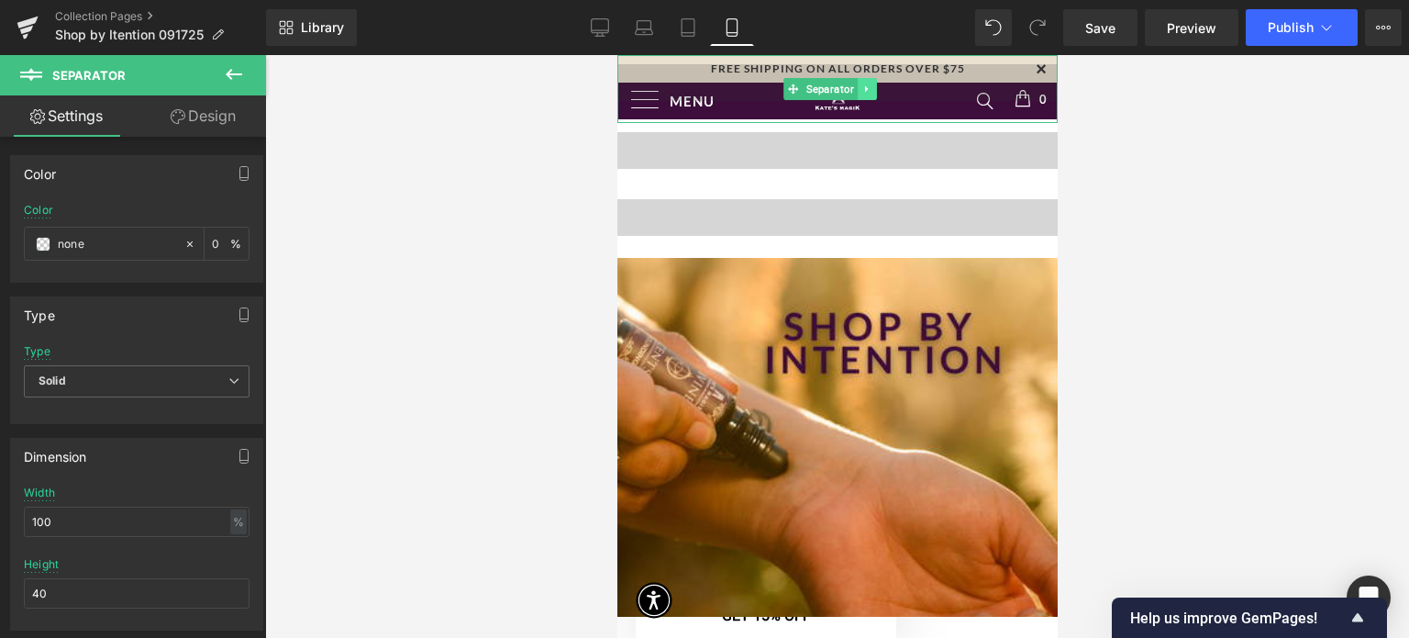
click at [864, 88] on icon at bounding box center [865, 88] width 3 height 6
click at [875, 89] on icon at bounding box center [876, 88] width 10 height 11
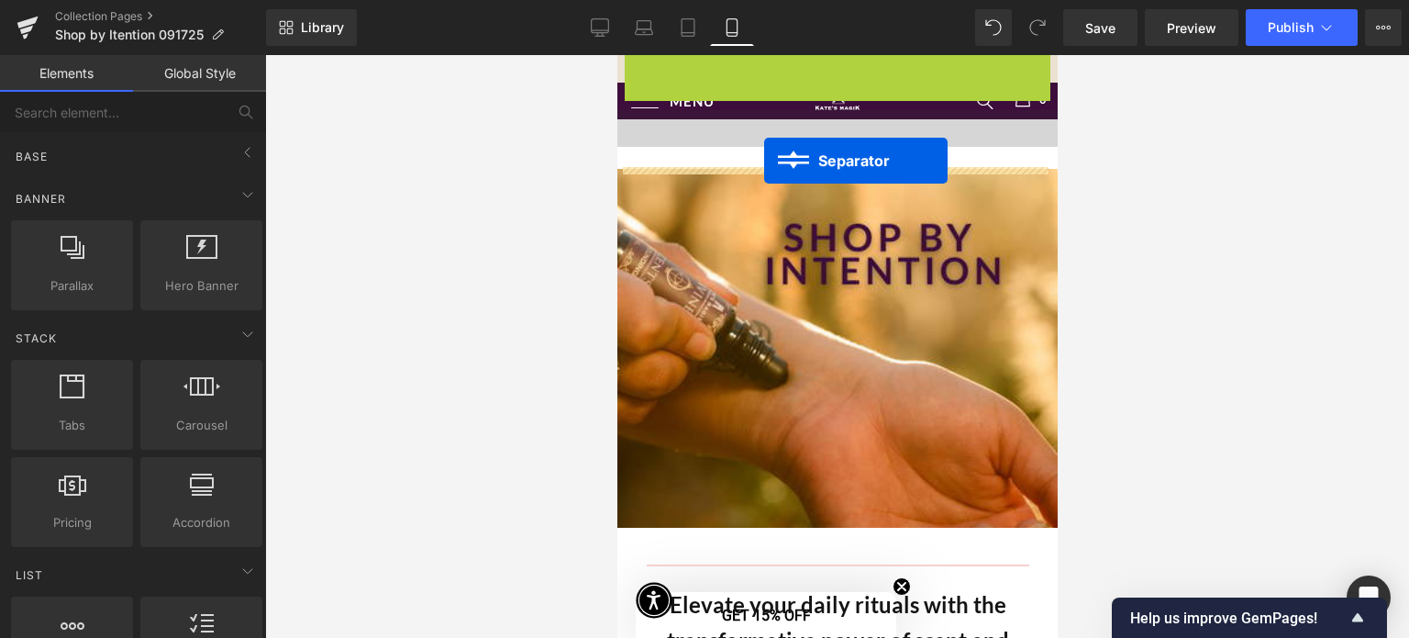
drag, startPoint x: 765, startPoint y: 90, endPoint x: 763, endPoint y: 161, distance: 70.7
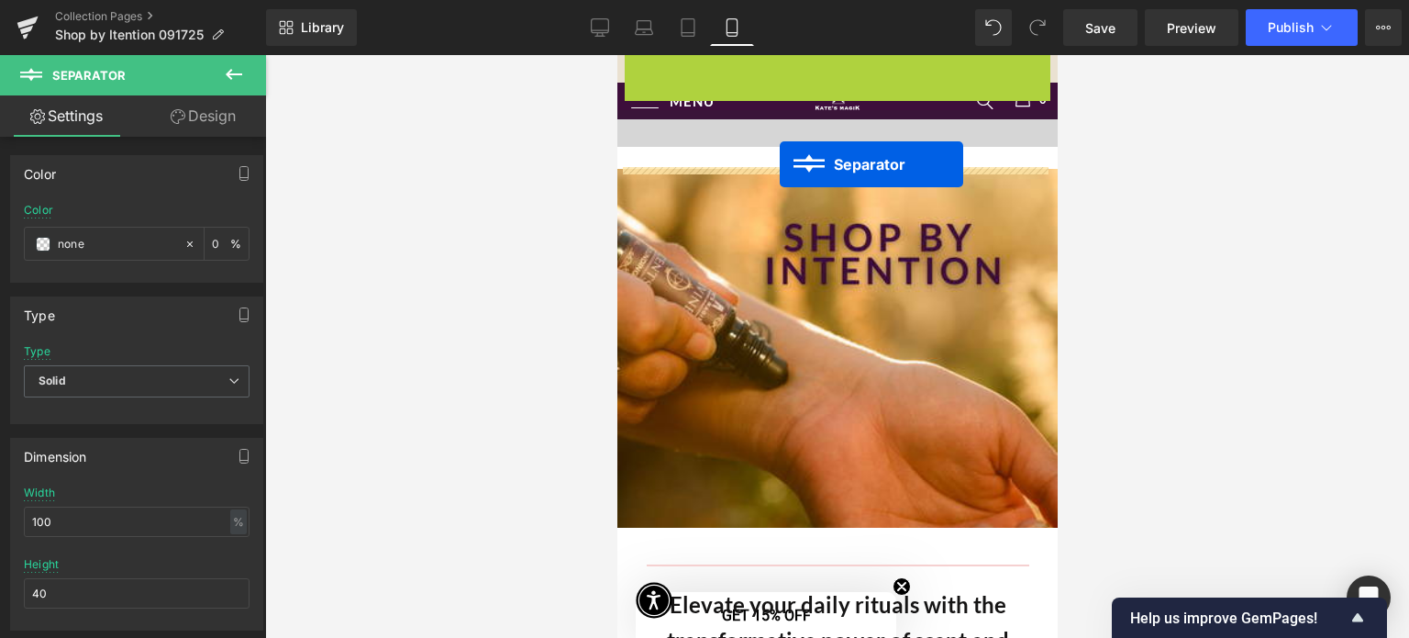
drag, startPoint x: 794, startPoint y: 84, endPoint x: 779, endPoint y: 164, distance: 81.2
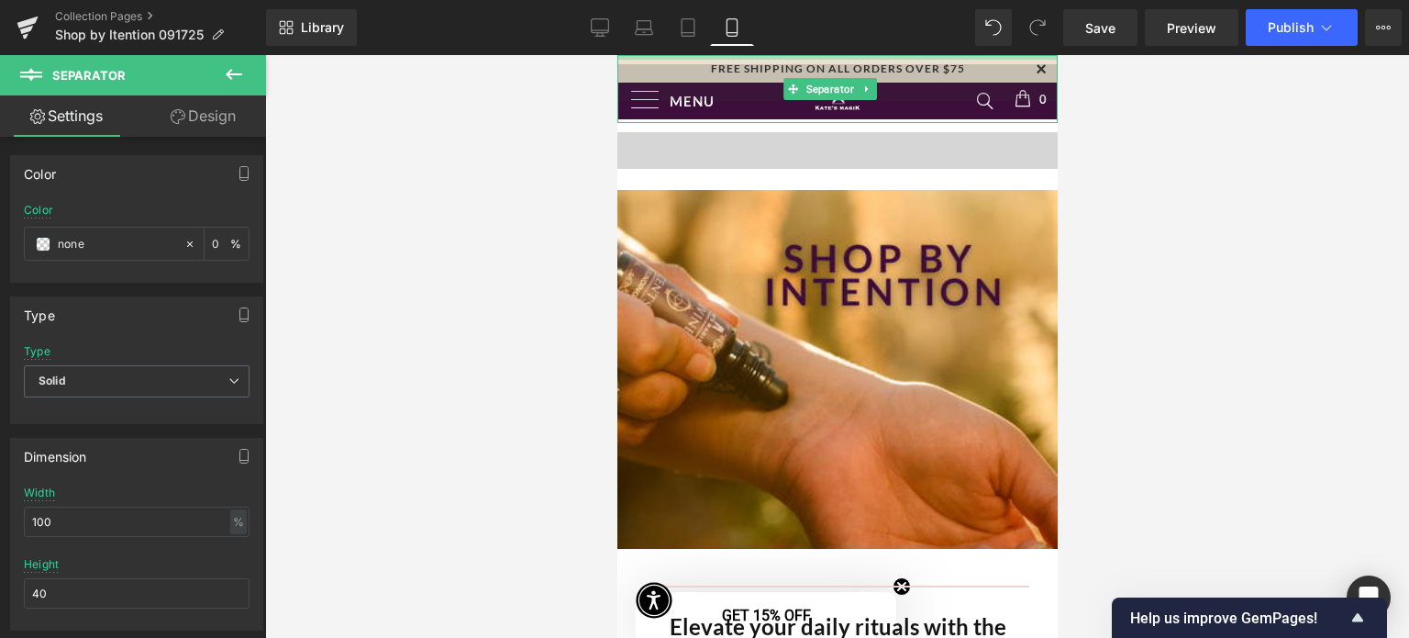
click at [645, 59] on div at bounding box center [837, 57] width 440 height 5
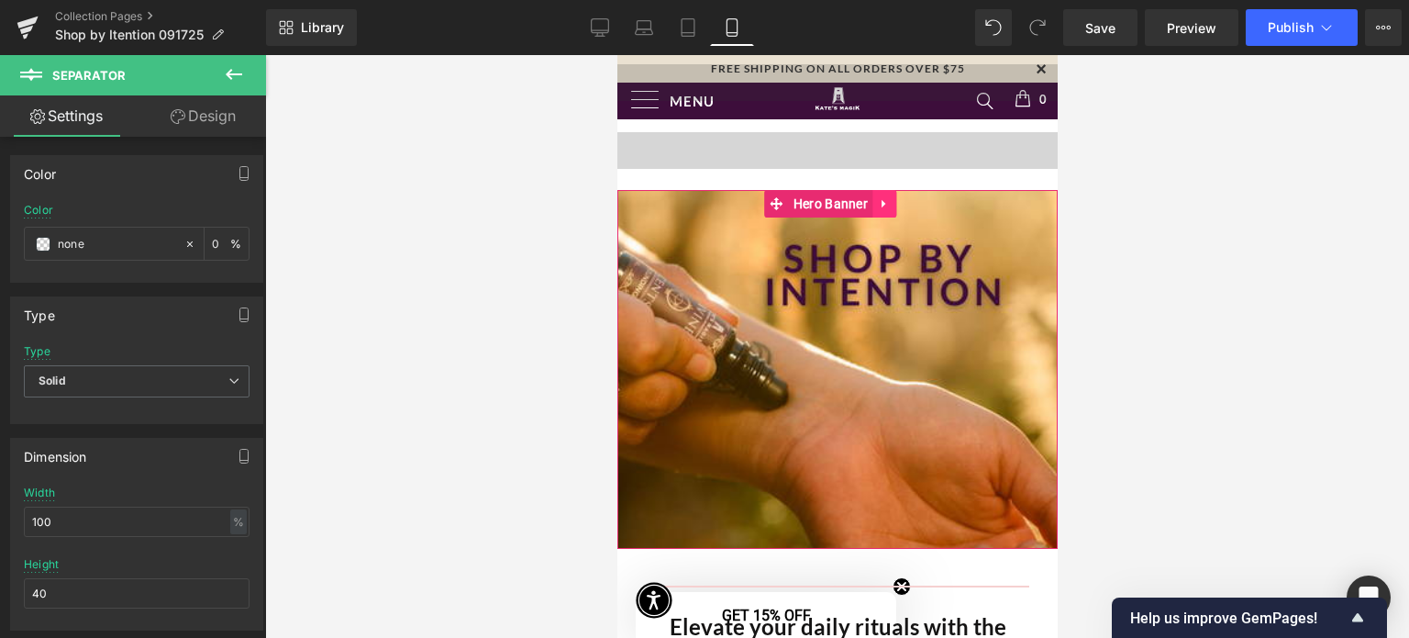
click at [882, 202] on icon at bounding box center [883, 204] width 4 height 8
drag, startPoint x: 882, startPoint y: 202, endPoint x: 771, endPoint y: 286, distance: 139.5
click at [882, 202] on link at bounding box center [872, 204] width 24 height 28
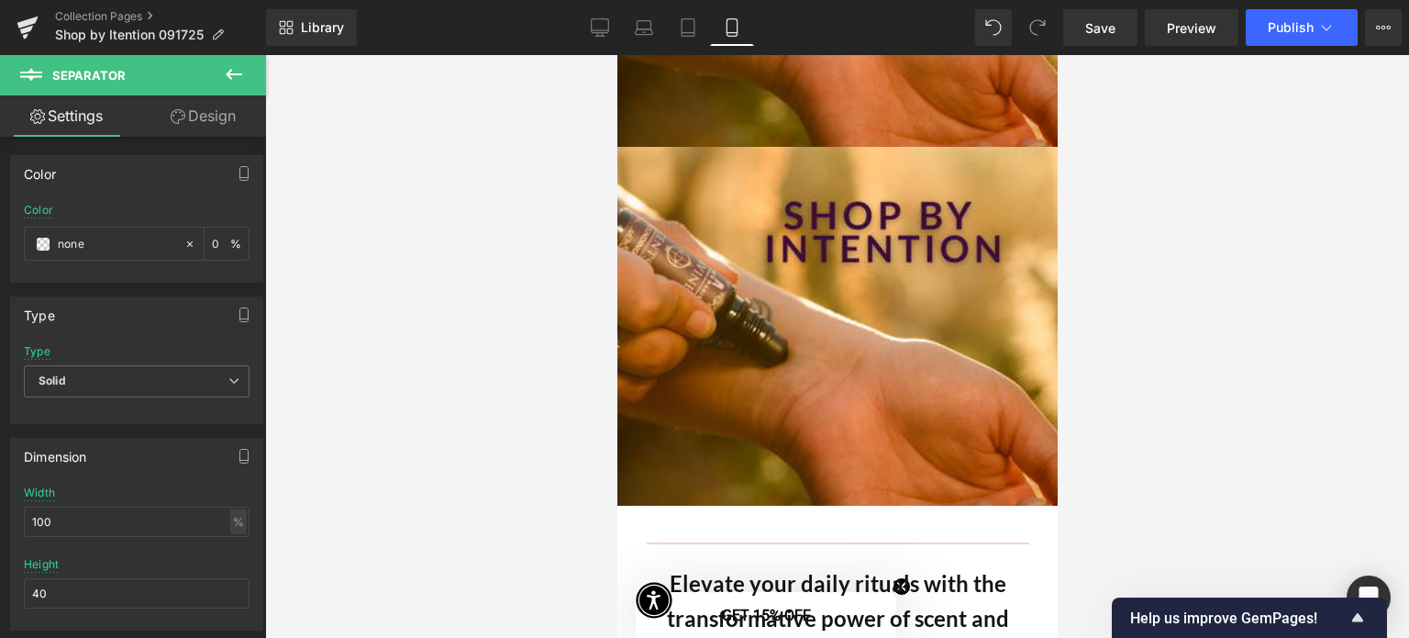
scroll to position [418, 0]
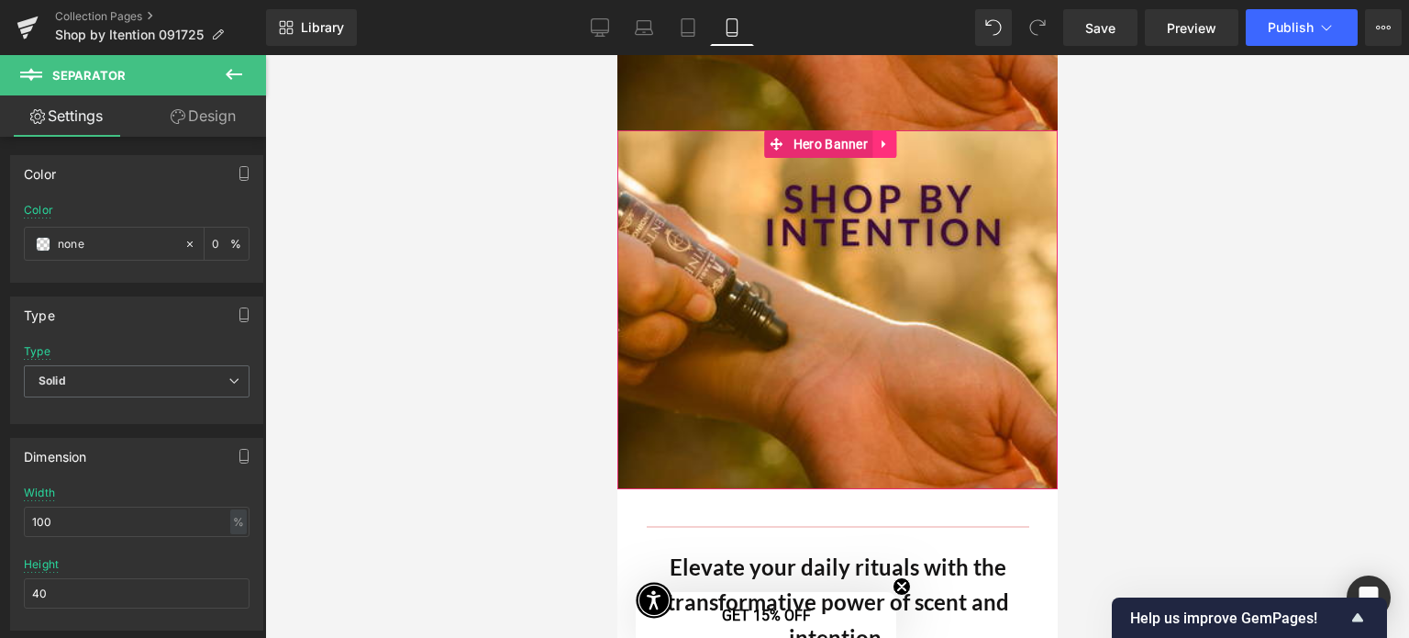
click at [881, 143] on icon at bounding box center [883, 144] width 4 height 8
click at [896, 142] on icon at bounding box center [895, 144] width 13 height 13
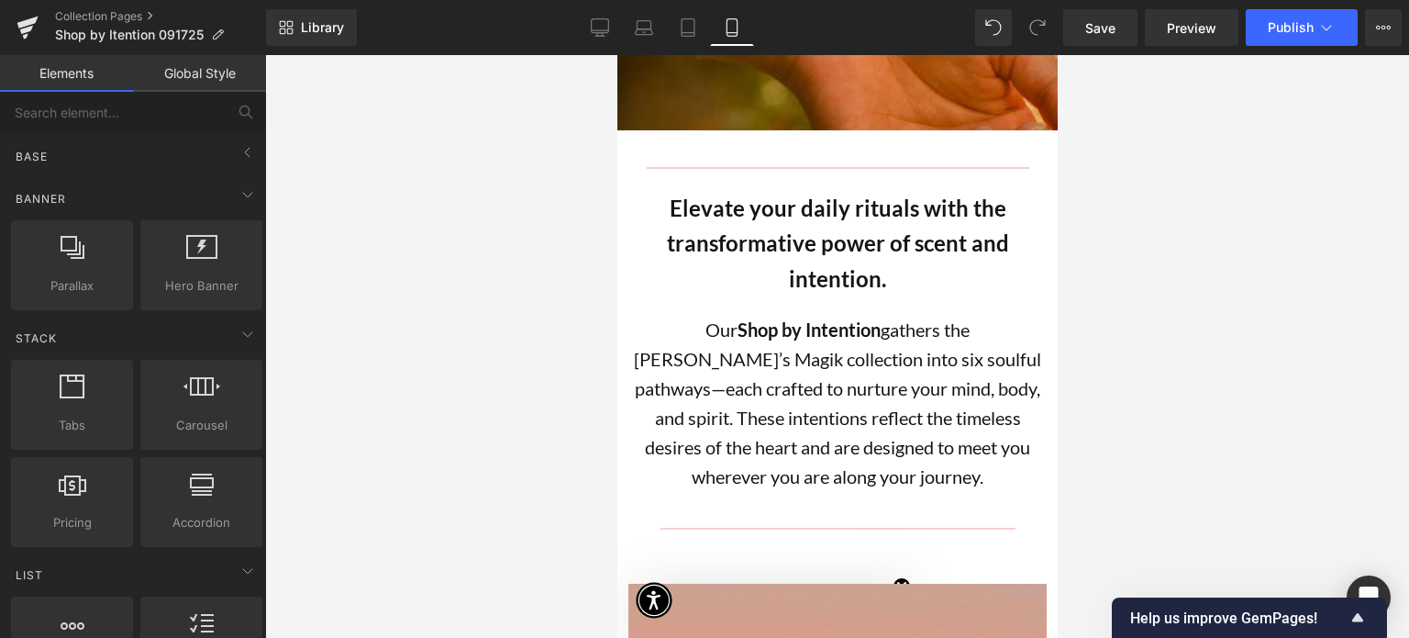
click at [1260, 266] on div at bounding box center [837, 346] width 1144 height 583
click at [1308, 397] on div at bounding box center [837, 346] width 1144 height 583
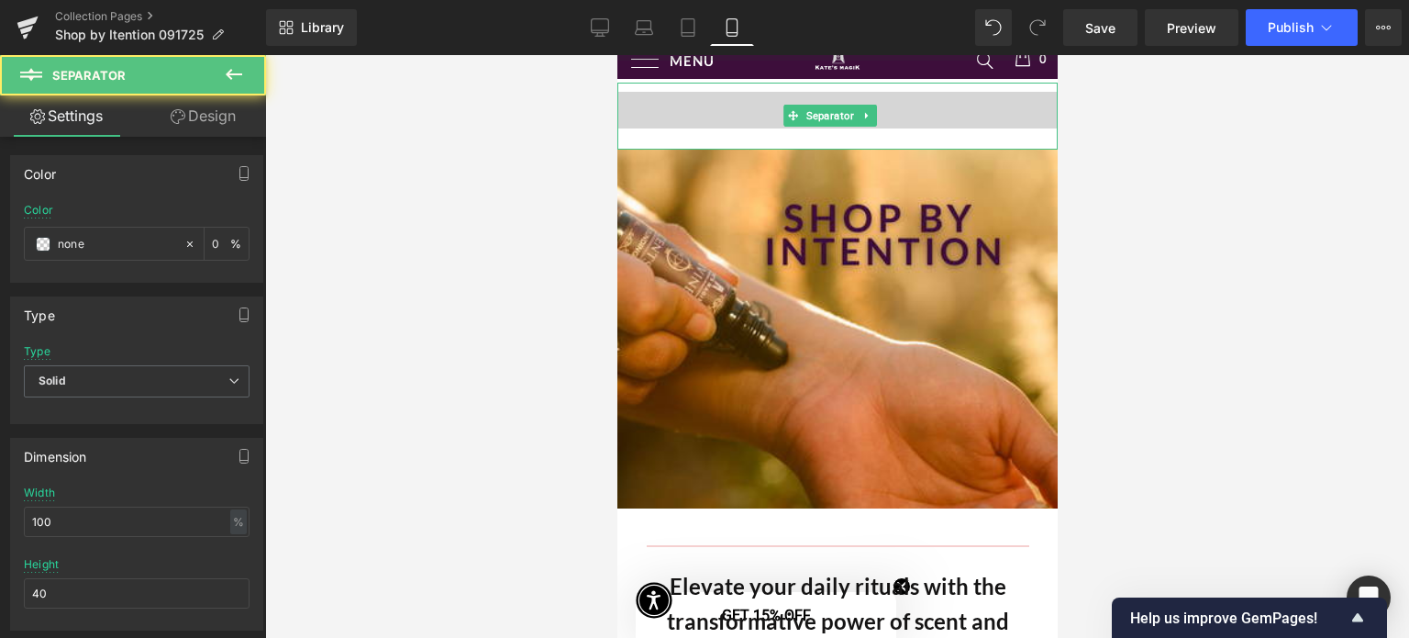
click at [746, 96] on hr at bounding box center [837, 115] width 440 height 46
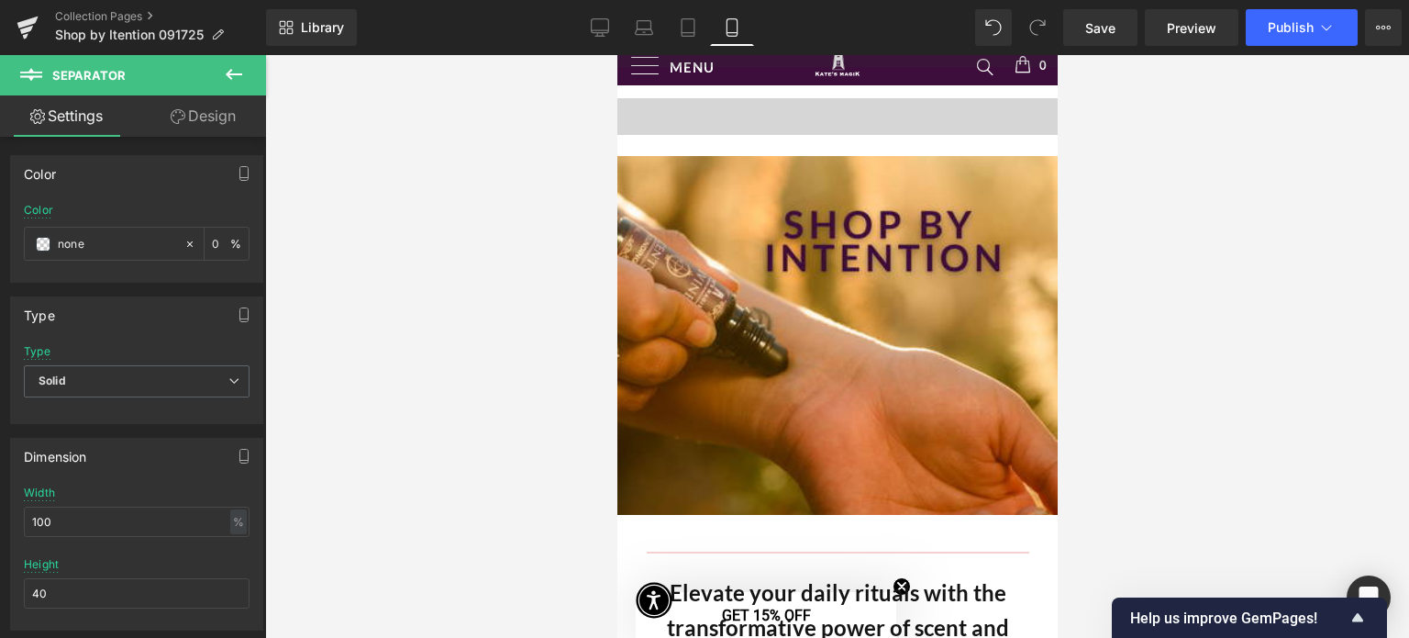
scroll to position [0, 0]
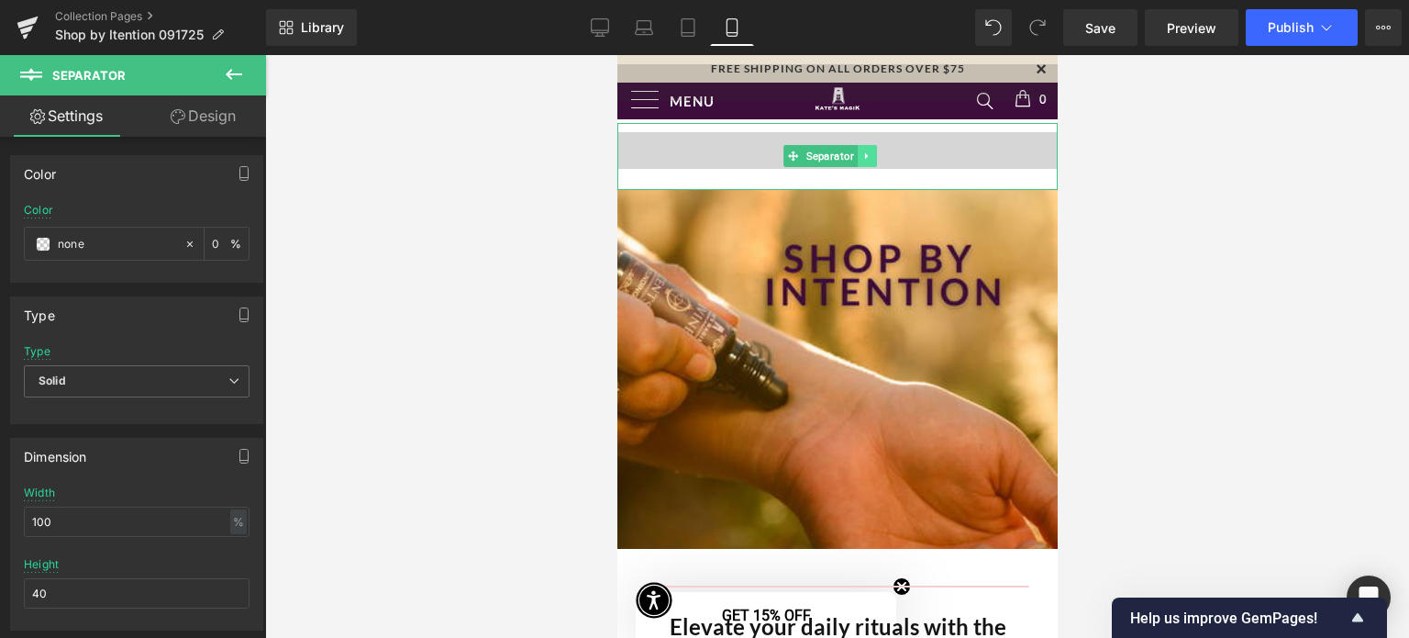
click at [862, 156] on icon at bounding box center [867, 155] width 10 height 11
click at [862, 156] on link at bounding box center [857, 156] width 19 height 22
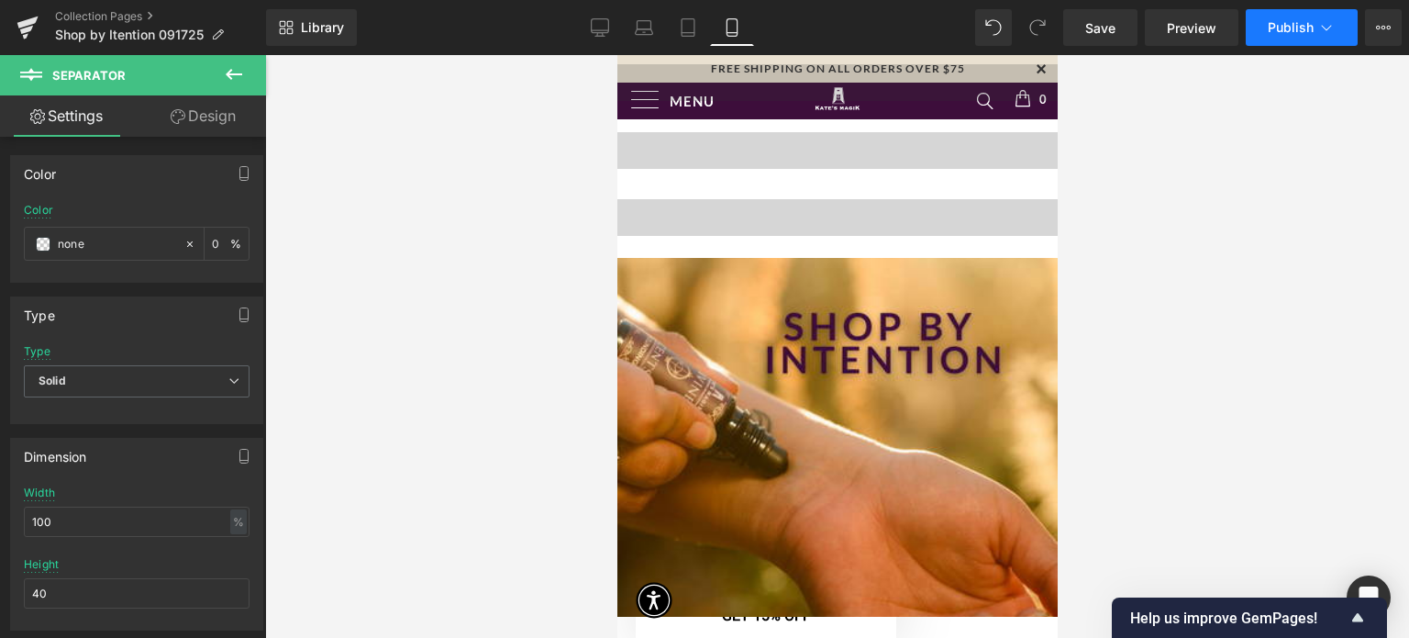
click at [1296, 20] on span "Publish" at bounding box center [1291, 27] width 46 height 15
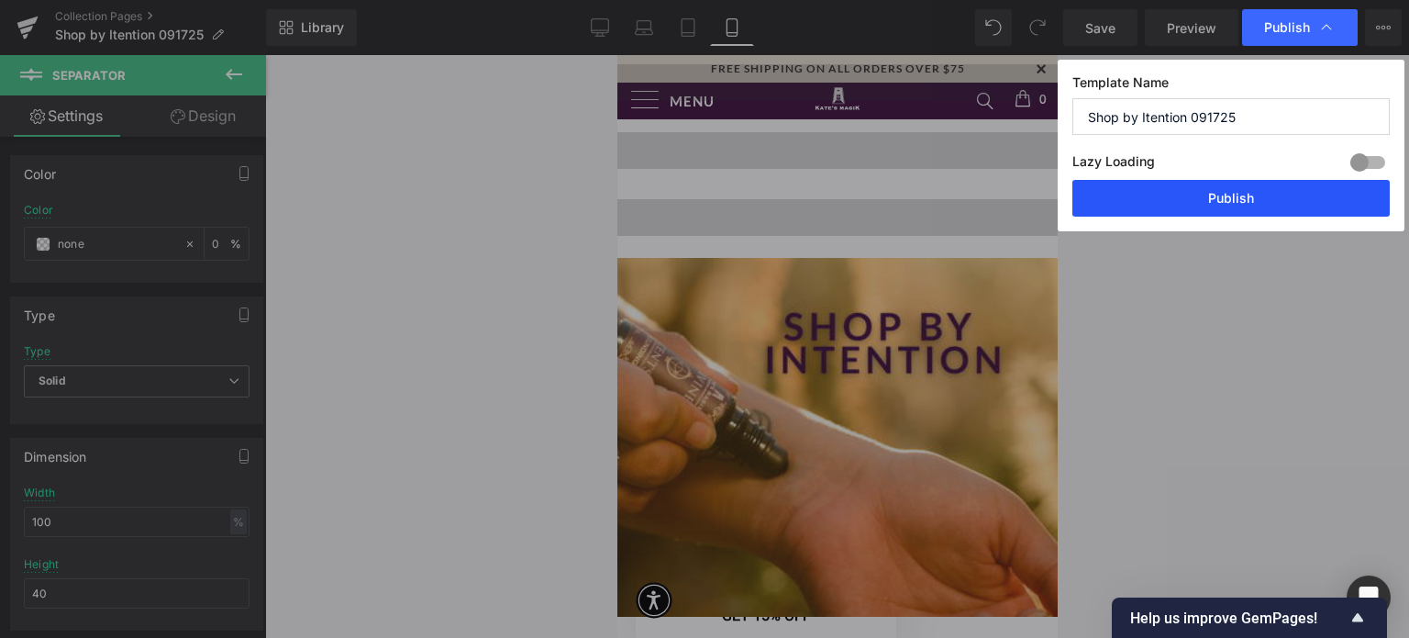
click at [1228, 209] on button "Publish" at bounding box center [1231, 198] width 317 height 37
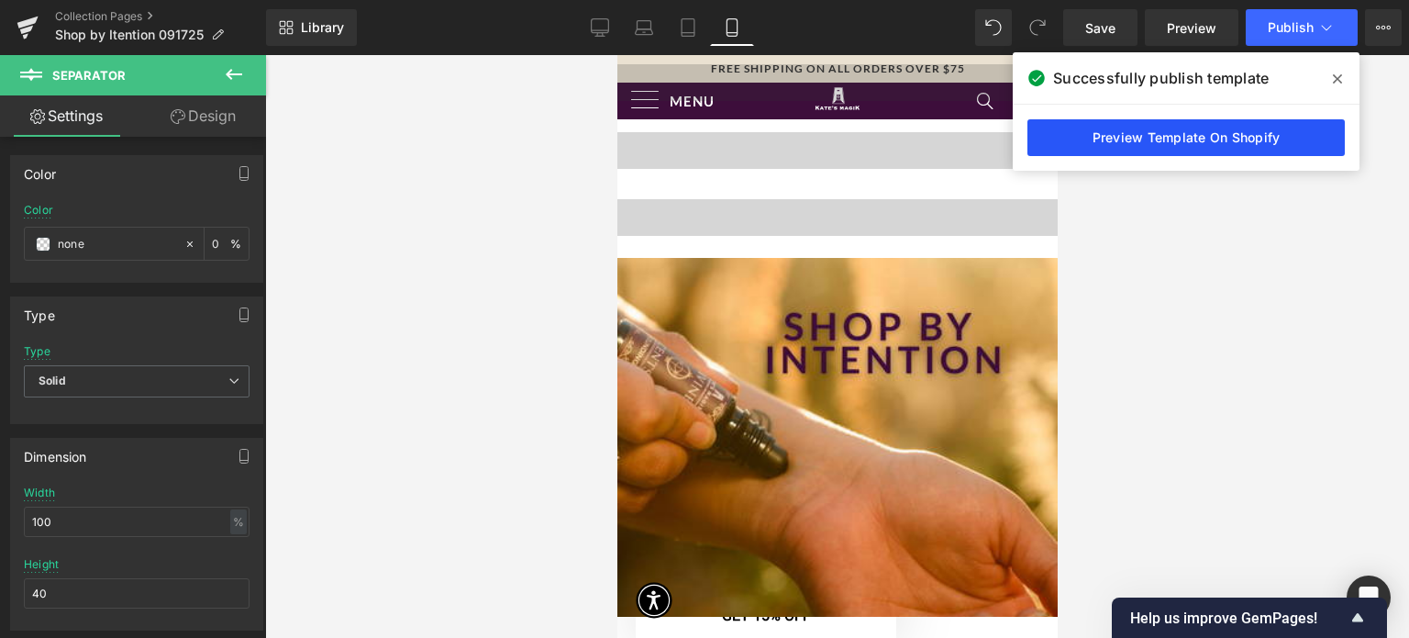
click at [1215, 139] on link "Preview Template On Shopify" at bounding box center [1186, 137] width 317 height 37
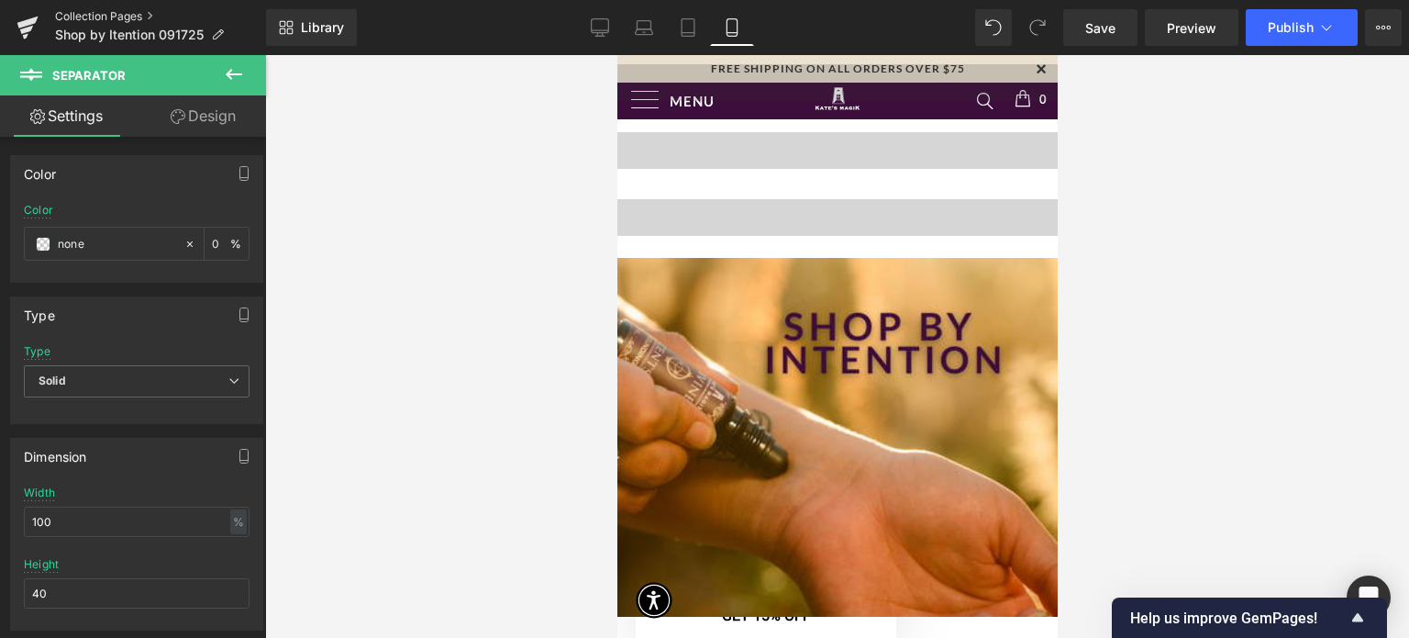
click at [92, 17] on link "Collection Pages" at bounding box center [160, 16] width 211 height 15
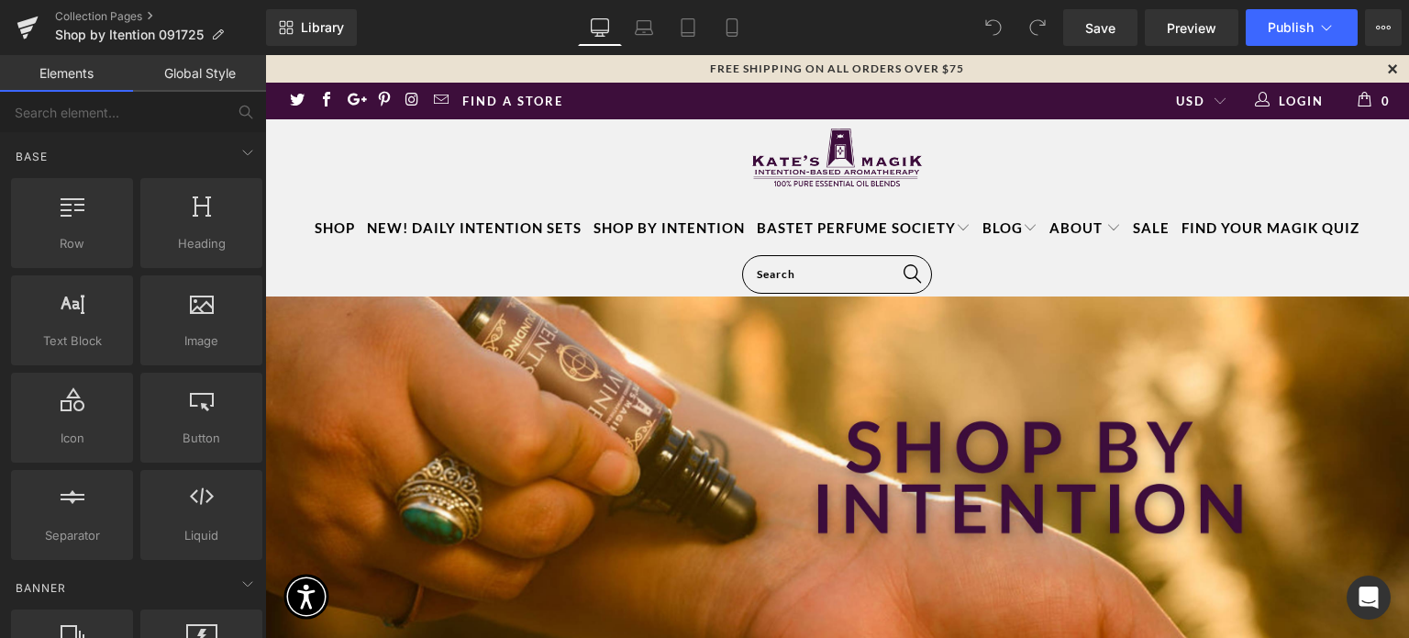
drag, startPoint x: 1403, startPoint y: 117, endPoint x: 1660, endPoint y: 95, distance: 257.8
click at [659, 21] on link "Laptop" at bounding box center [644, 27] width 44 height 37
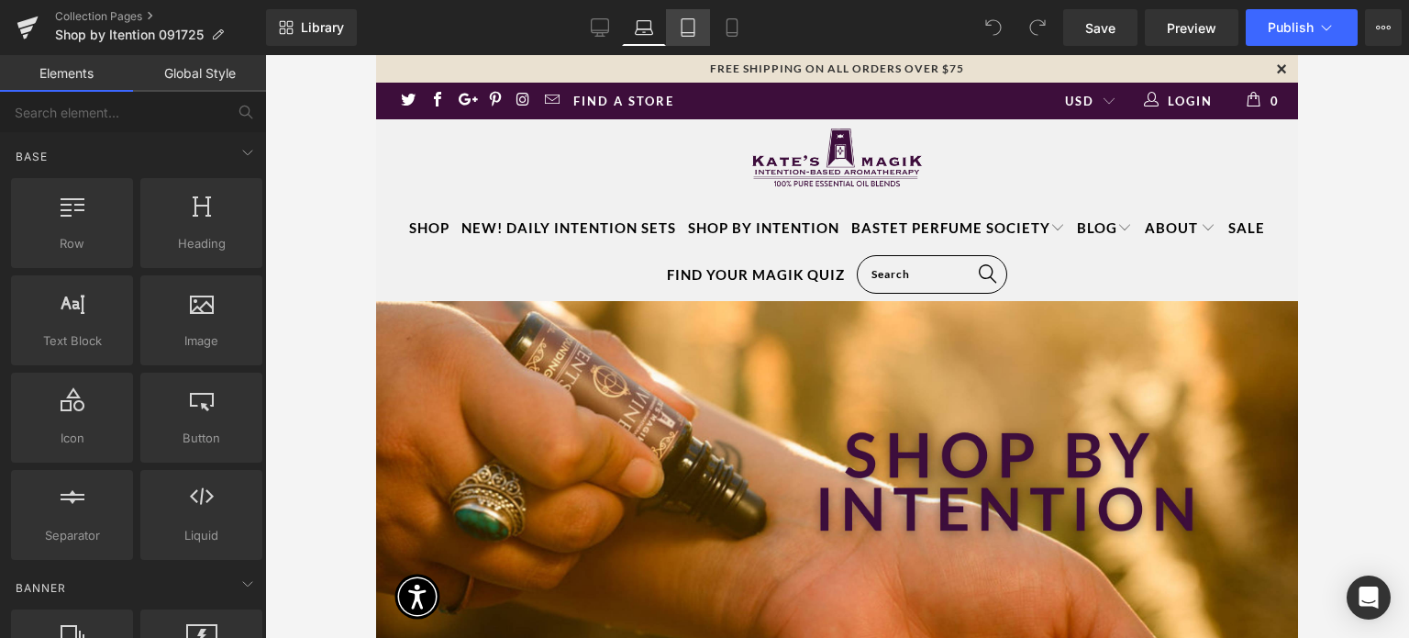
click at [691, 22] on icon at bounding box center [688, 27] width 18 height 18
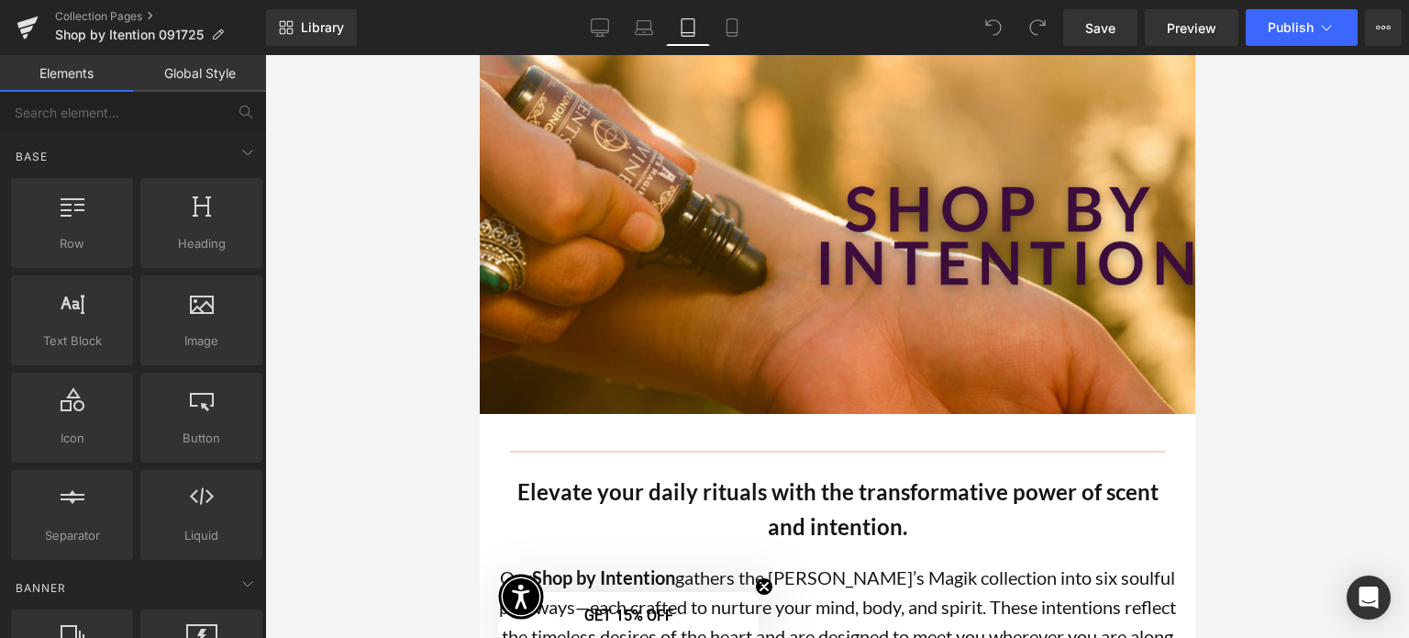
drag, startPoint x: 1187, startPoint y: 87, endPoint x: 1663, endPoint y: 87, distance: 475.3
click at [729, 24] on icon at bounding box center [732, 27] width 18 height 18
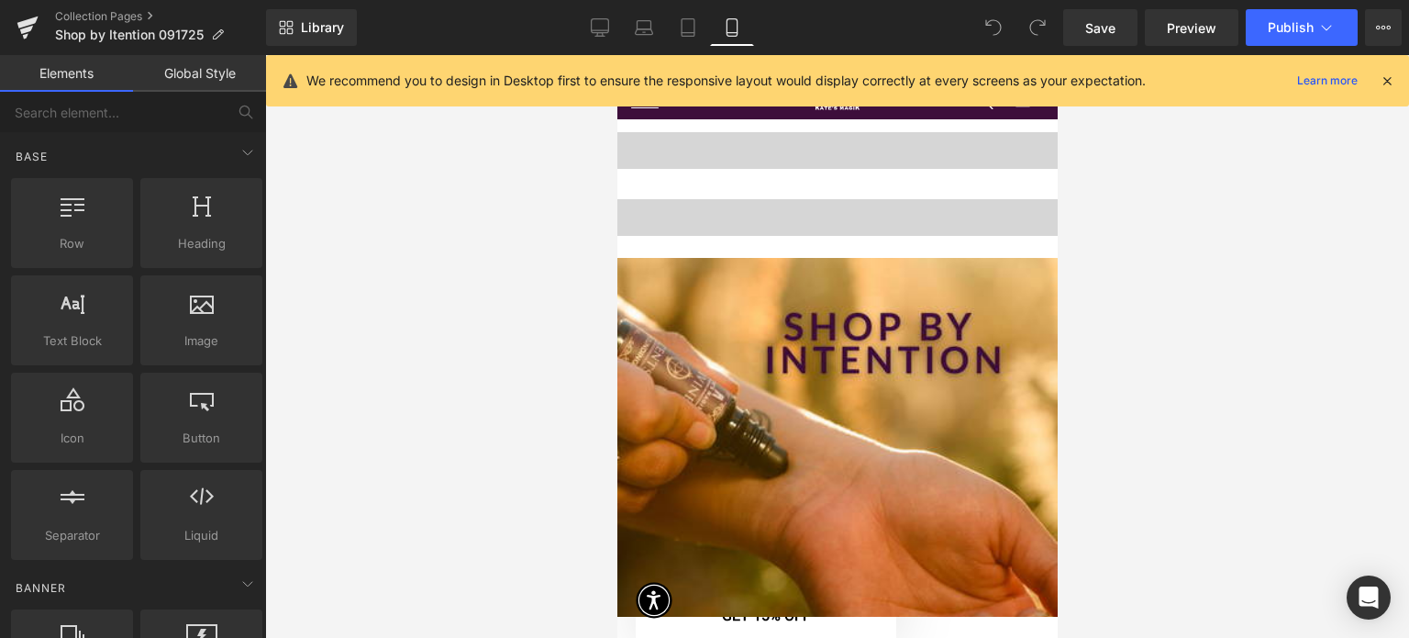
click at [1387, 80] on icon at bounding box center [1387, 80] width 17 height 17
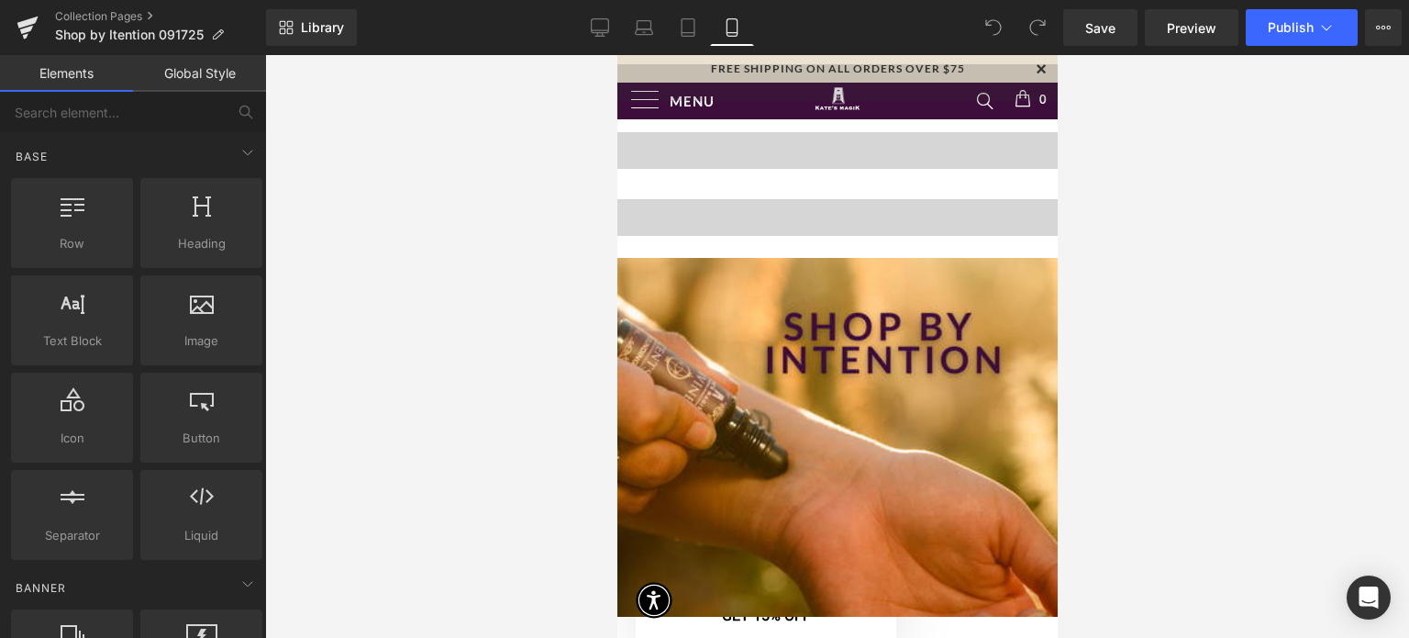
click at [199, 74] on link "Global Style" at bounding box center [199, 73] width 133 height 37
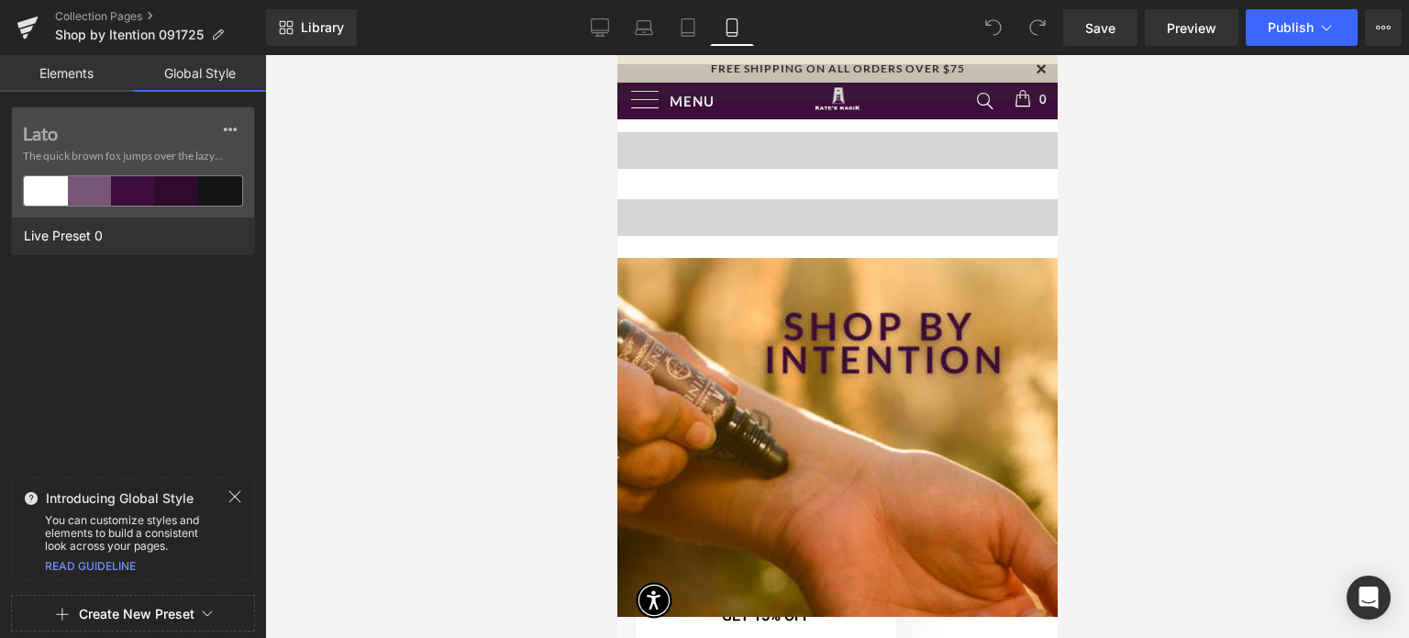
click at [65, 73] on link "Elements" at bounding box center [66, 73] width 133 height 37
